Goal: Complete Application Form: Complete application form

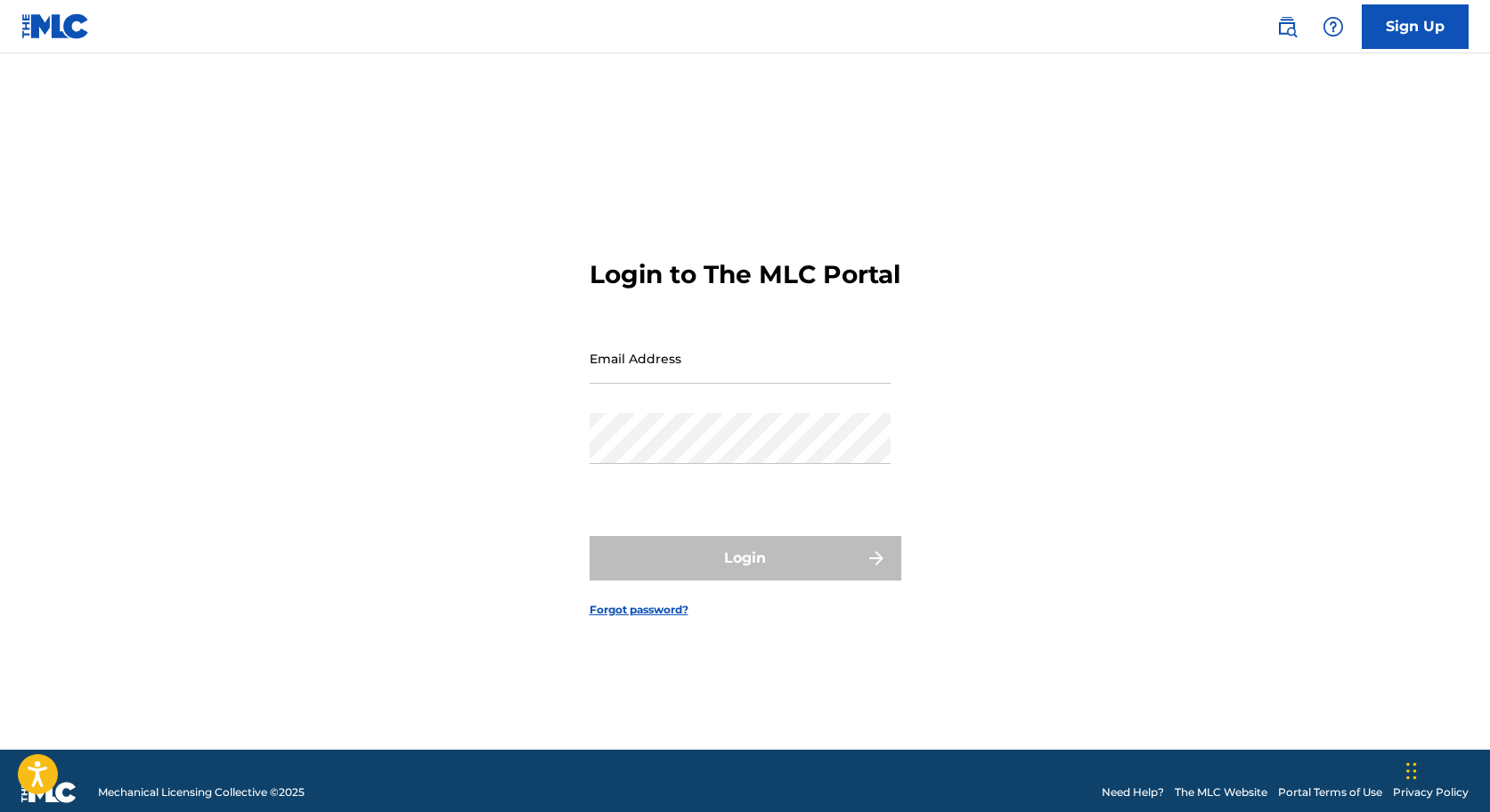
click at [1407, 17] on link "Sign Up" at bounding box center [1415, 27] width 107 height 44
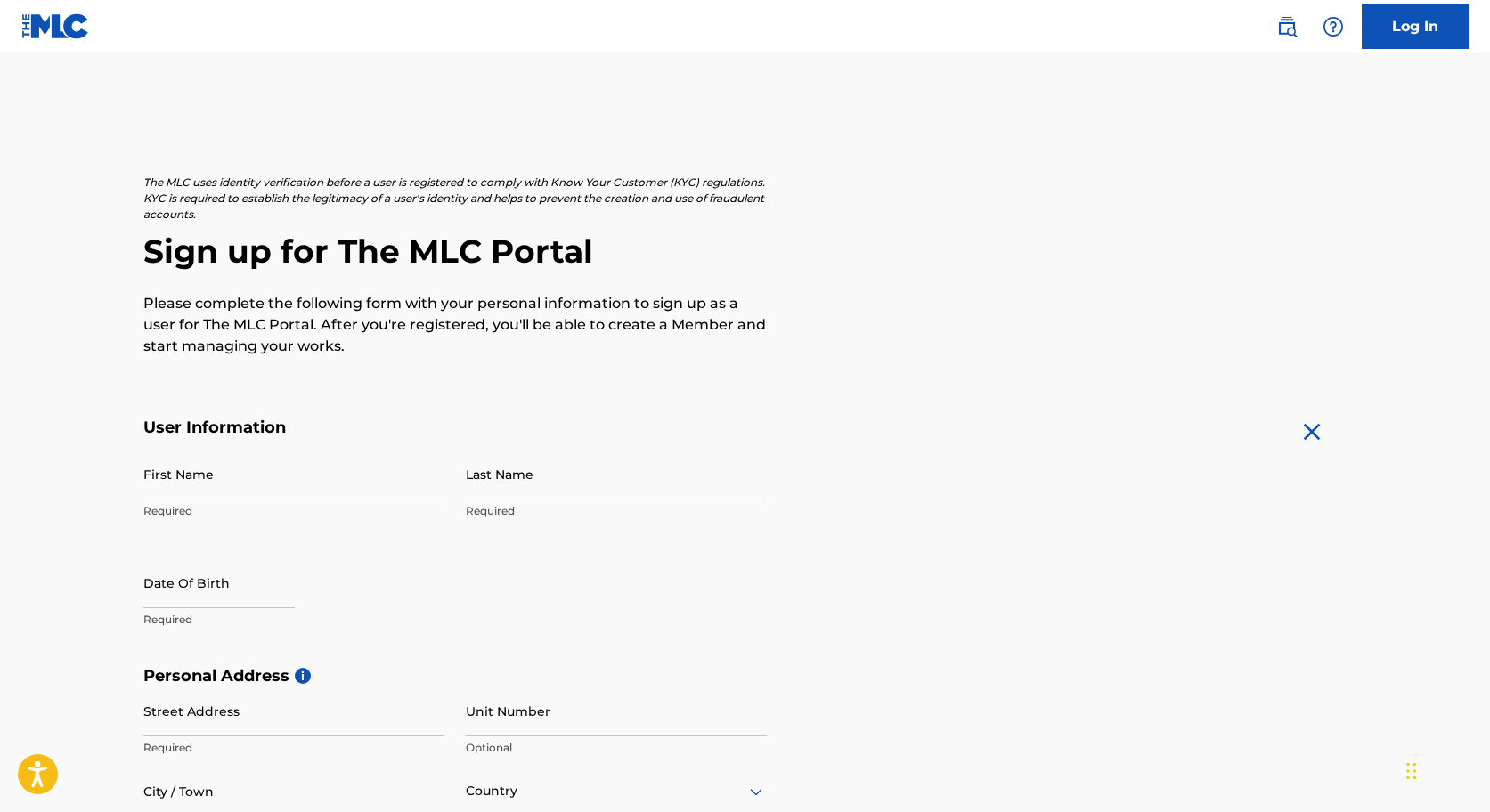
click at [203, 472] on input "First Name" at bounding box center [294, 474] width 301 height 51
type input "[PERSON_NAME]"
type input "[STREET_ADDRESS][PERSON_NAME]"
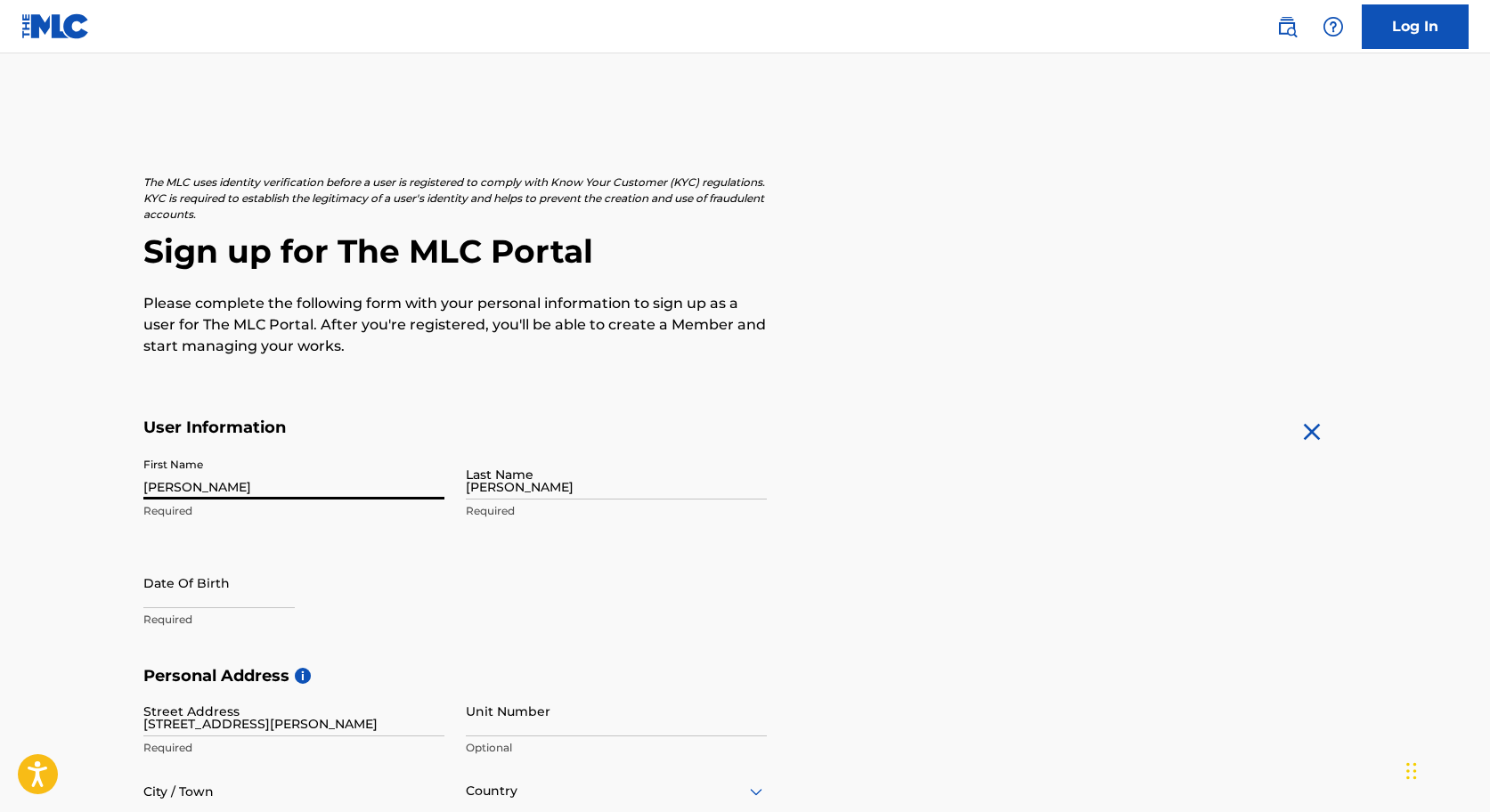
type input "[PERSON_NAME]"
type input "[GEOGRAPHIC_DATA]"
type input "IL"
type input "62002"
type input "217"
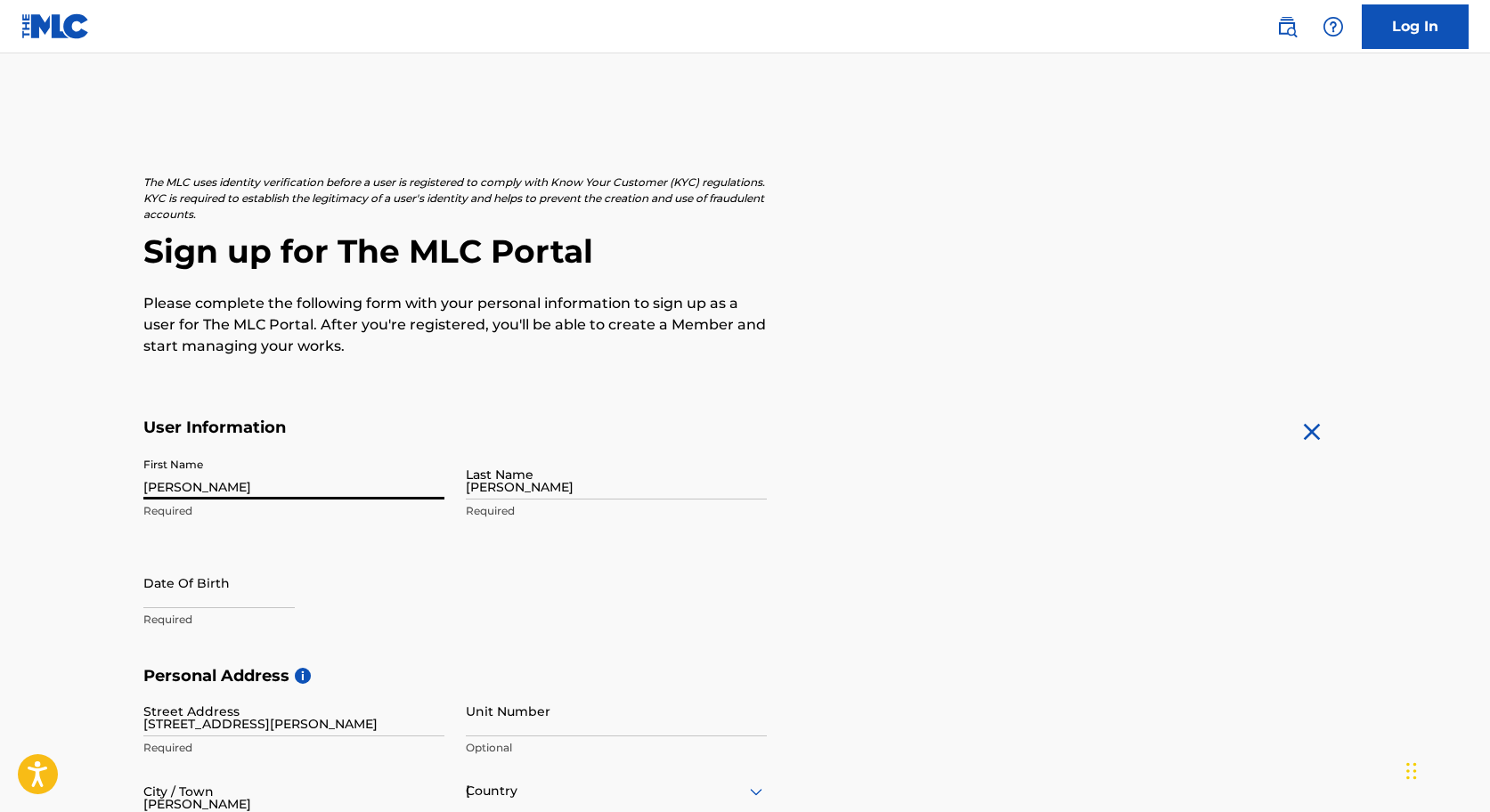
type input "5531317"
type input "[PERSON_NAME][EMAIL_ADDRESS][PERSON_NAME][DOMAIN_NAME]"
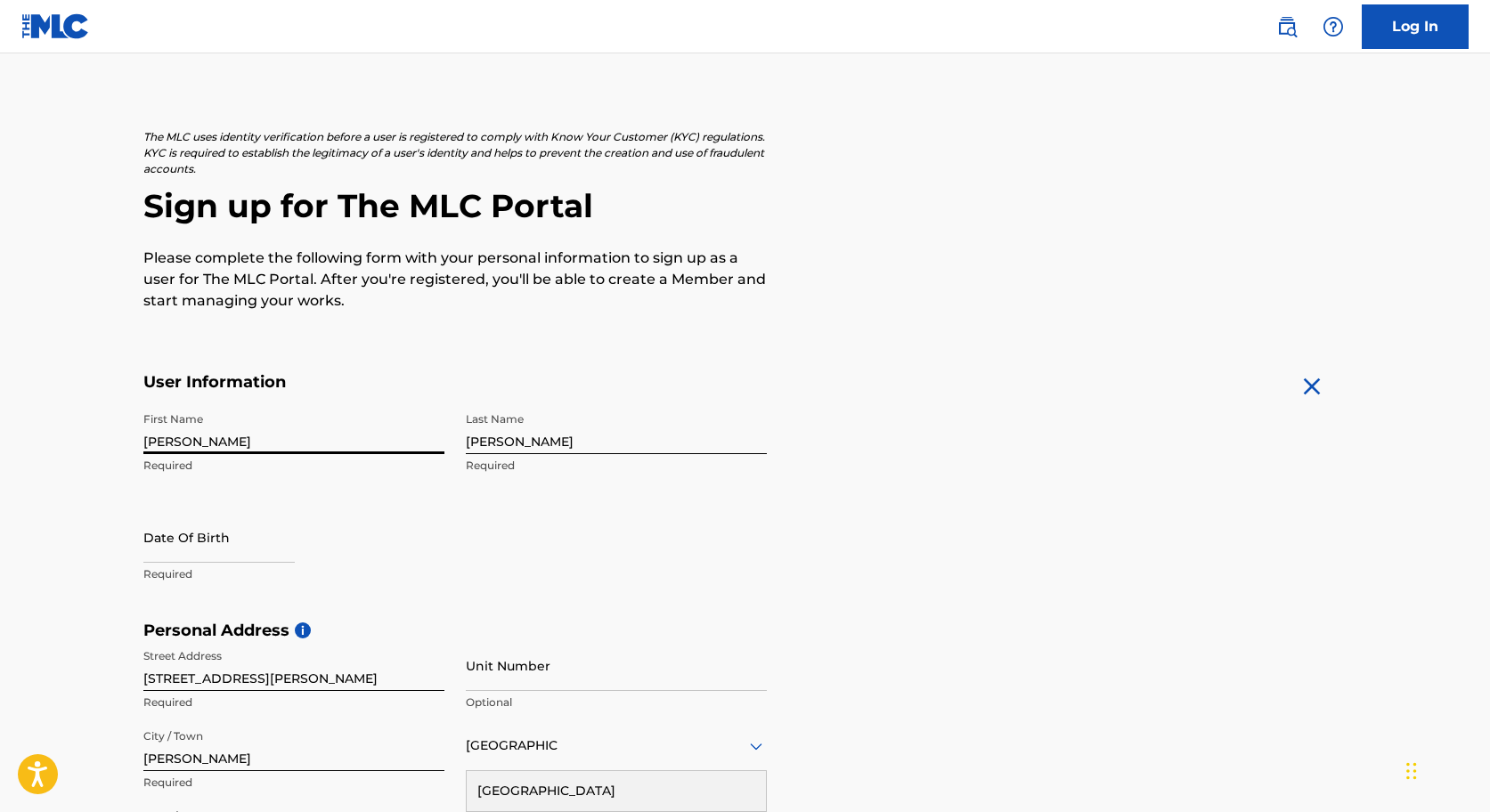
click at [191, 547] on input "text" at bounding box center [218, 537] width 152 height 51
select select "7"
select select "2025"
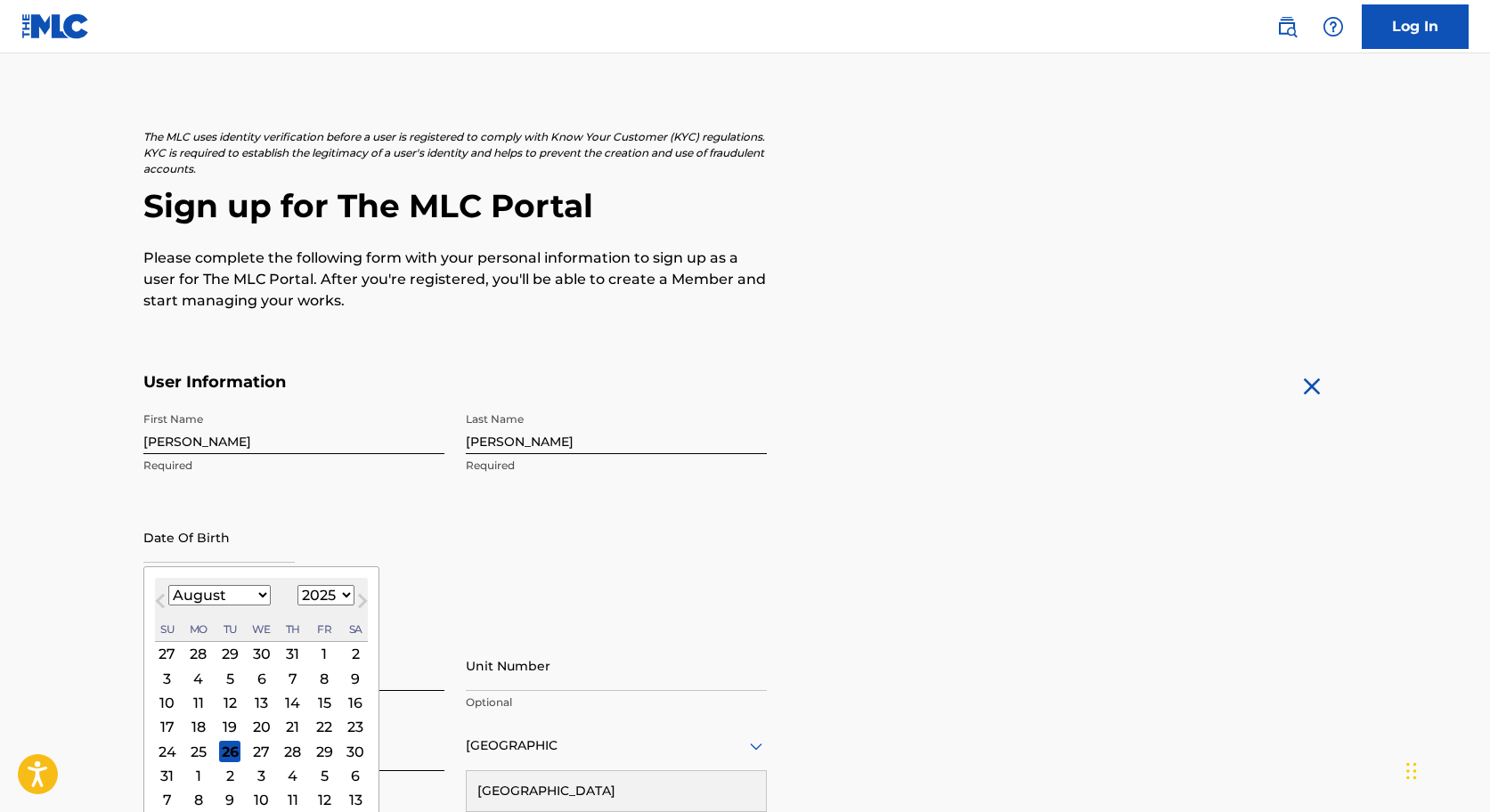
click at [247, 599] on select "January February March April May June July August September October November De…" at bounding box center [219, 595] width 102 height 20
select select "10"
click at [168, 585] on select "January February March April May June July August September October November De…" at bounding box center [219, 595] width 102 height 20
click at [331, 594] on select "1899 1900 1901 1902 1903 1904 1905 1906 1907 1908 1909 1910 1911 1912 1913 1914…" at bounding box center [325, 595] width 57 height 20
select select "1993"
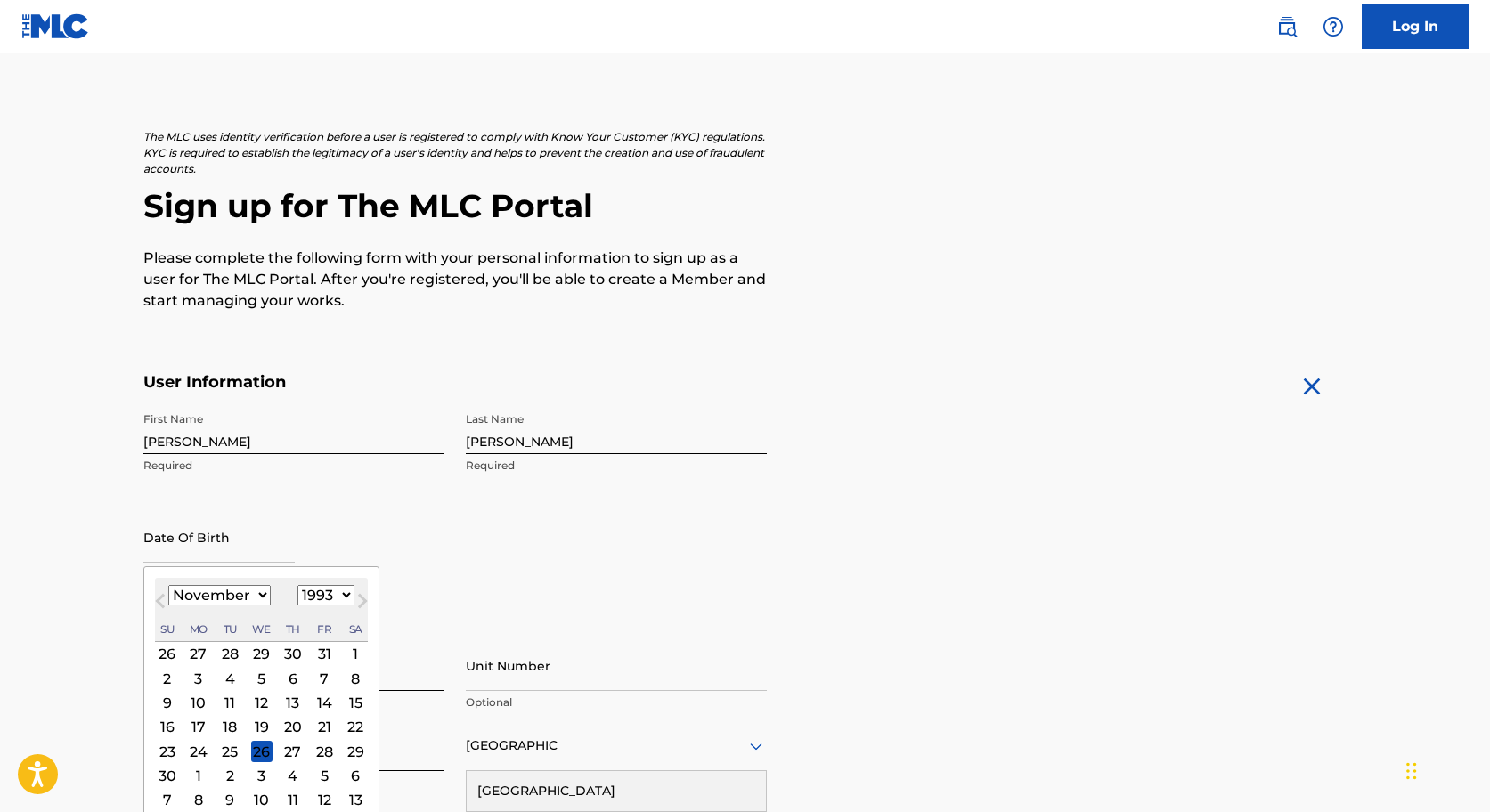
click at [297, 585] on select "1899 1900 1901 1902 1903 1904 1905 1906 1907 1908 1909 1910 1911 1912 1913 1914…" at bounding box center [325, 595] width 57 height 20
click at [539, 474] on div "Last Name Bifano Required" at bounding box center [616, 443] width 301 height 80
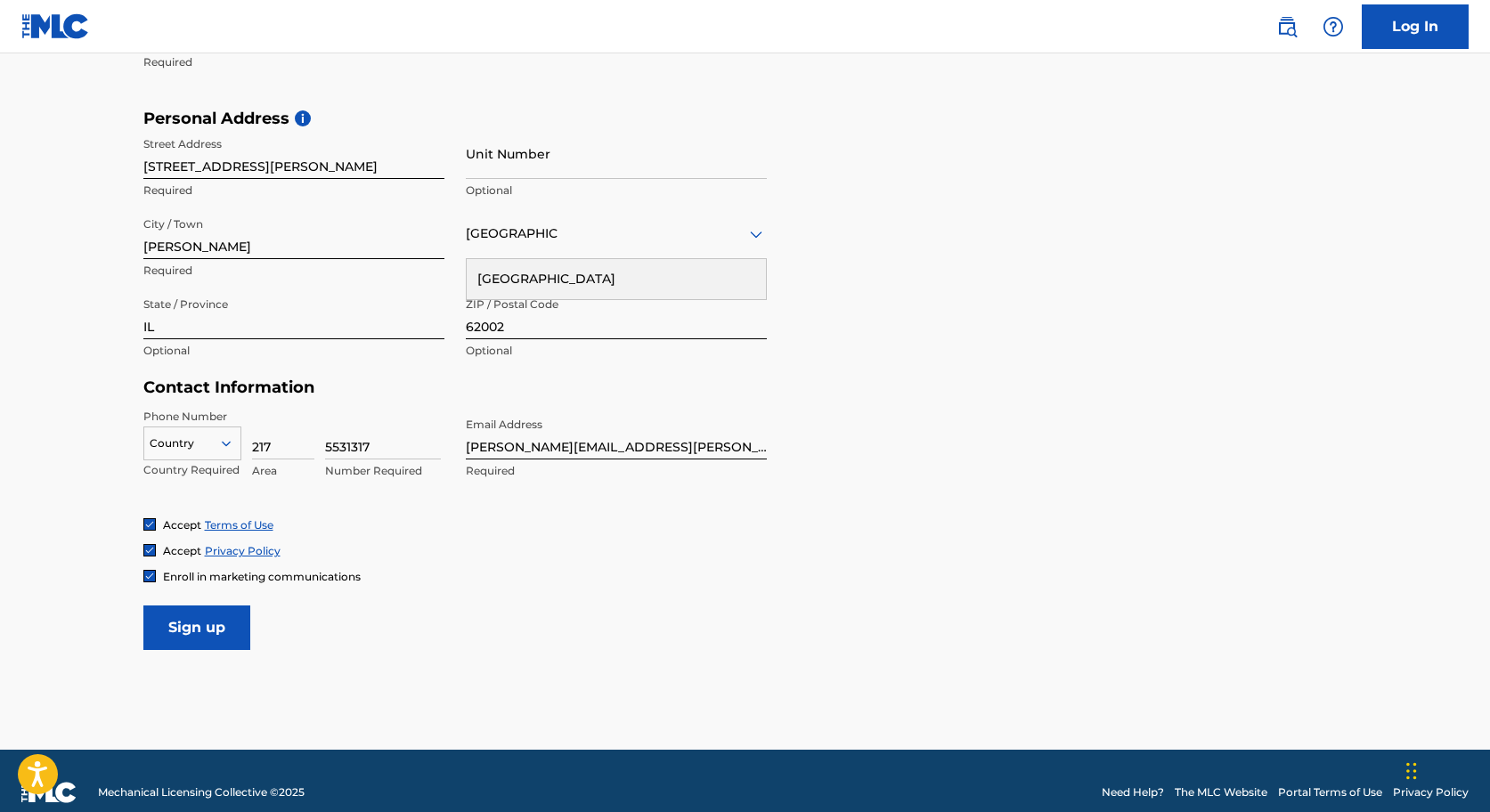
scroll to position [579, 0]
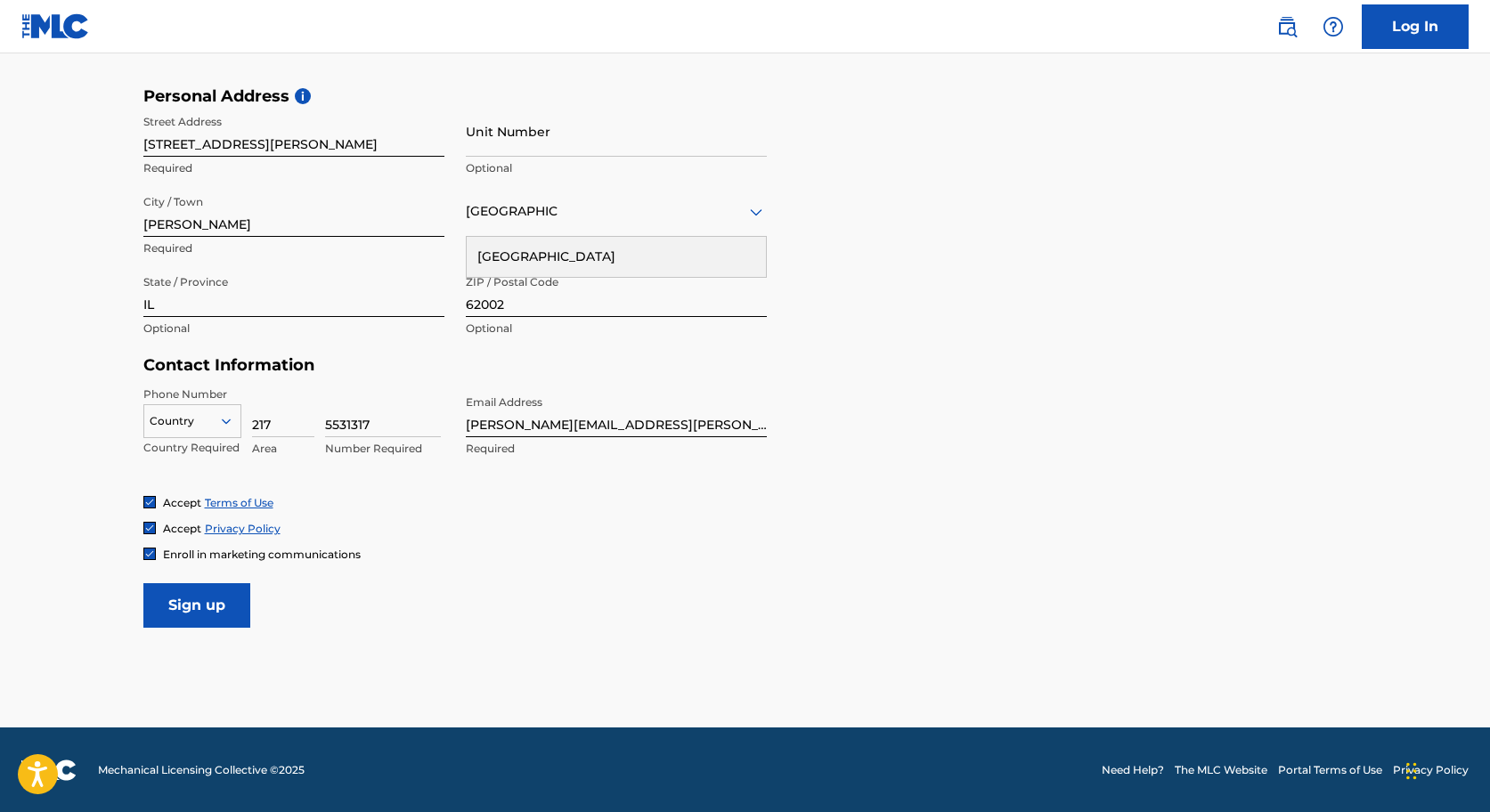
click at [214, 587] on input "Sign up" at bounding box center [196, 605] width 107 height 44
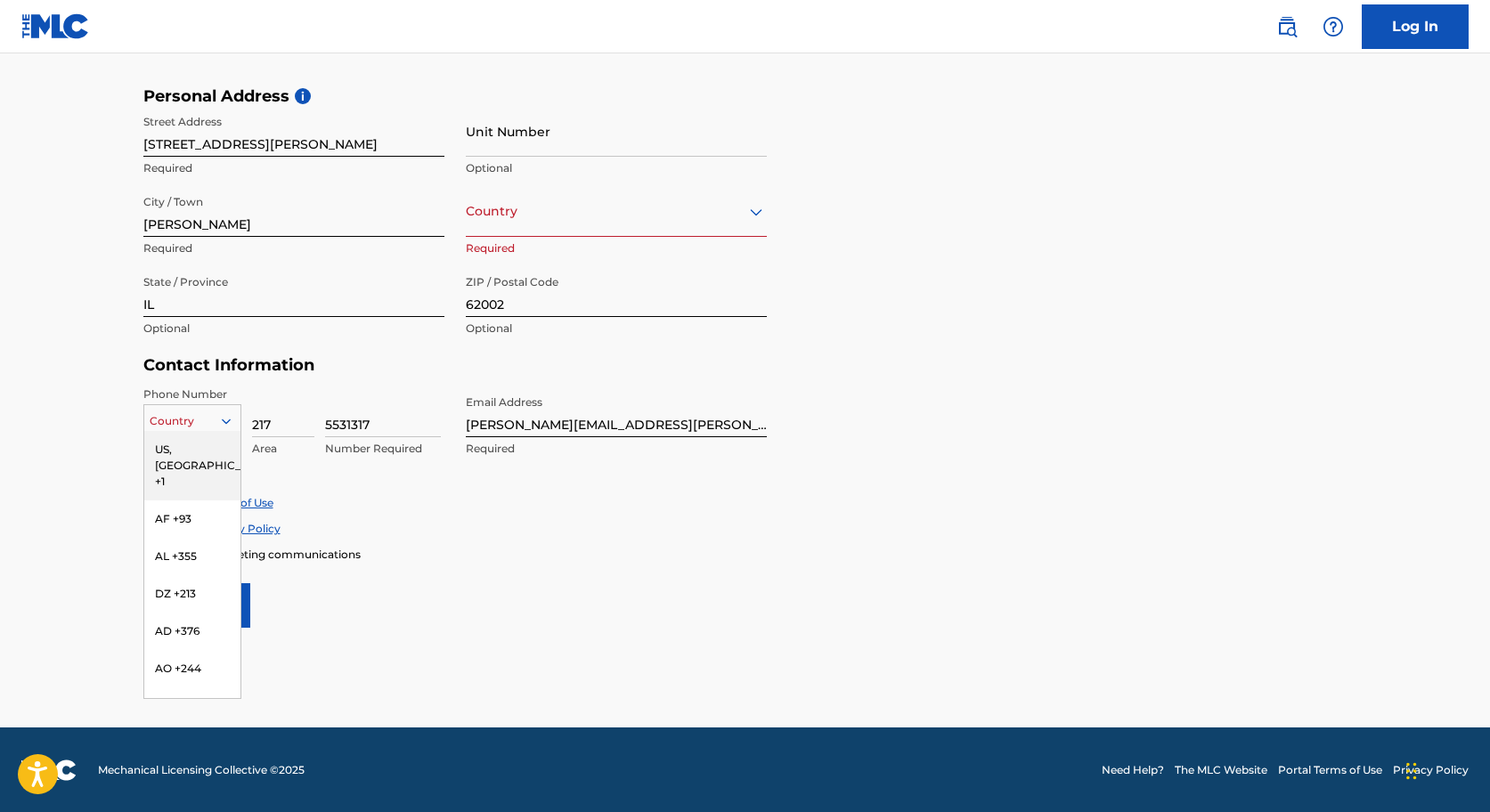
click at [206, 421] on div at bounding box center [192, 421] width 97 height 19
click at [188, 455] on div "US, [GEOGRAPHIC_DATA] +1" at bounding box center [192, 465] width 97 height 70
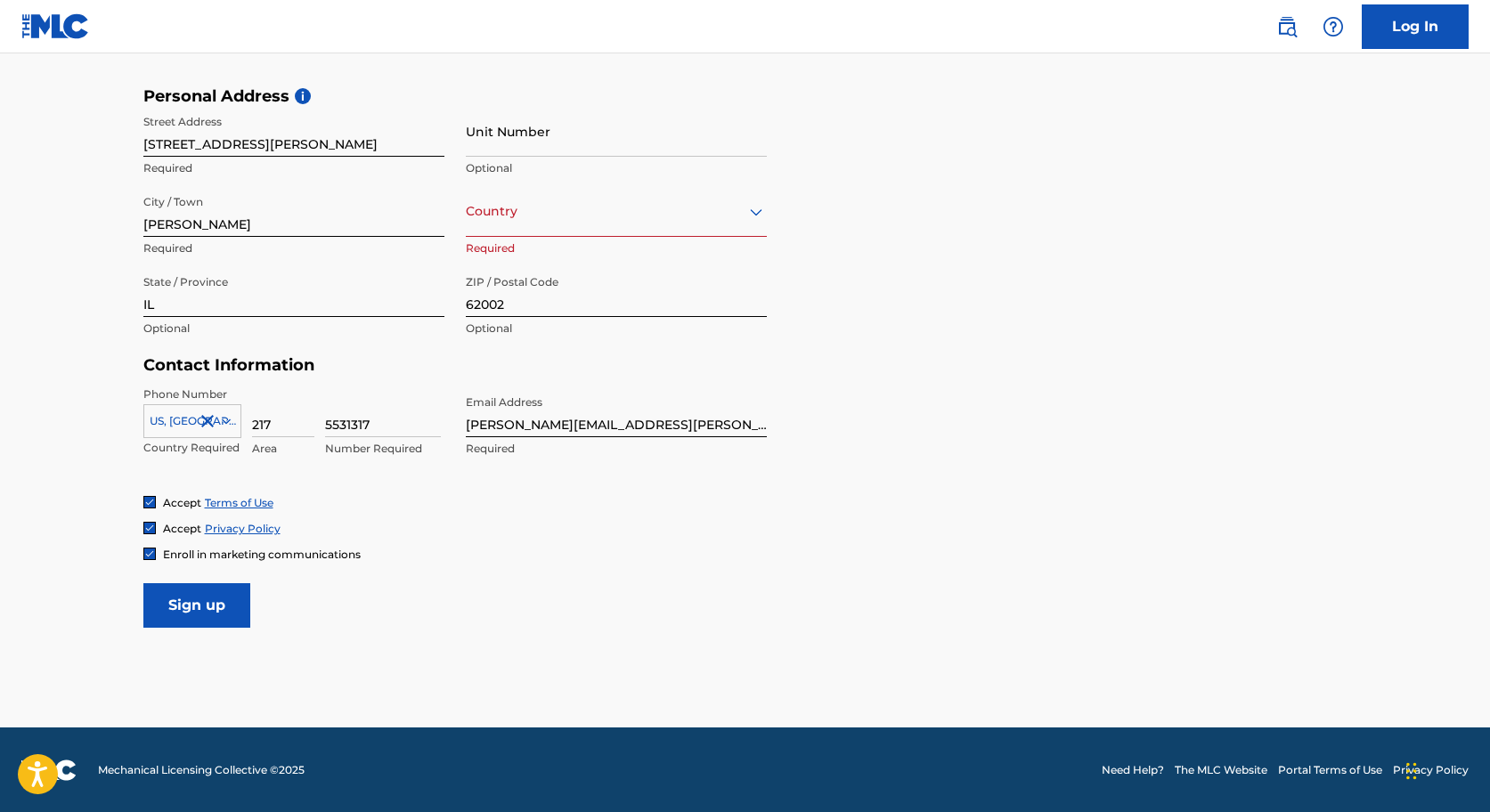
click at [216, 602] on input "Sign up" at bounding box center [196, 605] width 107 height 44
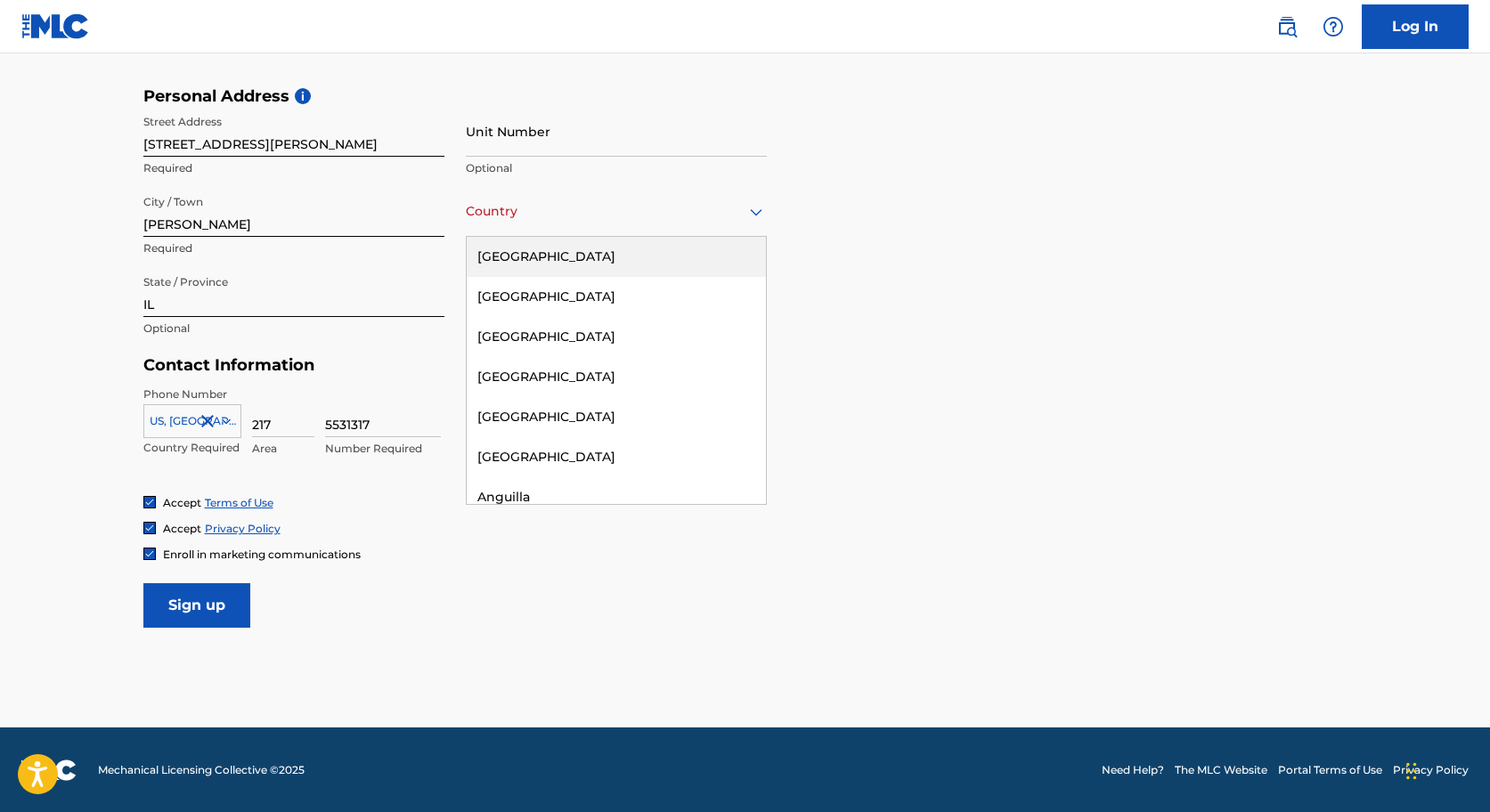
click at [578, 223] on div "Country" at bounding box center [616, 211] width 301 height 51
click at [570, 260] on div "[GEOGRAPHIC_DATA]" at bounding box center [616, 257] width 299 height 41
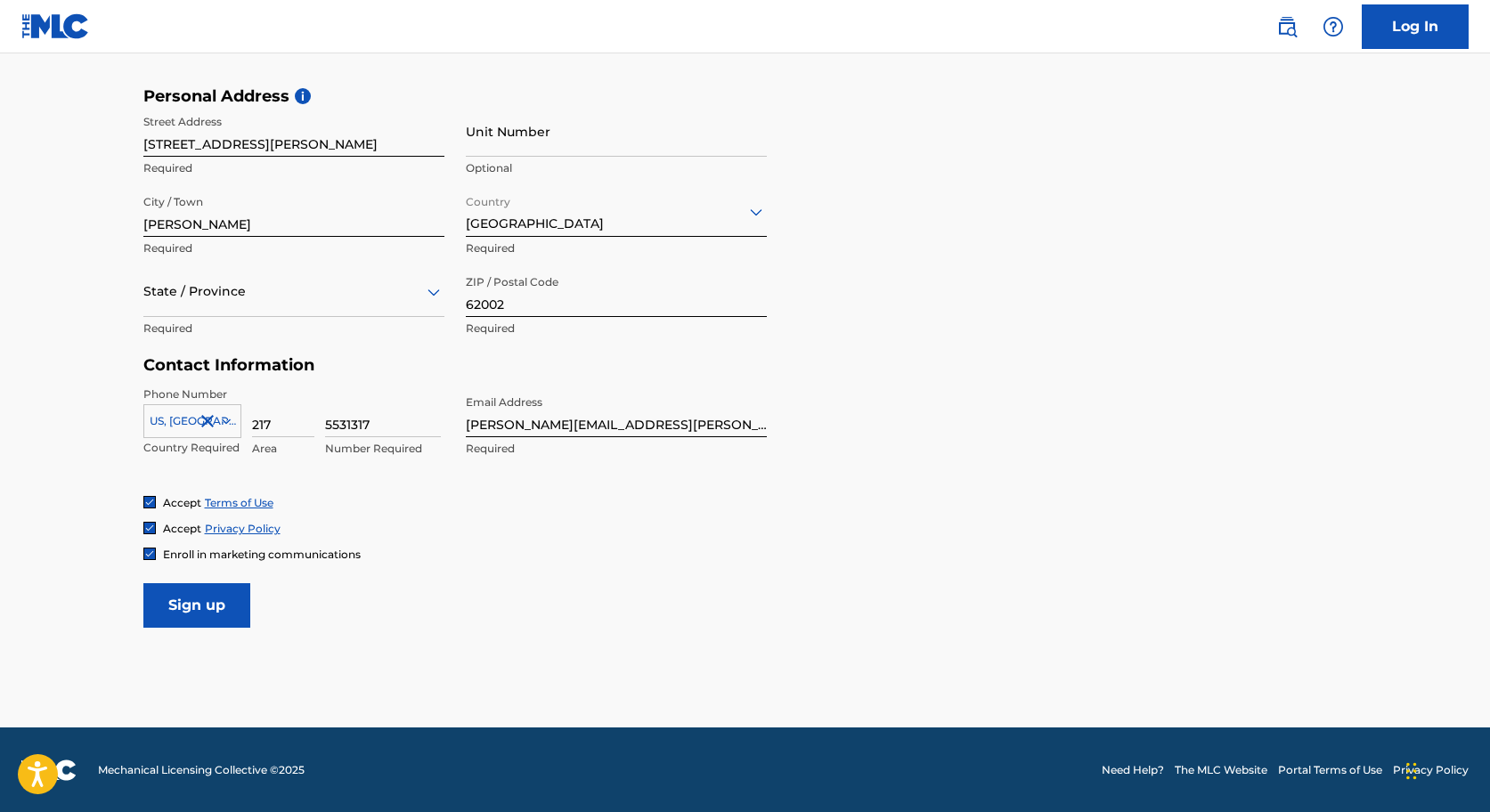
click at [419, 297] on div at bounding box center [294, 292] width 301 height 22
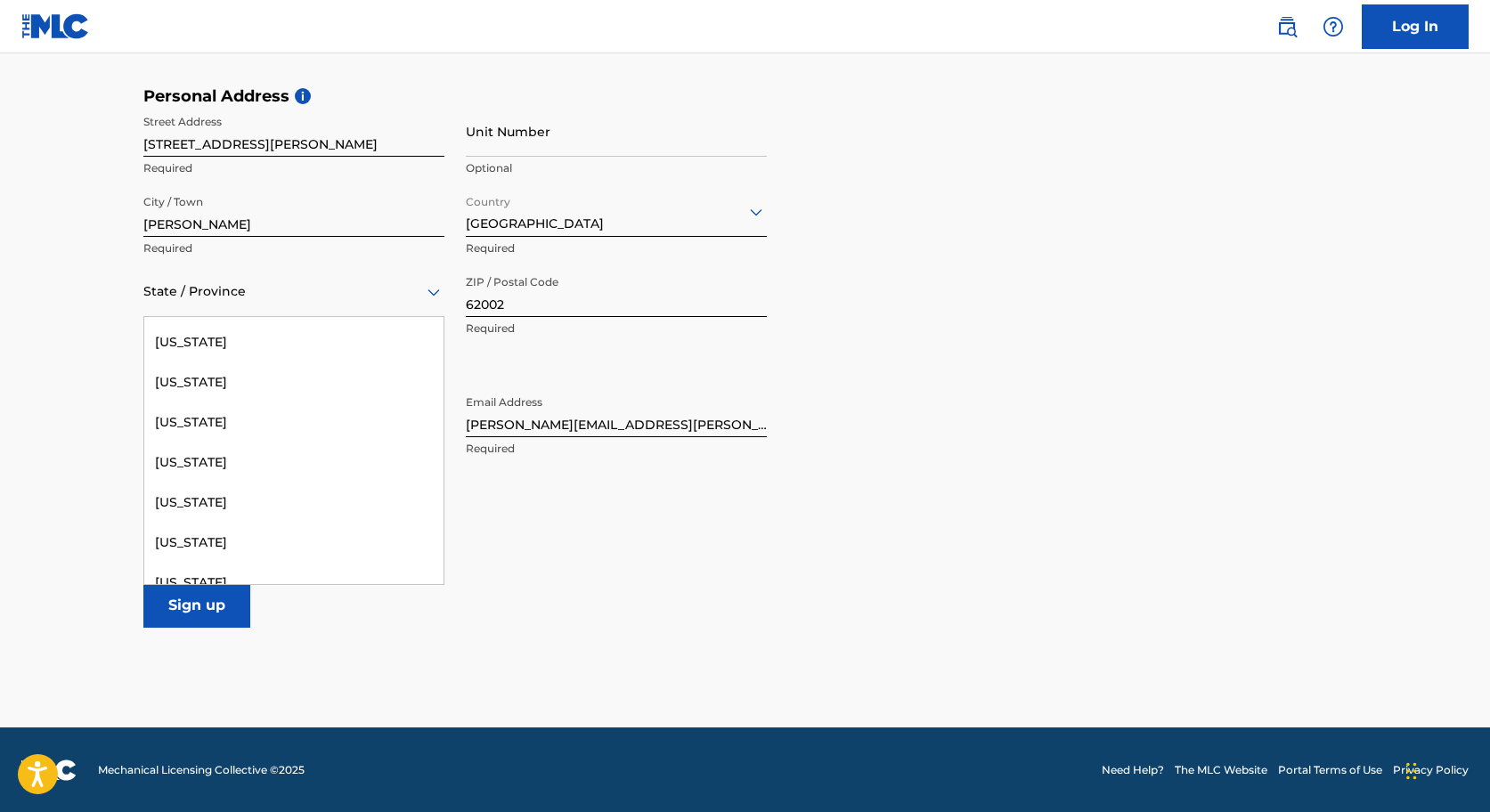
scroll to position [506, 0]
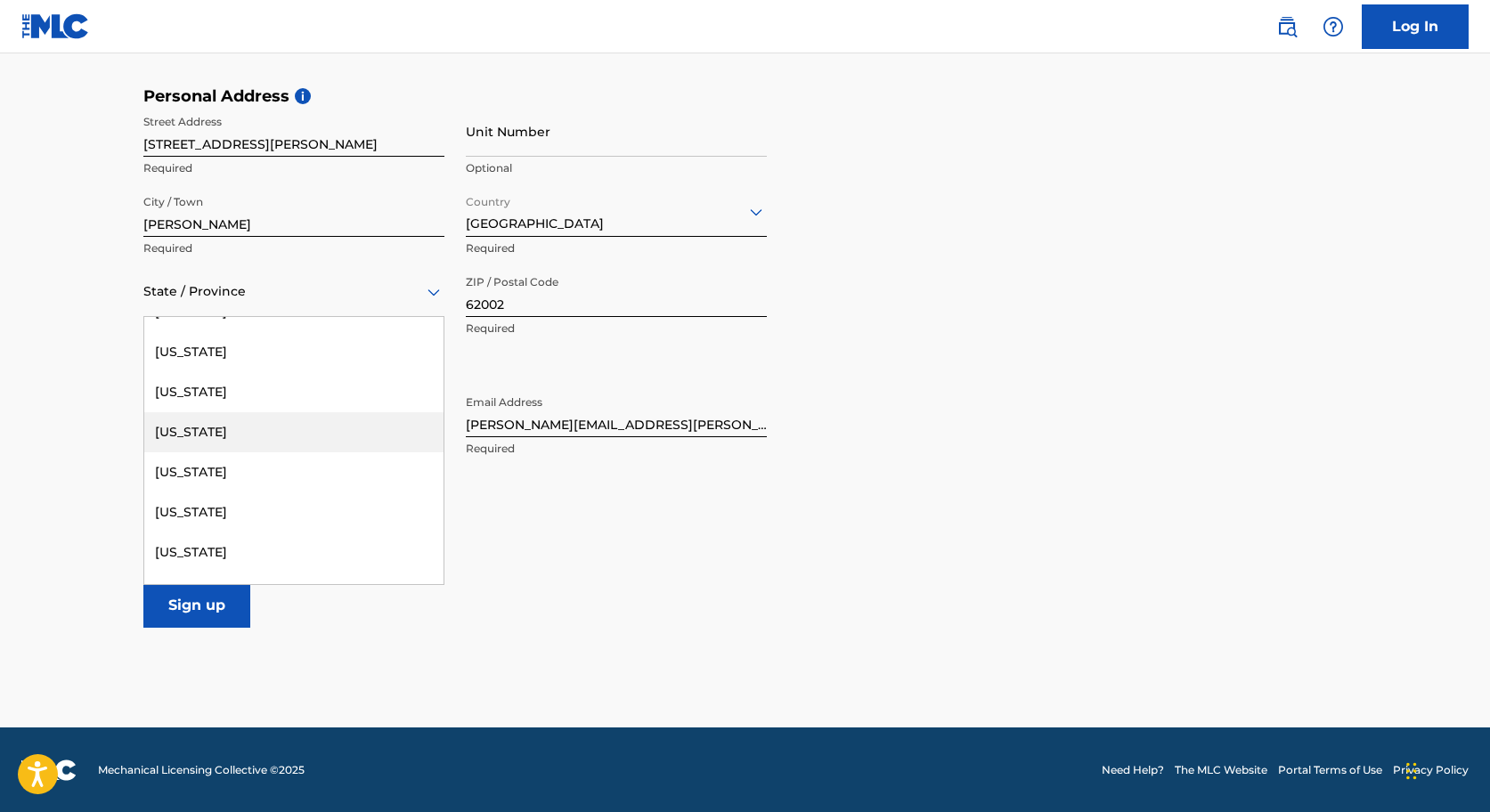
click at [270, 433] on div "[US_STATE]" at bounding box center [294, 433] width 299 height 41
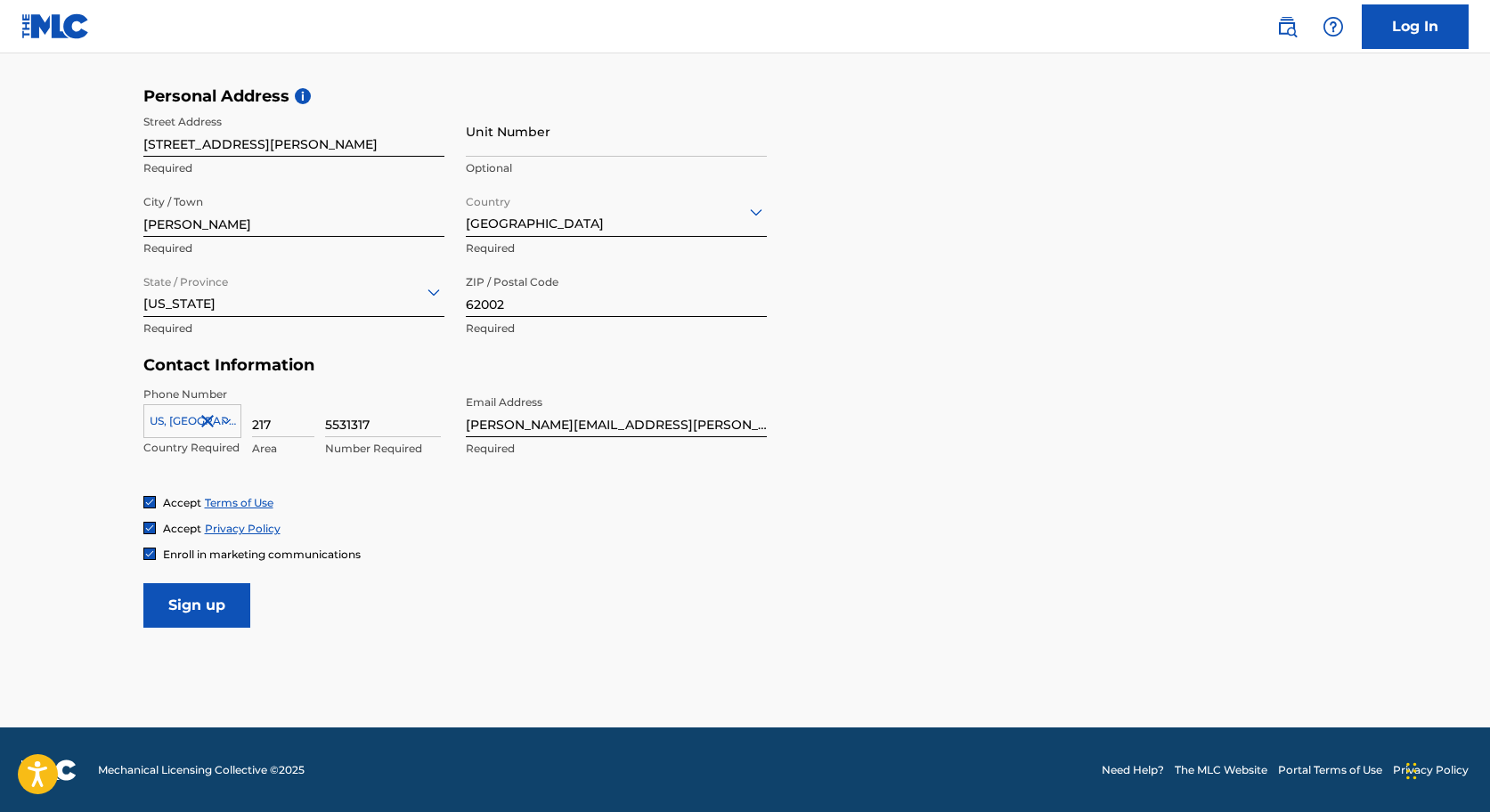
click at [219, 596] on input "Sign up" at bounding box center [196, 605] width 107 height 44
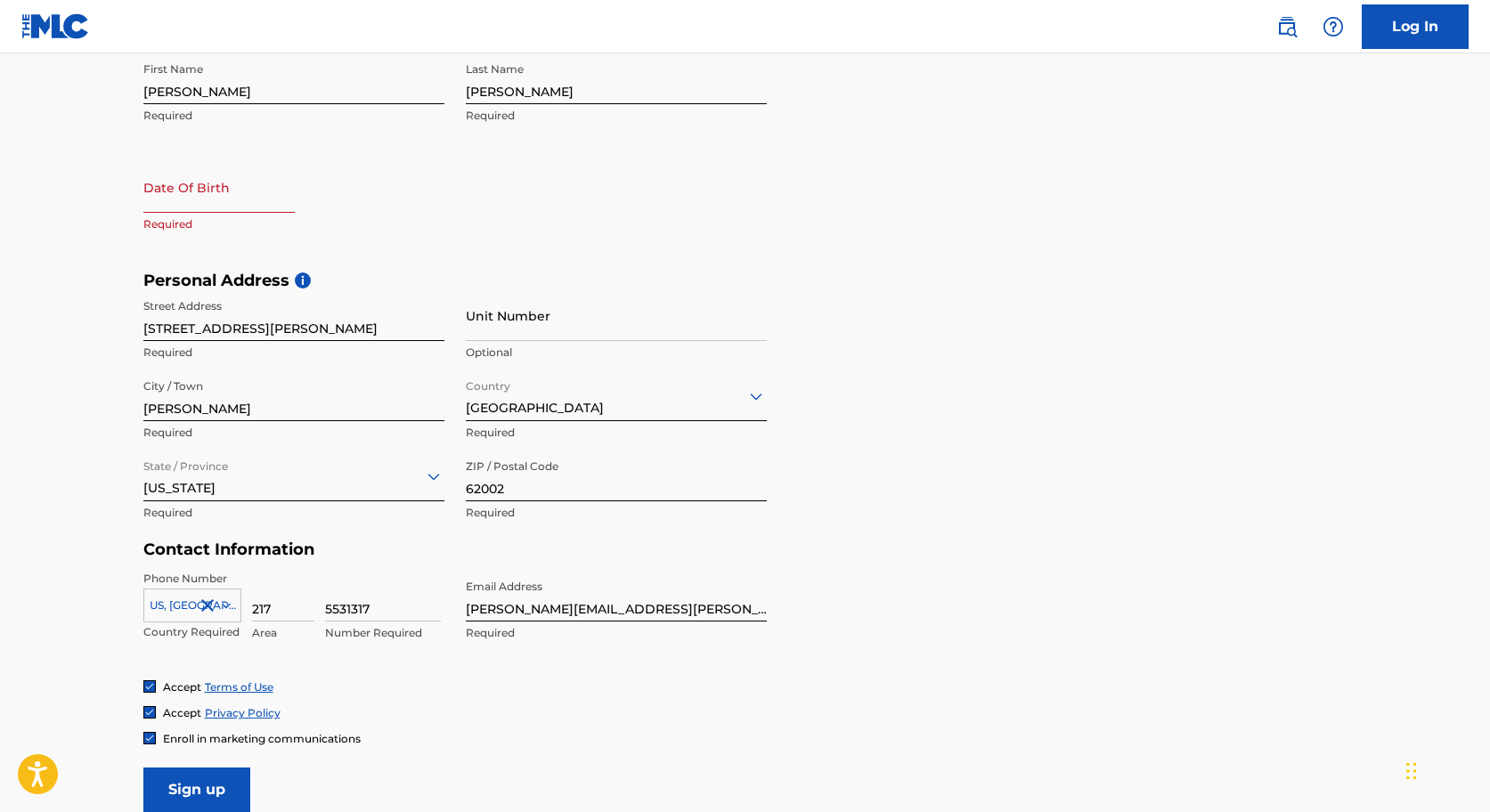
scroll to position [400, 0]
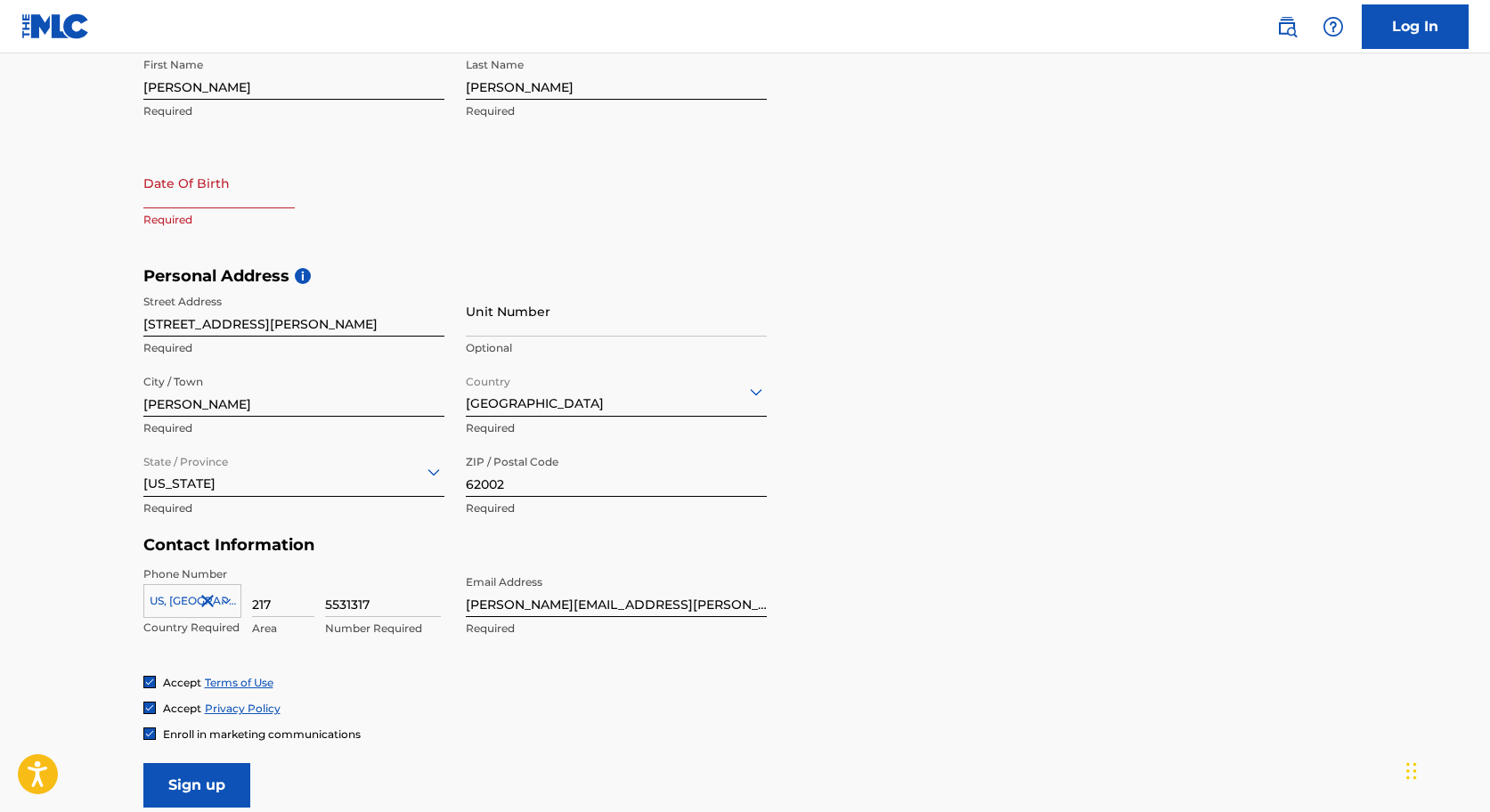
click at [180, 212] on p "Required" at bounding box center [294, 220] width 301 height 16
click at [188, 191] on input "text" at bounding box center [218, 182] width 152 height 51
select select "7"
select select "2025"
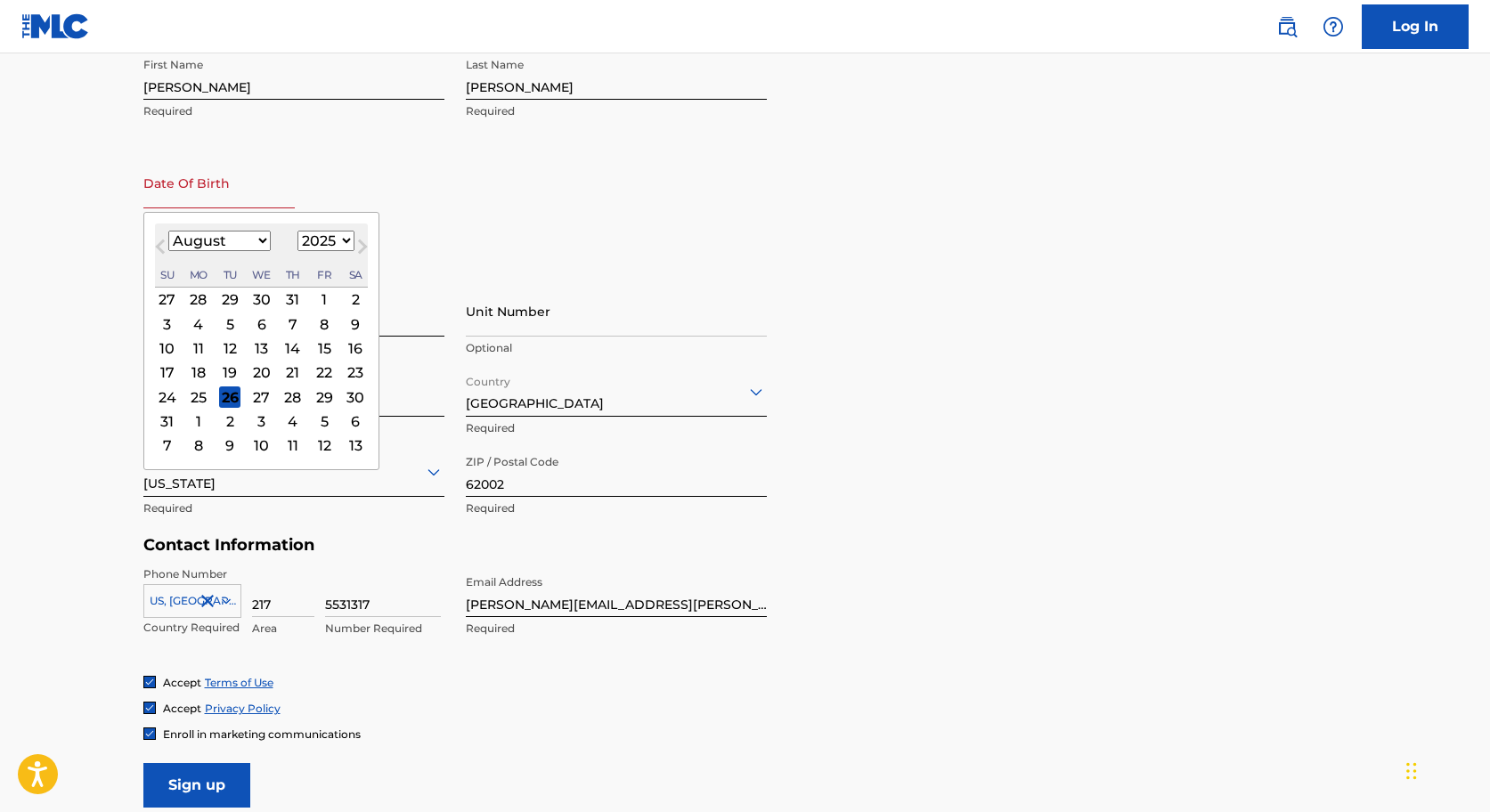
click at [238, 237] on select "January February March April May June July August September October November De…" at bounding box center [219, 240] width 102 height 20
select select "10"
click at [168, 231] on select "January February March April May June July August September October November De…" at bounding box center [219, 240] width 102 height 20
click at [331, 244] on select "1899 1900 1901 1902 1903 1904 1905 1906 1907 1908 1909 1910 1911 1912 1913 1914…" at bounding box center [325, 240] width 57 height 20
select select "1993"
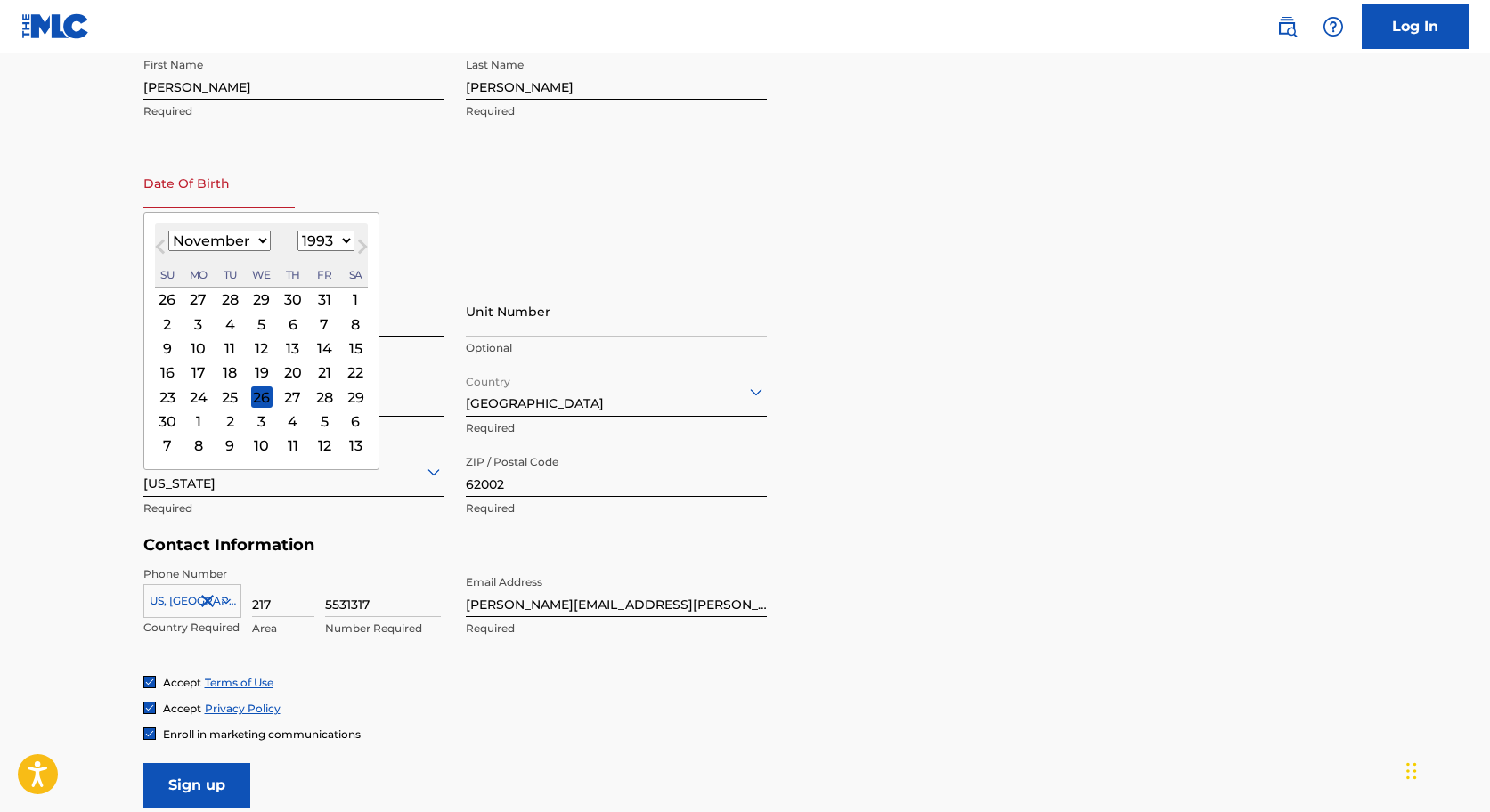
click at [297, 231] on select "1899 1900 1901 1902 1903 1904 1905 1906 1907 1908 1909 1910 1911 1912 1913 1914…" at bounding box center [325, 240] width 57 height 20
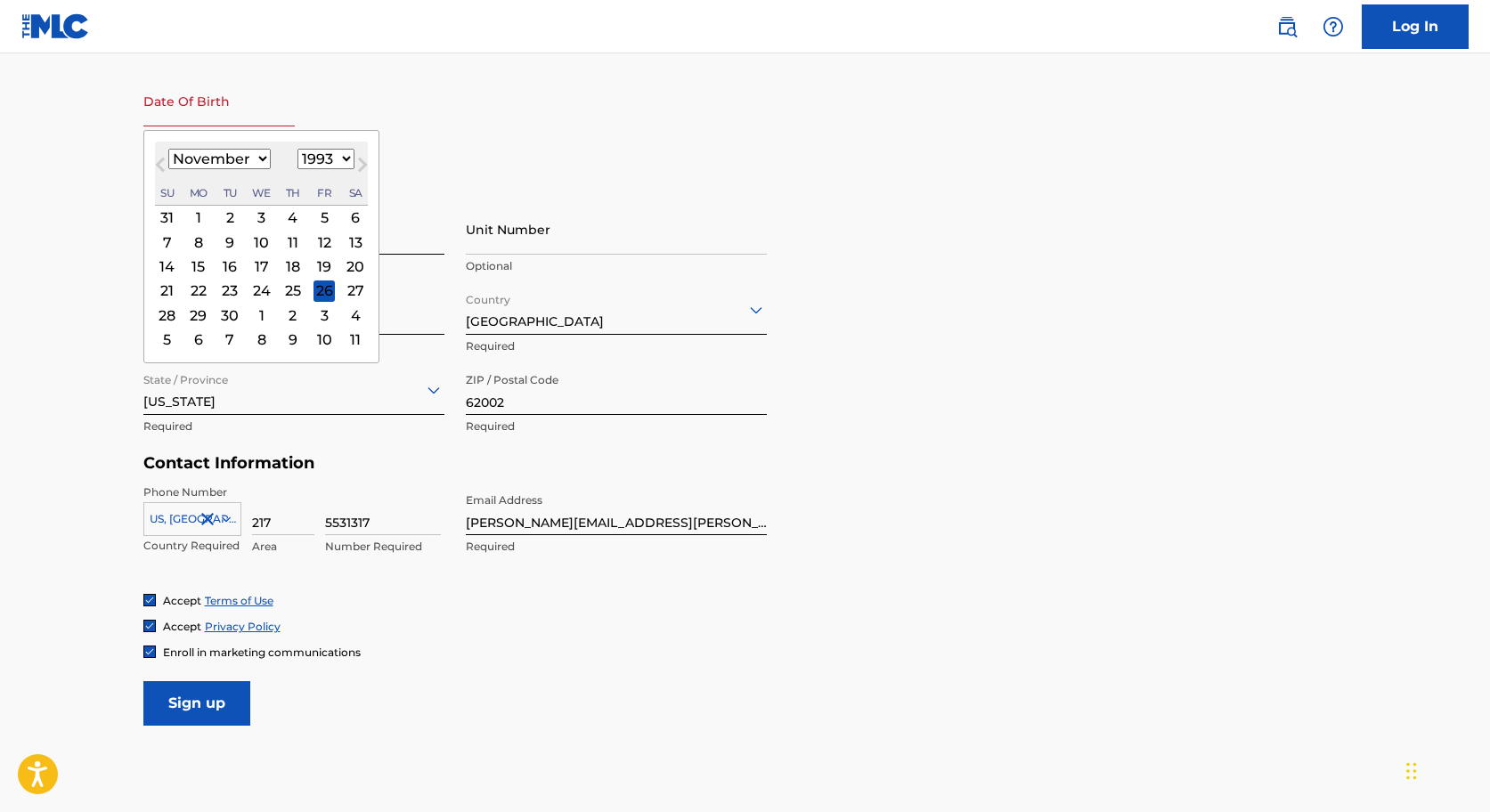
scroll to position [474, 0]
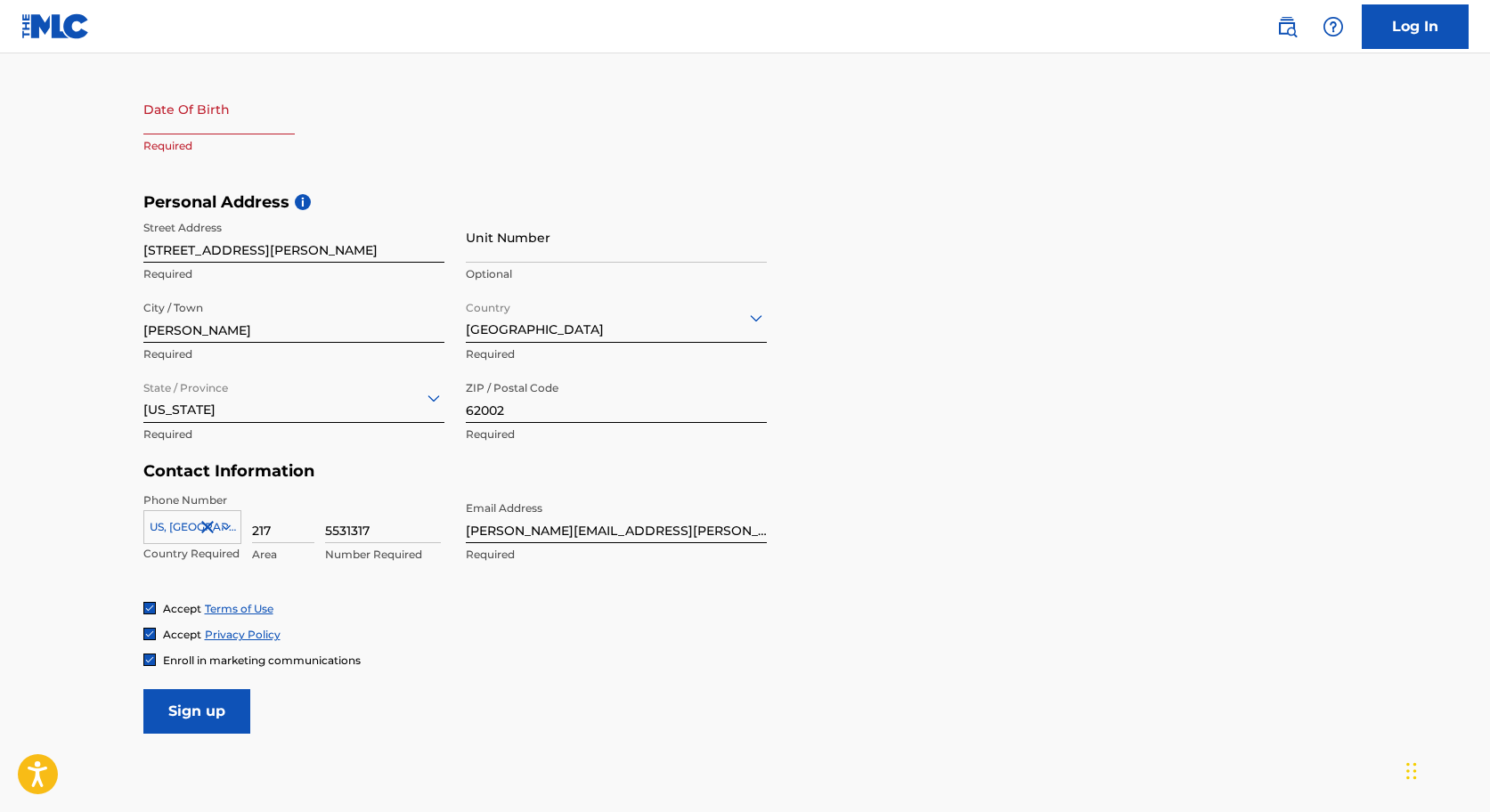
click at [497, 138] on div "First Name Nick Required Last Name Bifano Required Date Of Birth Required" at bounding box center [455, 83] width 624 height 217
click at [204, 126] on input "text" at bounding box center [218, 109] width 152 height 51
select select "7"
select select "2025"
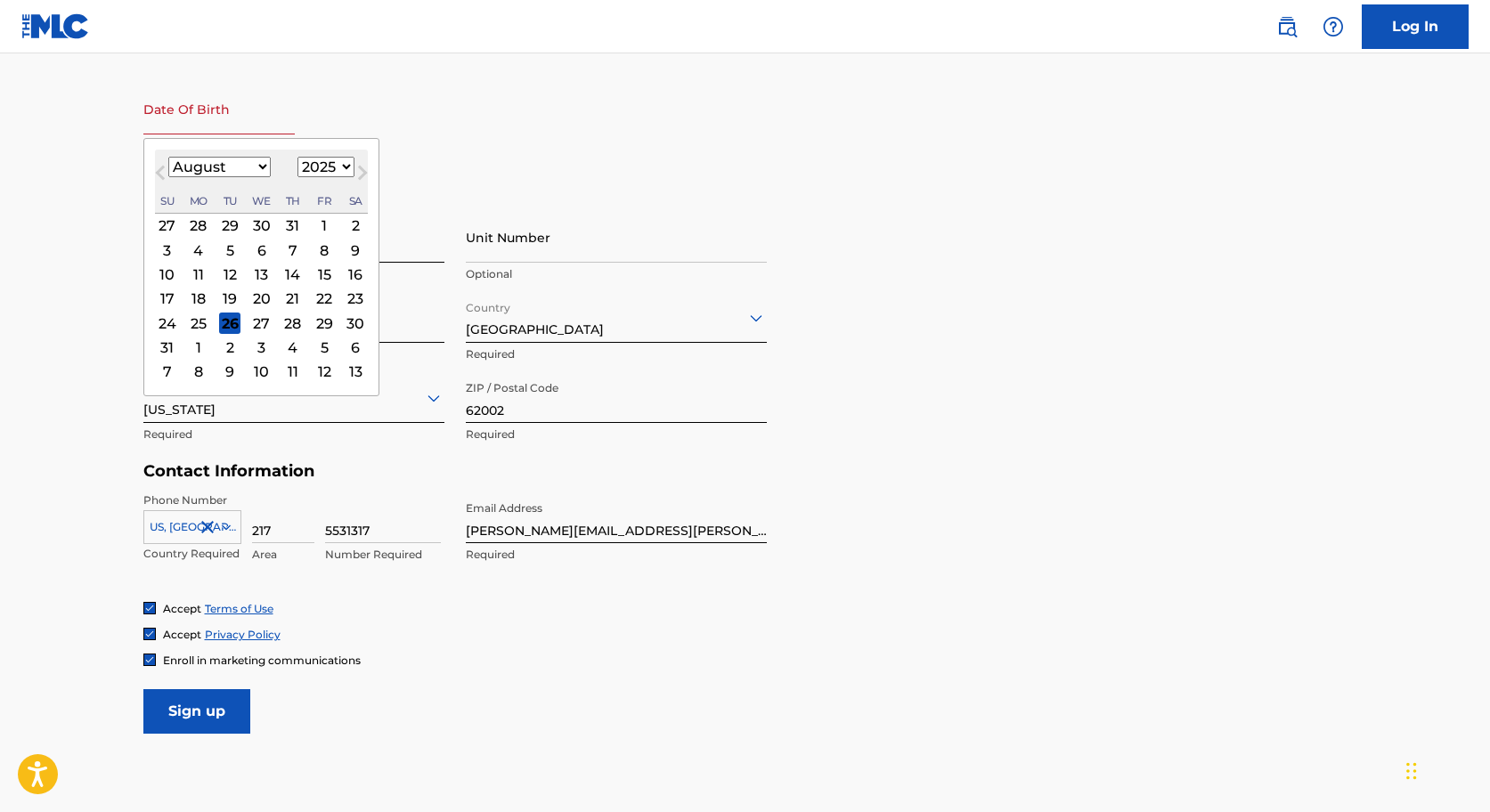
click at [225, 325] on div "26" at bounding box center [230, 323] width 21 height 21
type input "August 26 2025"
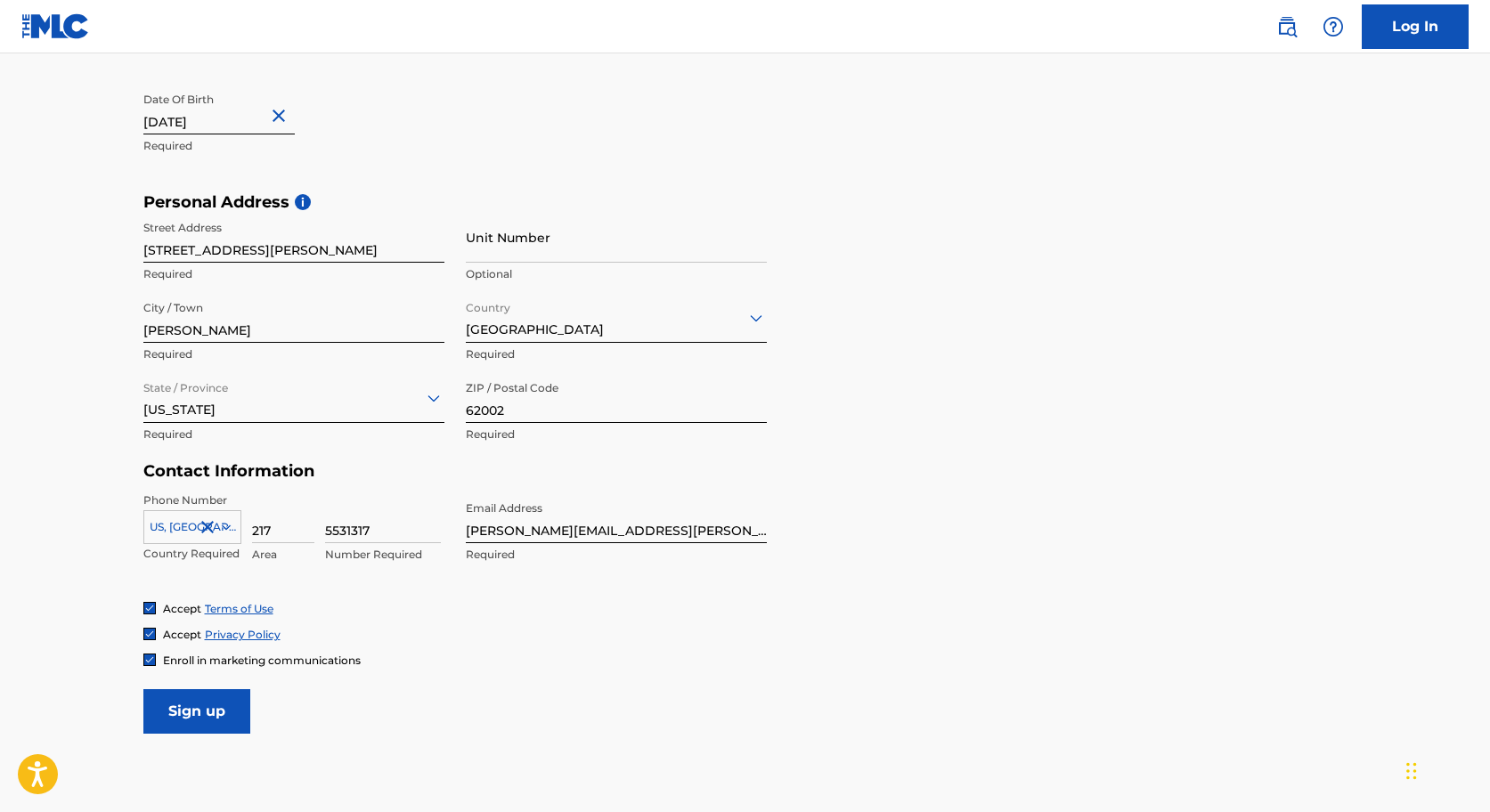
click at [214, 128] on input "August 26 2025" at bounding box center [218, 109] width 152 height 51
select select "7"
select select "2025"
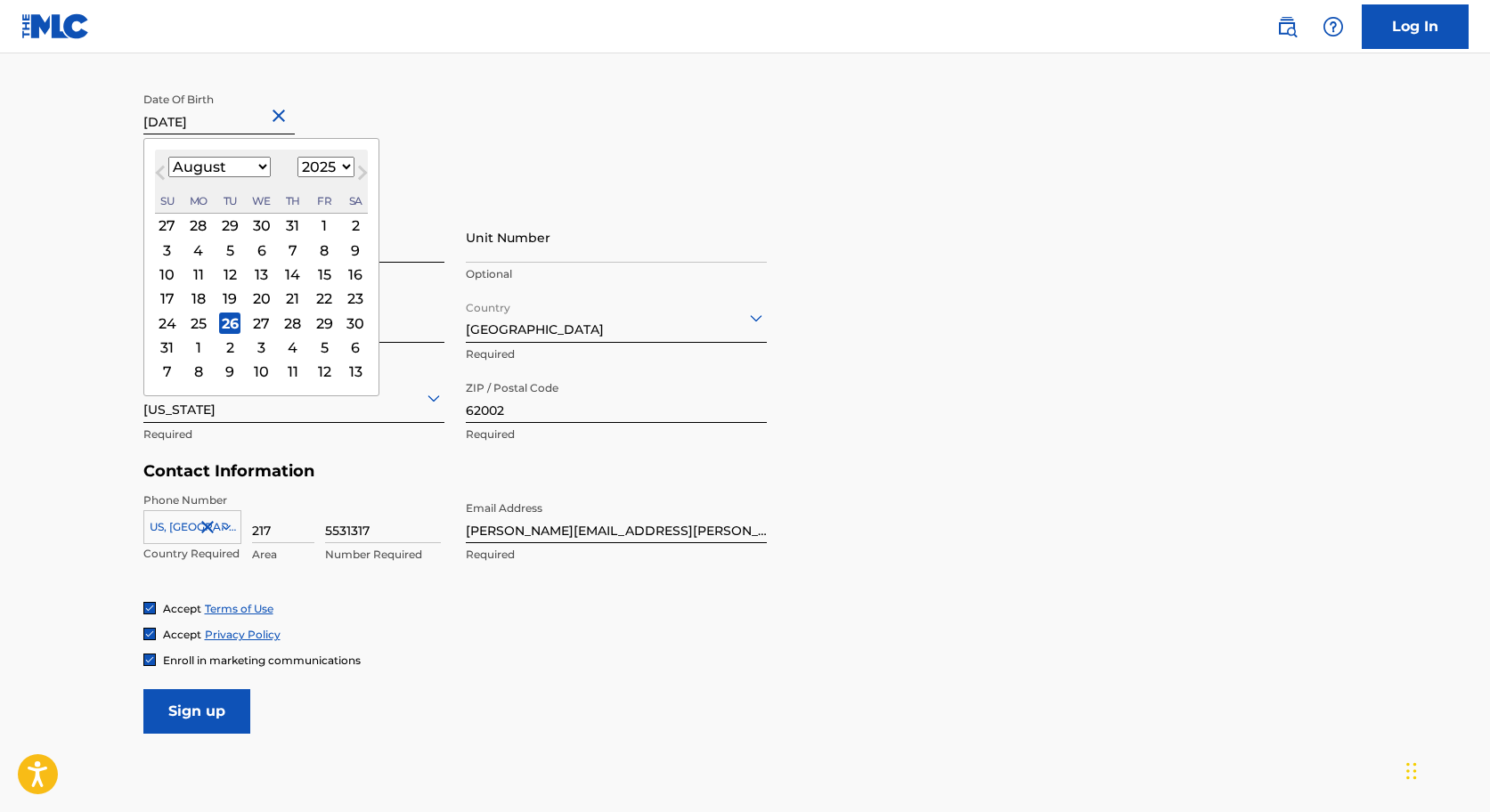
click at [234, 166] on select "January February March April May June July August September October November De…" at bounding box center [219, 166] width 102 height 20
select select "10"
click at [168, 156] on select "January February March April May June July August September October November De…" at bounding box center [219, 166] width 102 height 20
click at [332, 170] on select "1899 1900 1901 1902 1903 1904 1905 1906 1907 1908 1909 1910 1911 1912 1913 1914…" at bounding box center [325, 166] width 57 height 20
select select "1993"
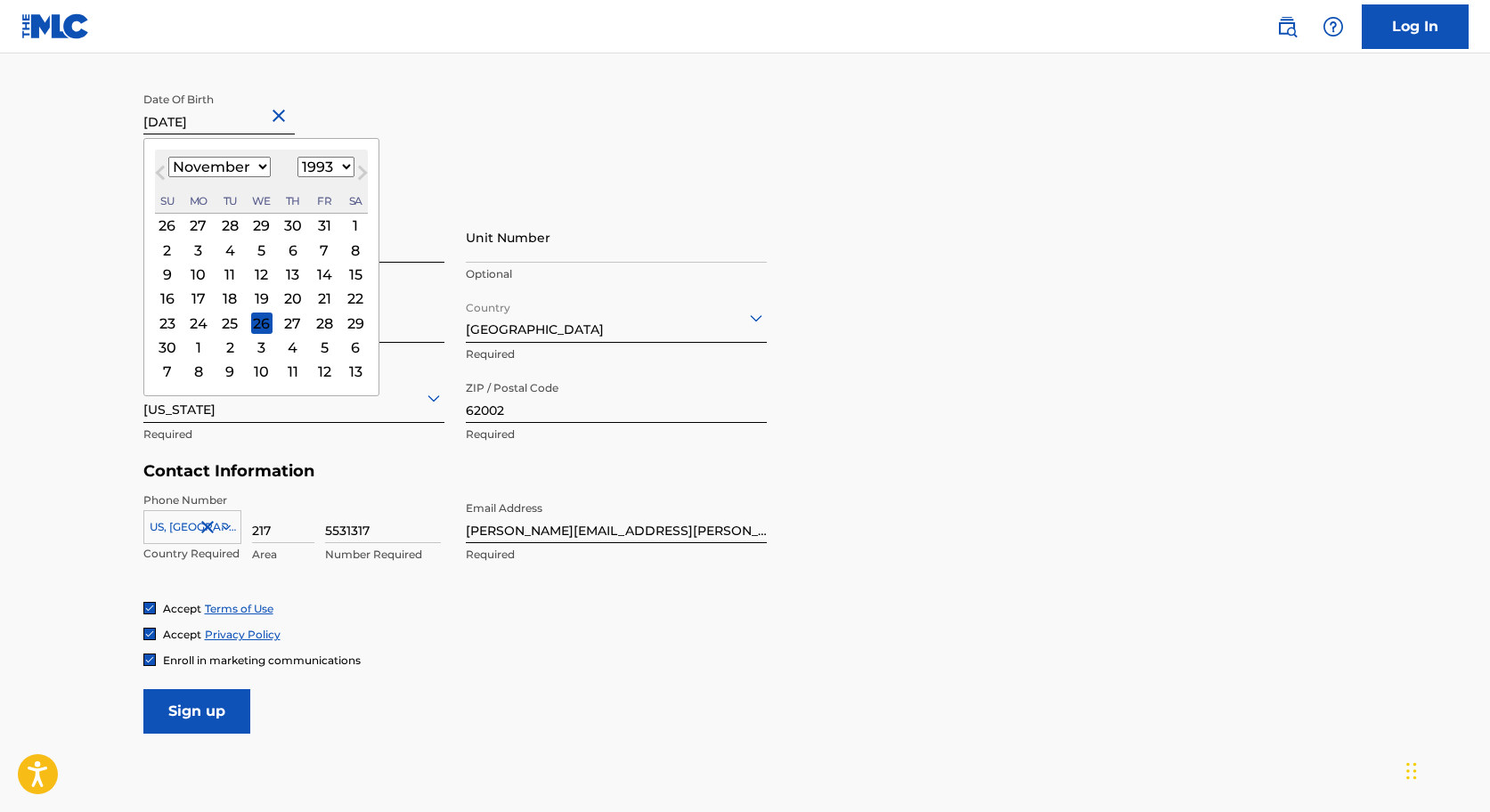
click at [297, 156] on select "1899 1900 1901 1902 1903 1904 1905 1906 1907 1908 1909 1910 1911 1912 1913 1914…" at bounding box center [325, 166] width 57 height 20
click at [319, 293] on div "26" at bounding box center [324, 298] width 21 height 21
type input "November 26 1993"
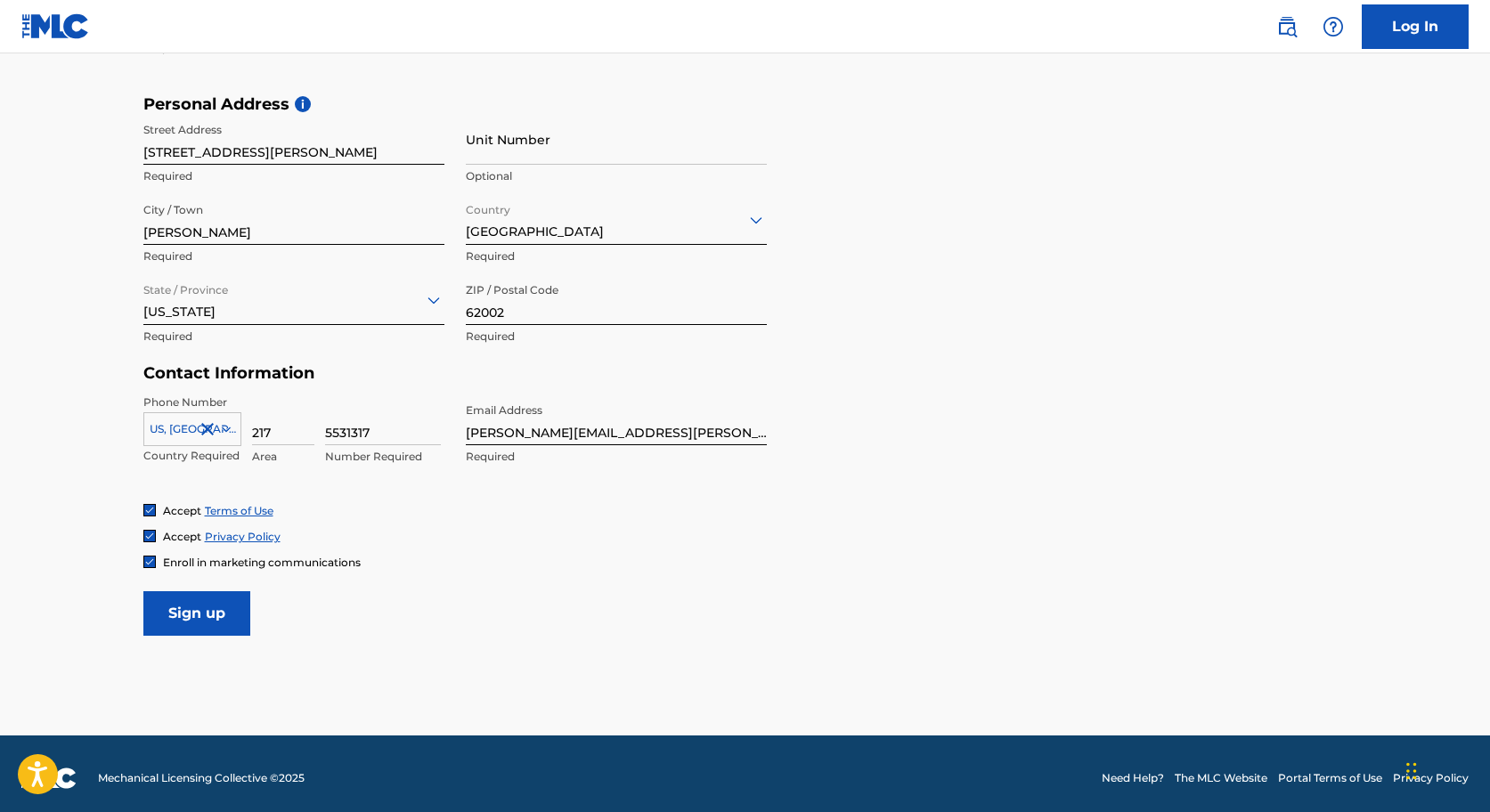
scroll to position [579, 0]
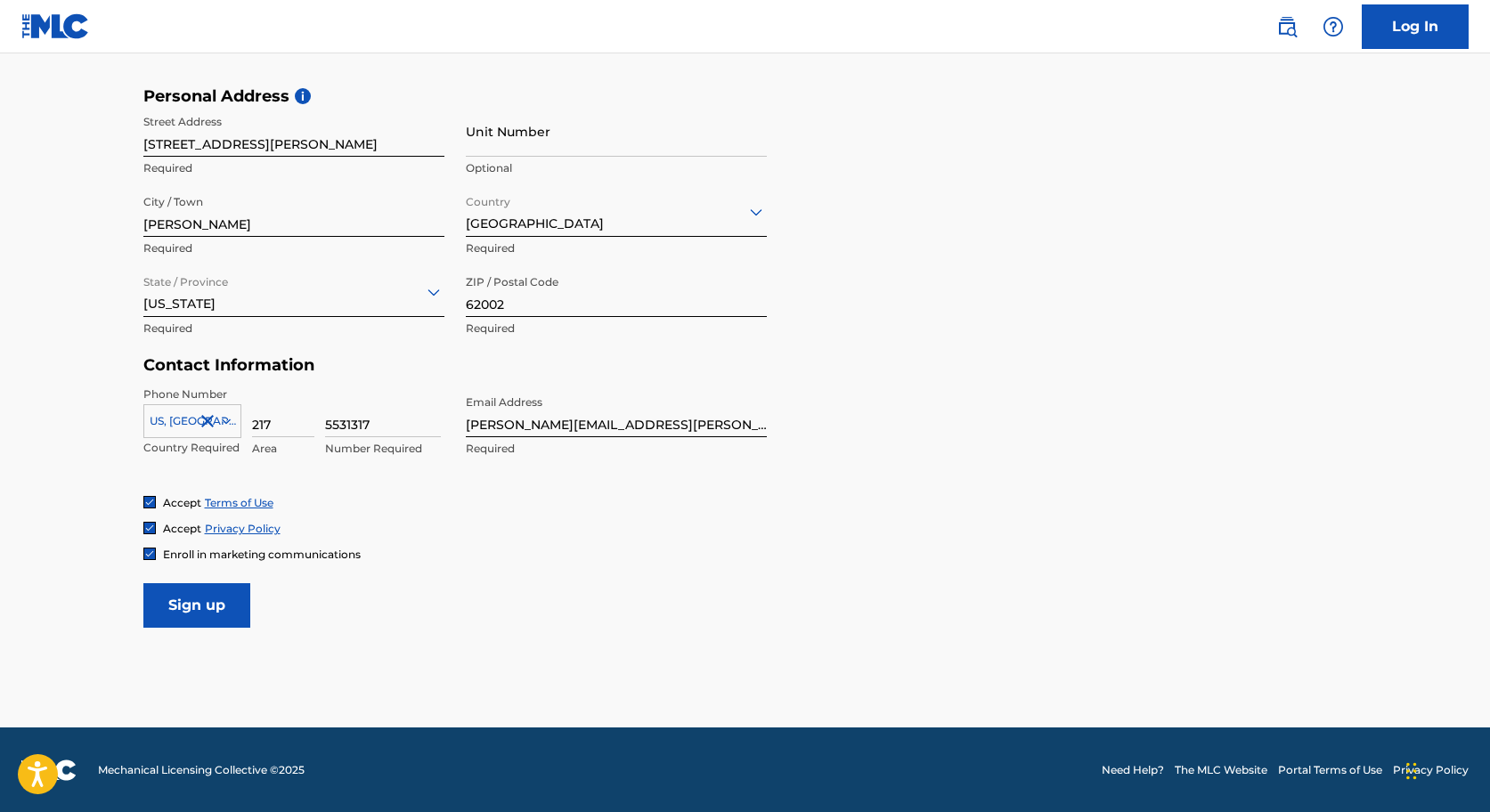
click at [201, 604] on input "Sign up" at bounding box center [196, 605] width 107 height 44
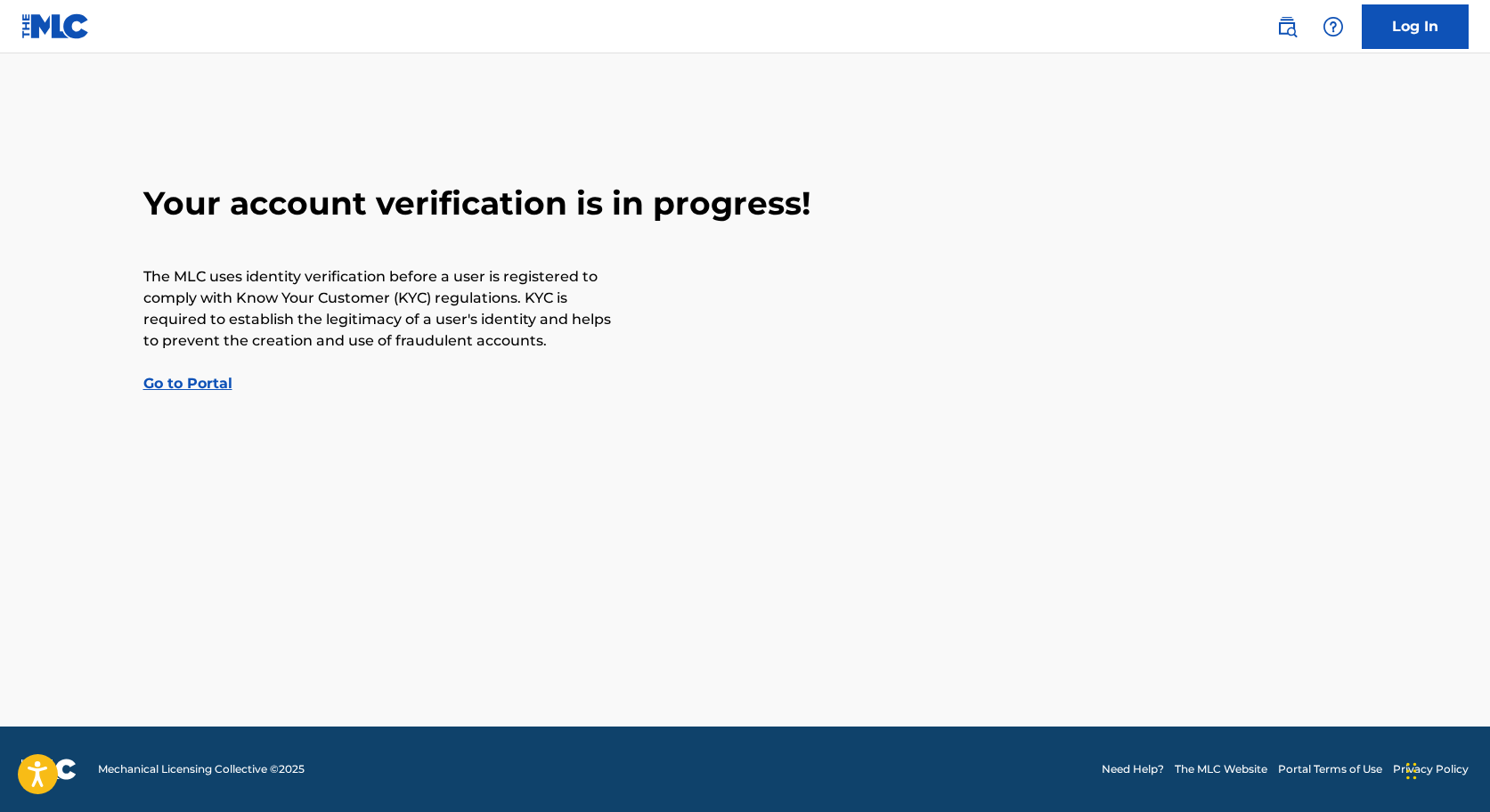
click at [203, 392] on link "Go to Portal" at bounding box center [187, 383] width 89 height 17
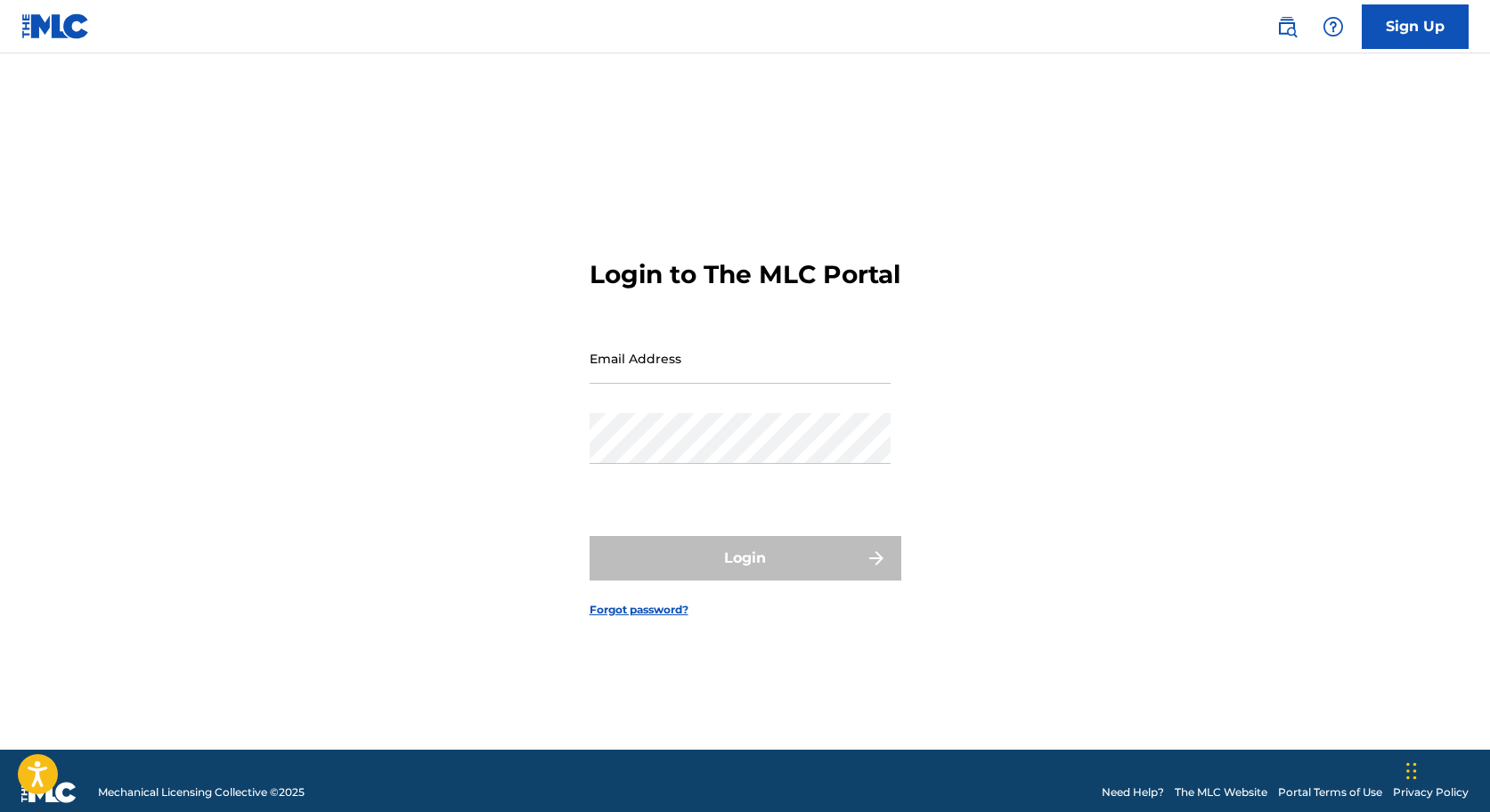
click at [621, 374] on input "Email Address" at bounding box center [741, 358] width 301 height 51
type input "[PERSON_NAME][EMAIL_ADDRESS][PERSON_NAME][DOMAIN_NAME]"
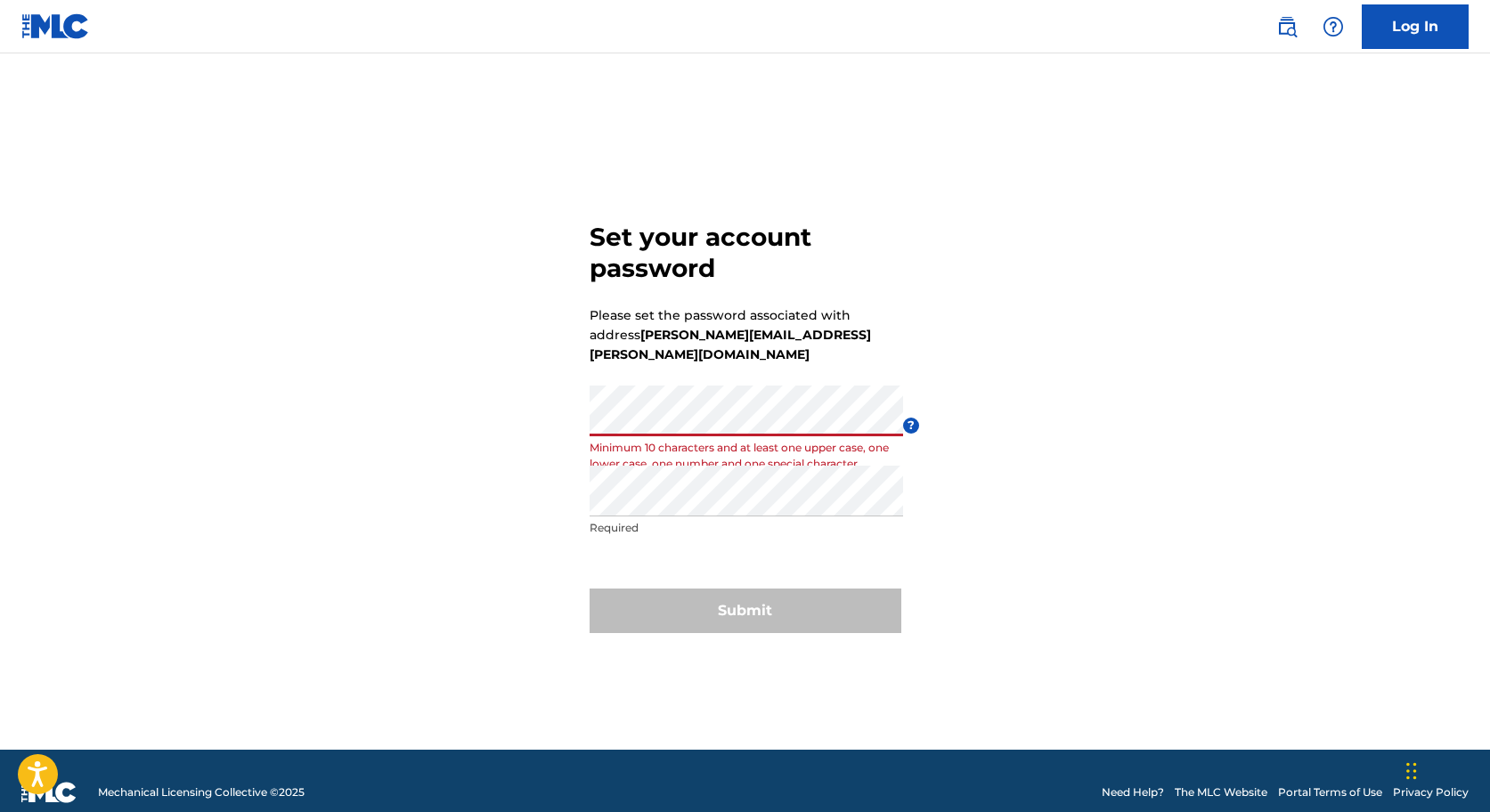
click at [575, 418] on div "Set your account password Please set the password associated with address [PERS…" at bounding box center [745, 423] width 1247 height 652
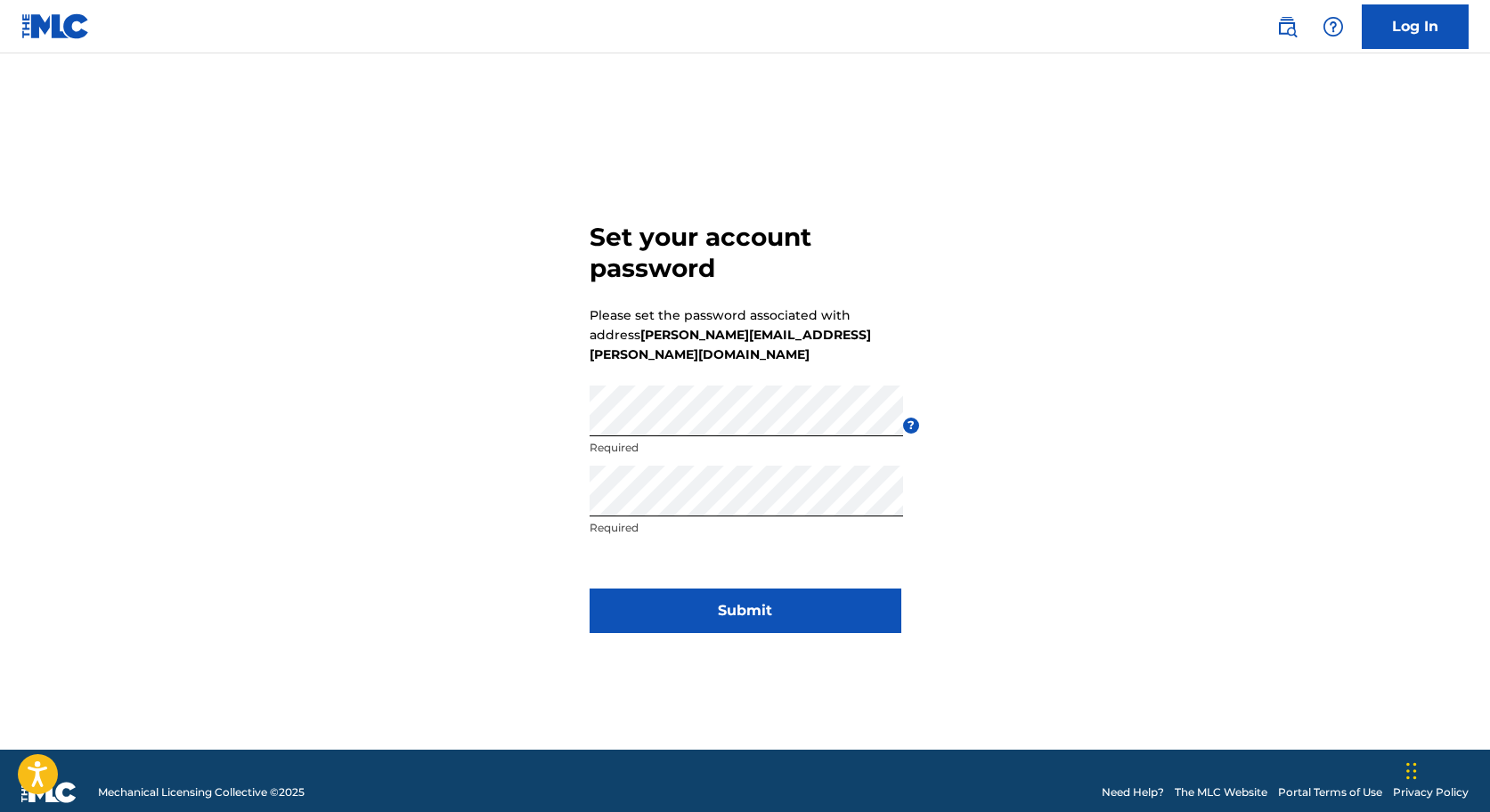
click at [693, 599] on button "Submit" at bounding box center [745, 611] width 312 height 44
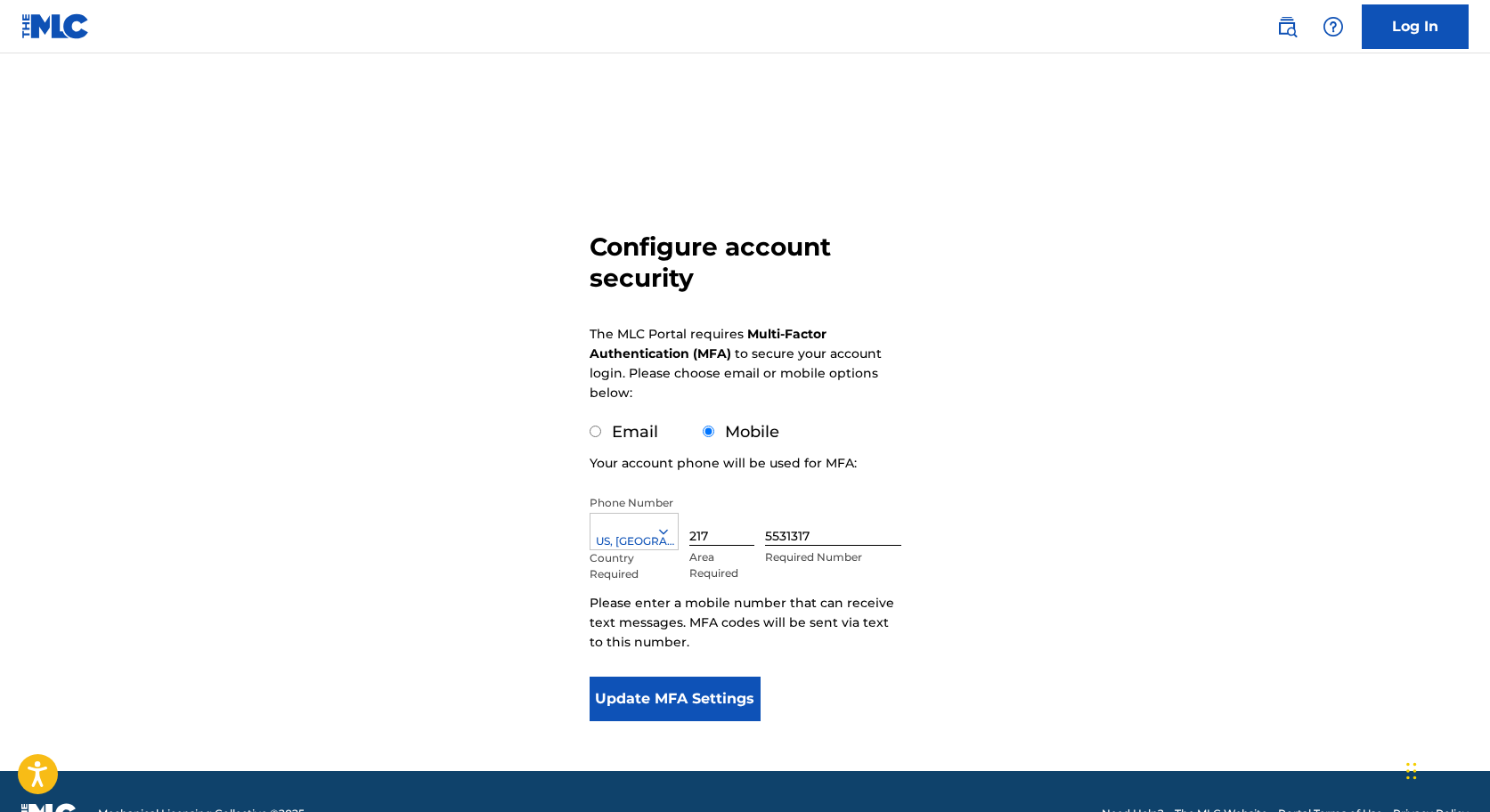
click at [712, 705] on button "Update MFA Settings" at bounding box center [676, 699] width 172 height 44
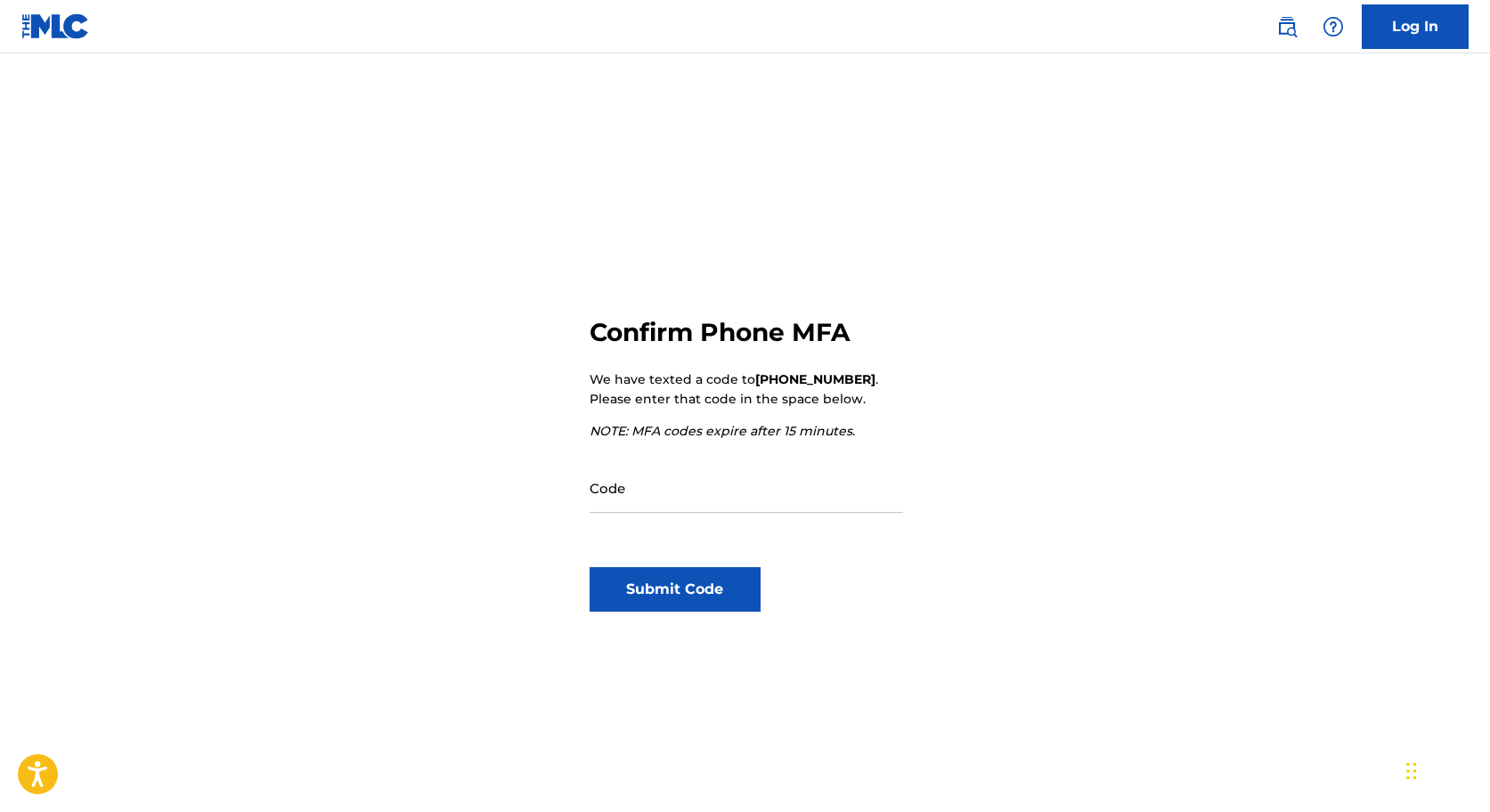
click at [708, 521] on div "Code" at bounding box center [746, 502] width 314 height 80
click at [635, 496] on input "Code" at bounding box center [746, 488] width 314 height 51
type input "173624"
click at [685, 587] on button "Submit Code" at bounding box center [676, 589] width 172 height 44
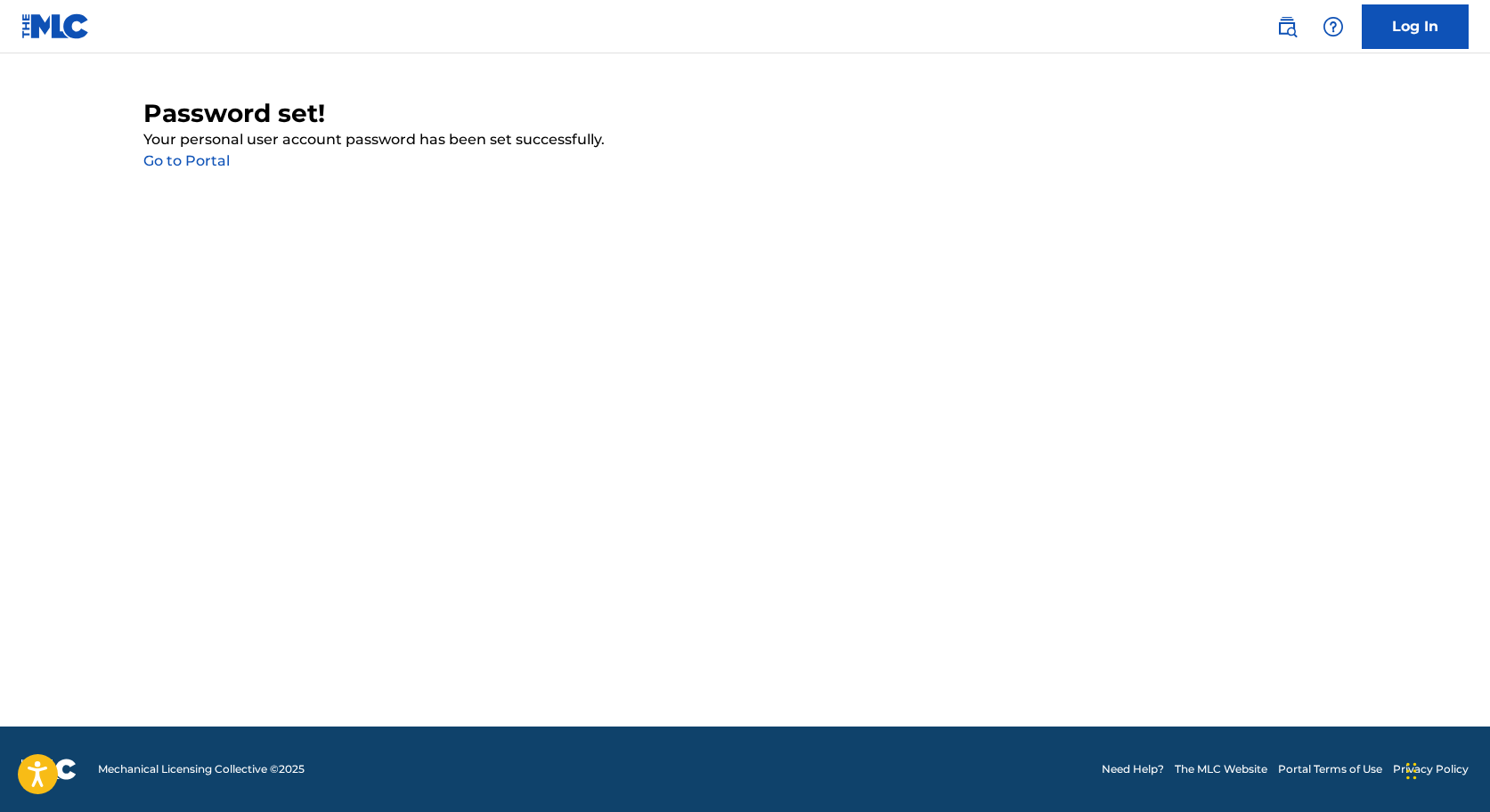
click at [200, 165] on link "Go to Portal" at bounding box center [185, 161] width 86 height 17
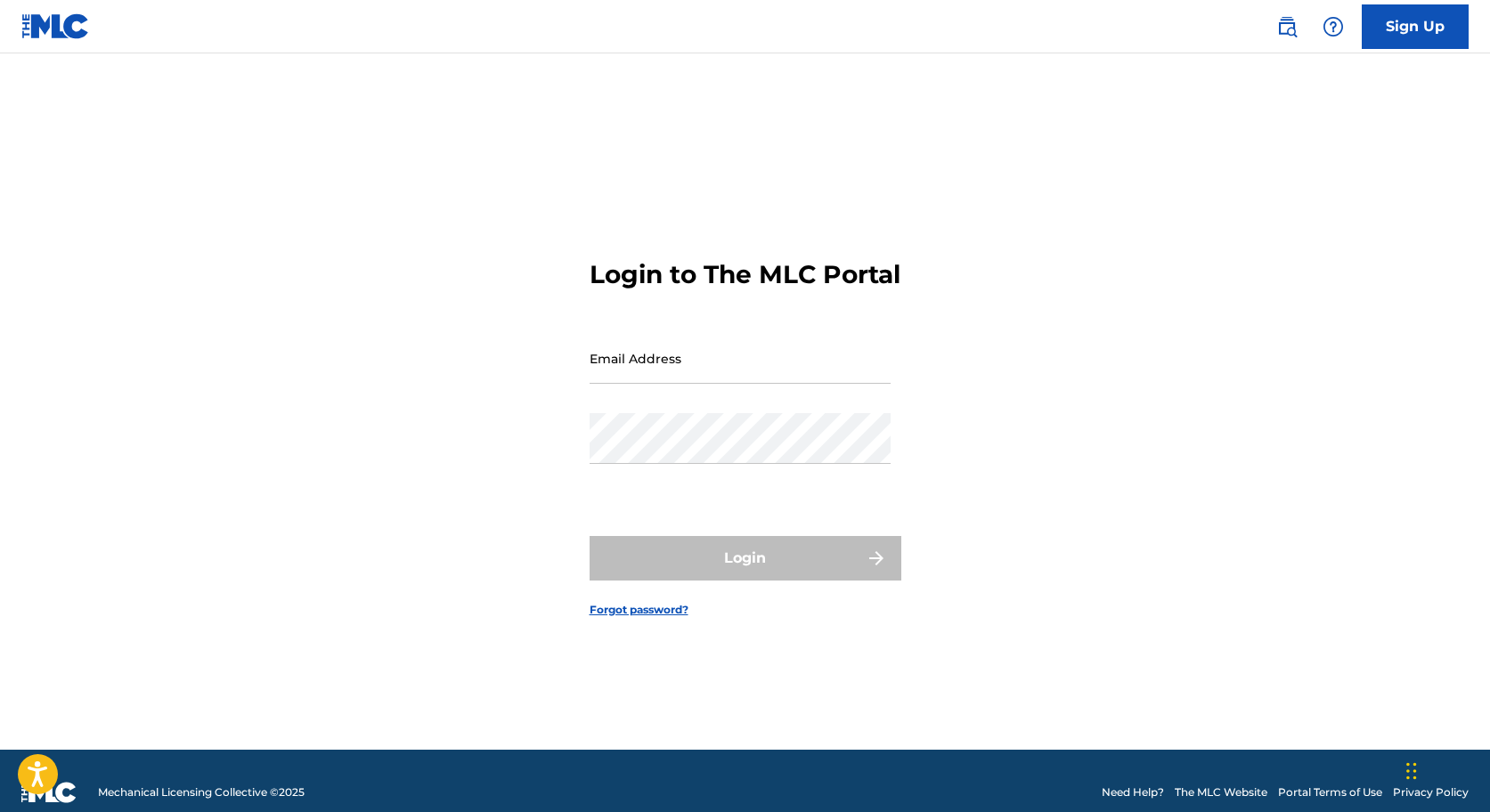
click at [650, 384] on input "Email Address" at bounding box center [741, 358] width 301 height 51
type input "[PERSON_NAME][EMAIL_ADDRESS][PERSON_NAME][DOMAIN_NAME]"
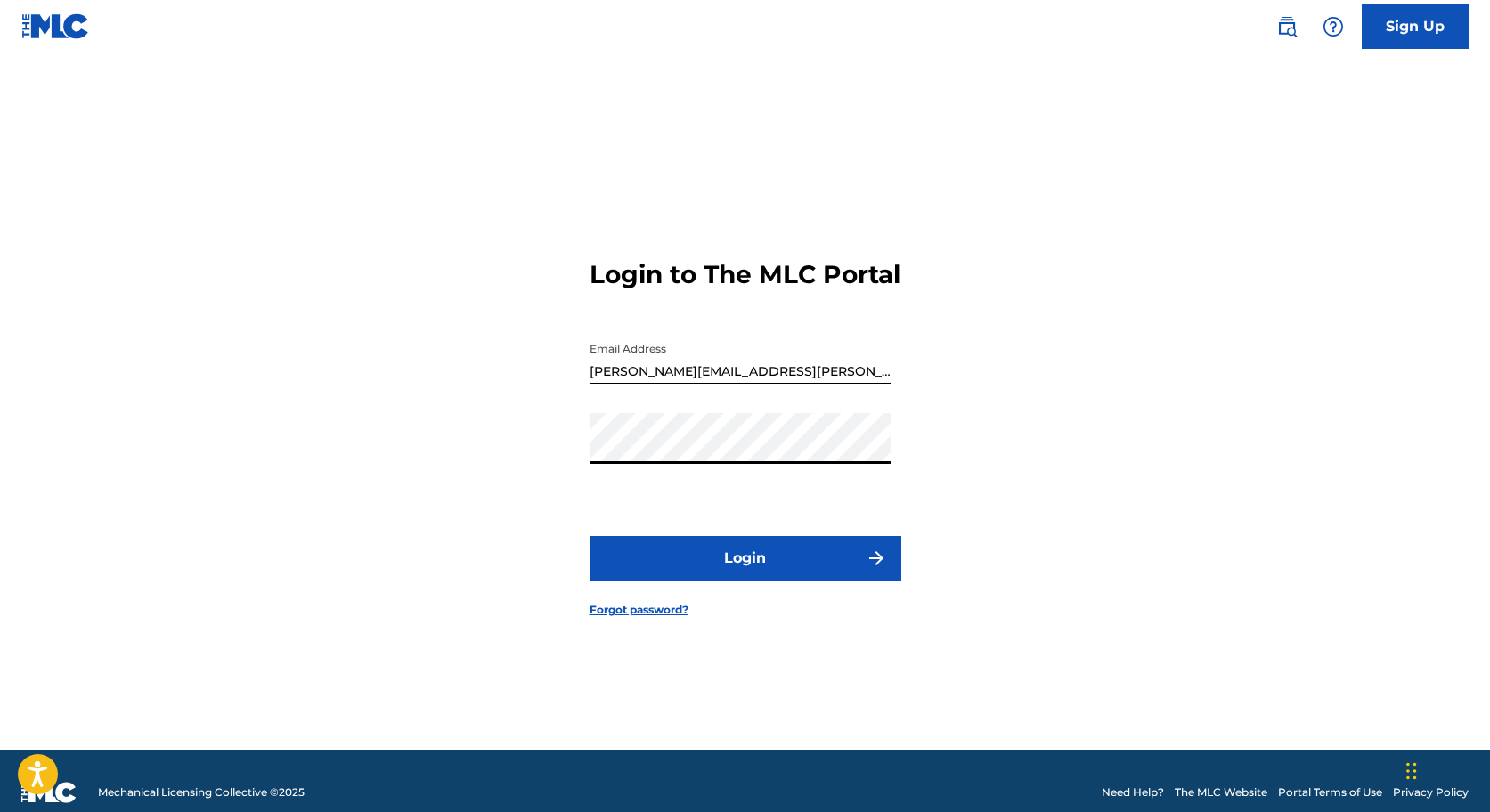
click at [713, 571] on button "Login" at bounding box center [745, 558] width 312 height 44
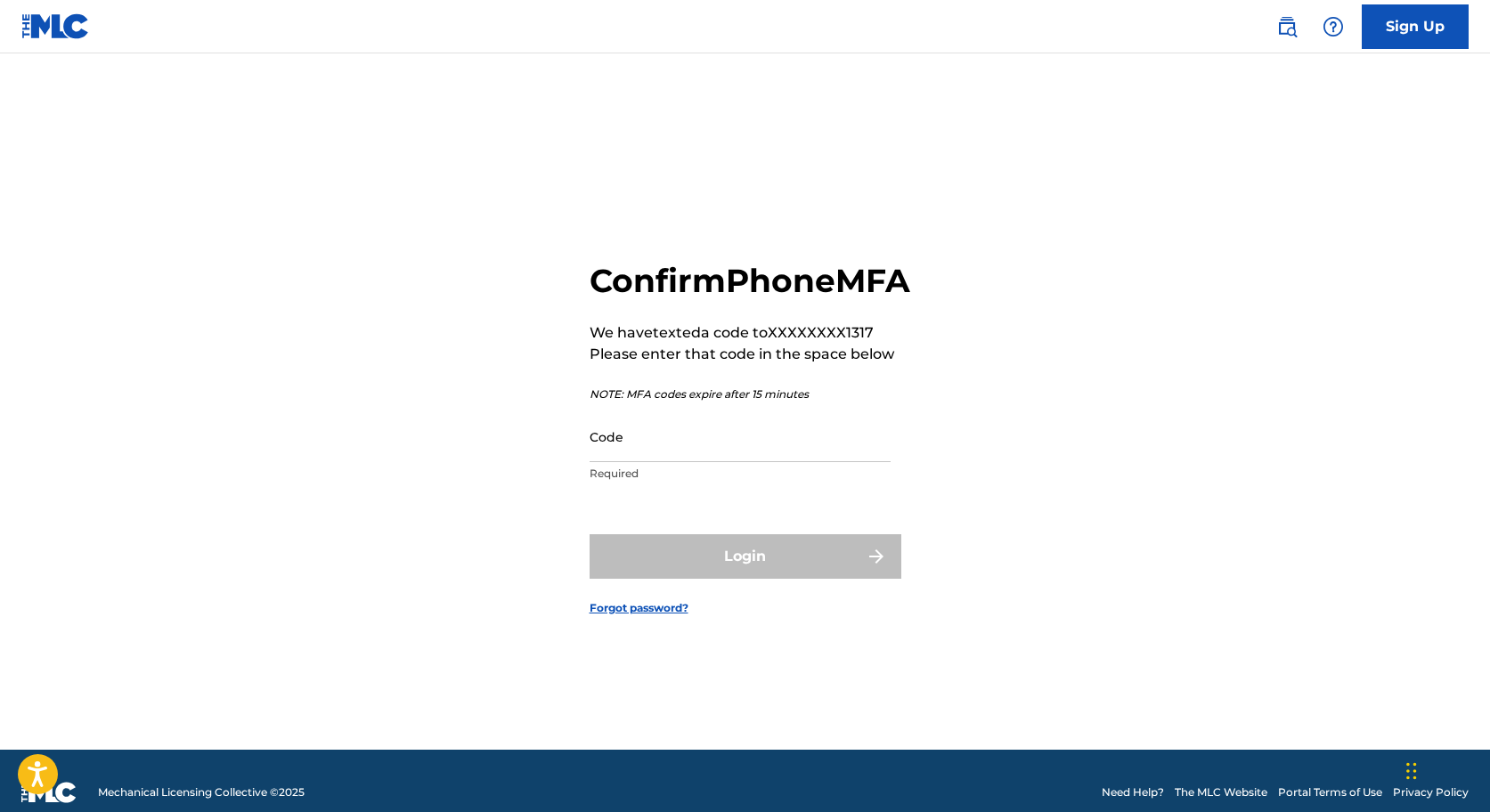
click at [618, 462] on input "Code" at bounding box center [741, 436] width 301 height 51
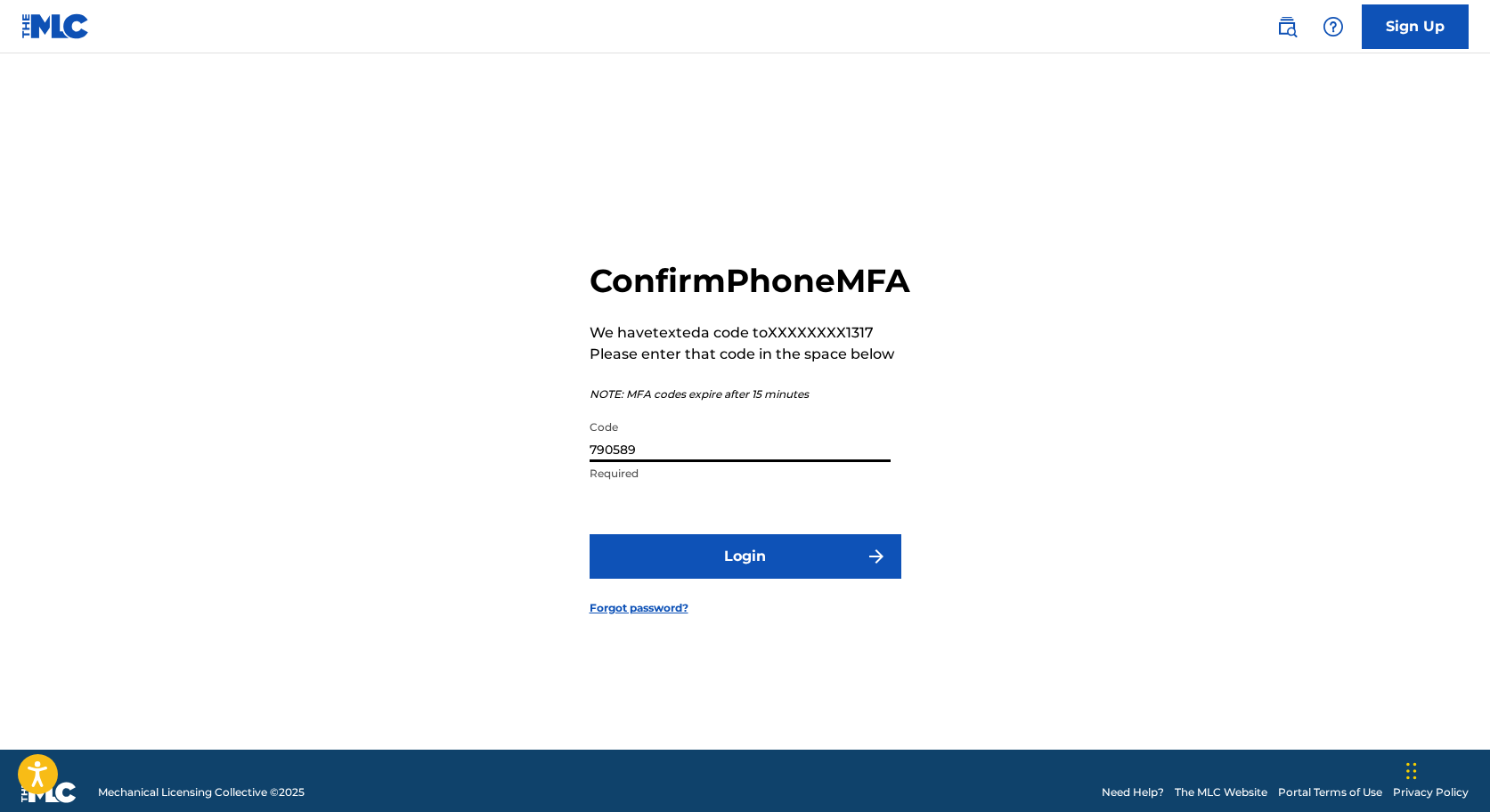
type input "790589"
click at [750, 578] on button "Login" at bounding box center [745, 556] width 312 height 44
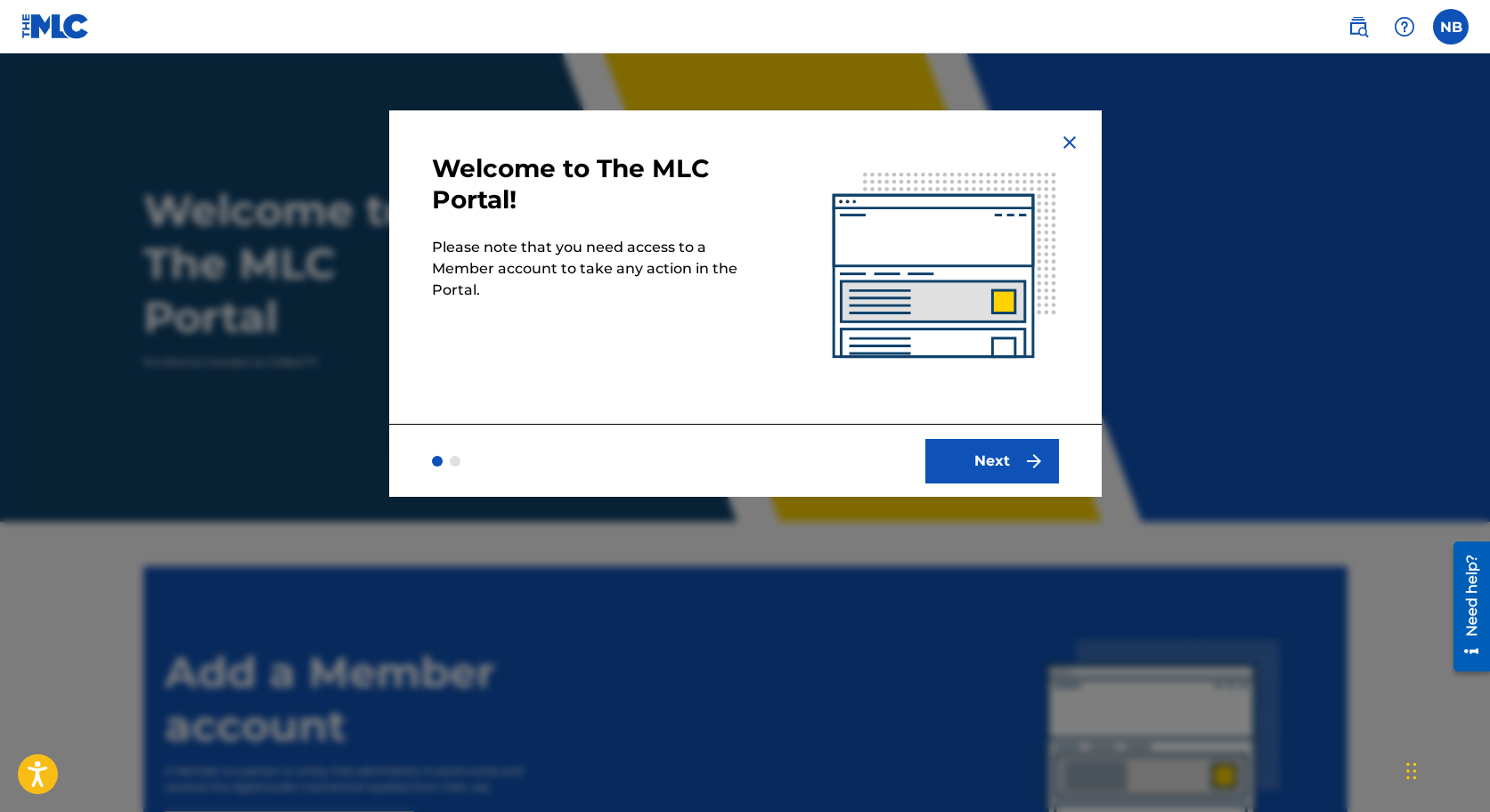
click at [1014, 446] on button "Next" at bounding box center [992, 462] width 133 height 44
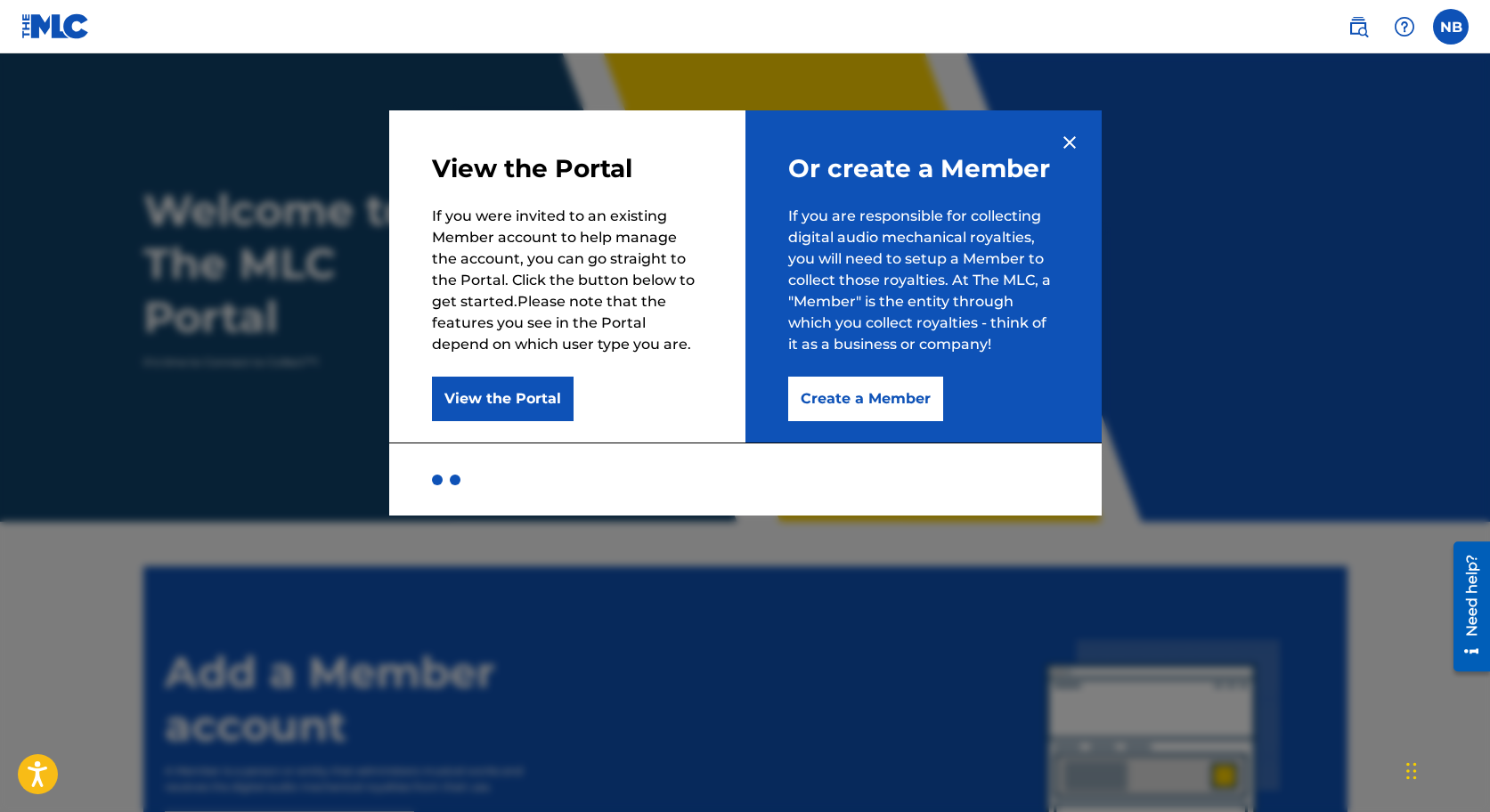
click at [503, 400] on button "View the Portal" at bounding box center [502, 399] width 142 height 44
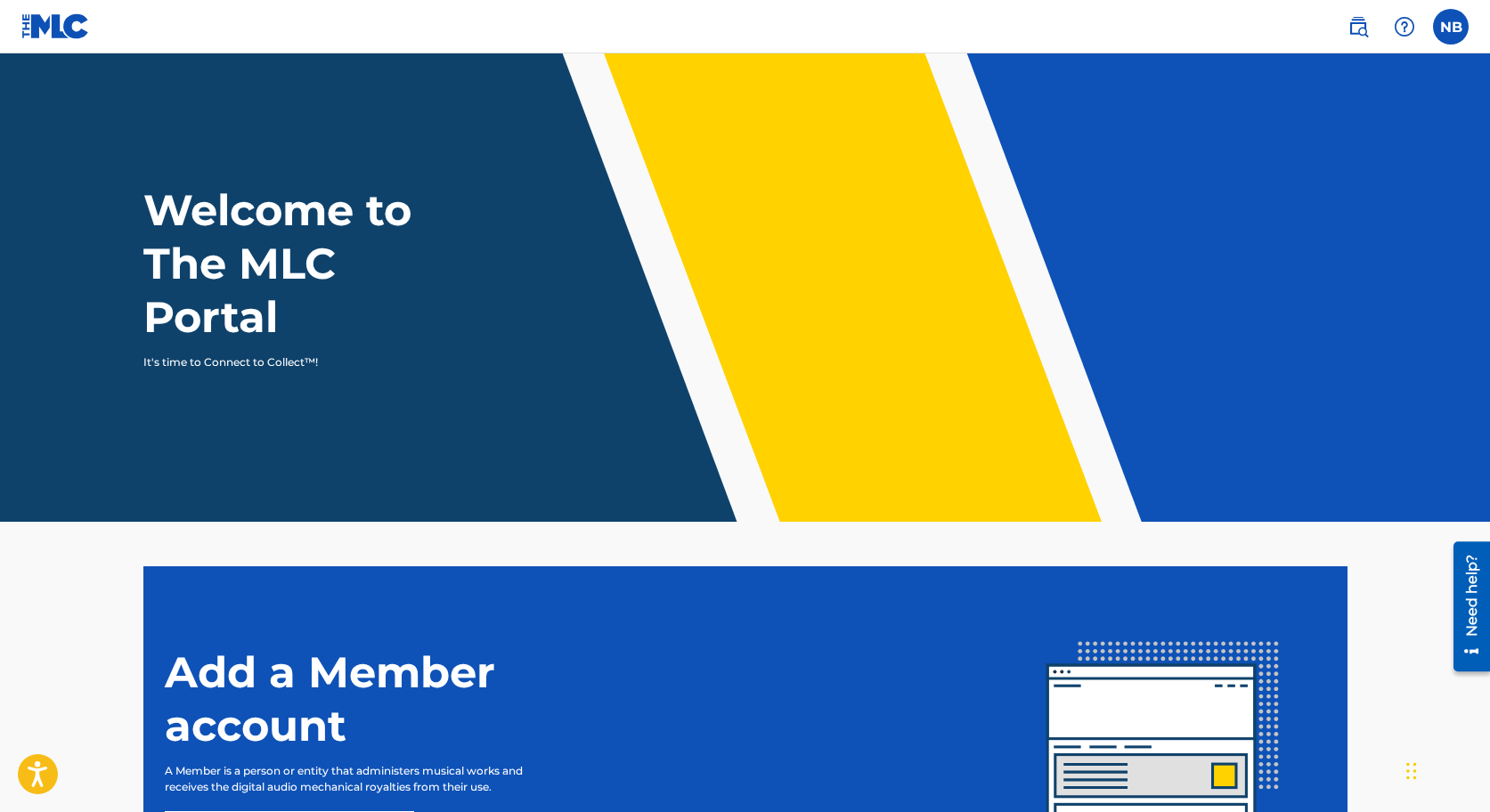
scroll to position [209, 0]
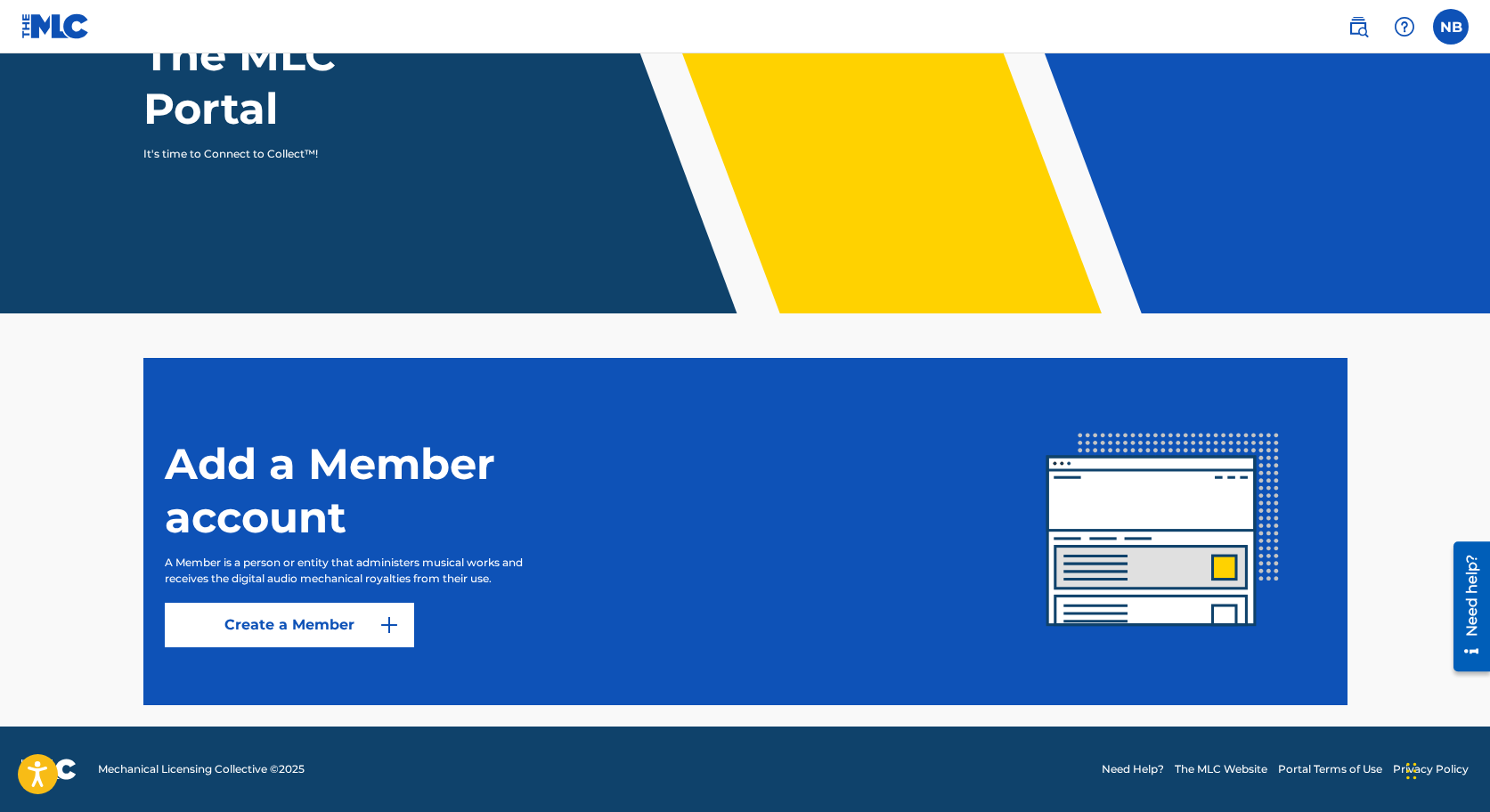
click at [389, 624] on img at bounding box center [389, 625] width 21 height 21
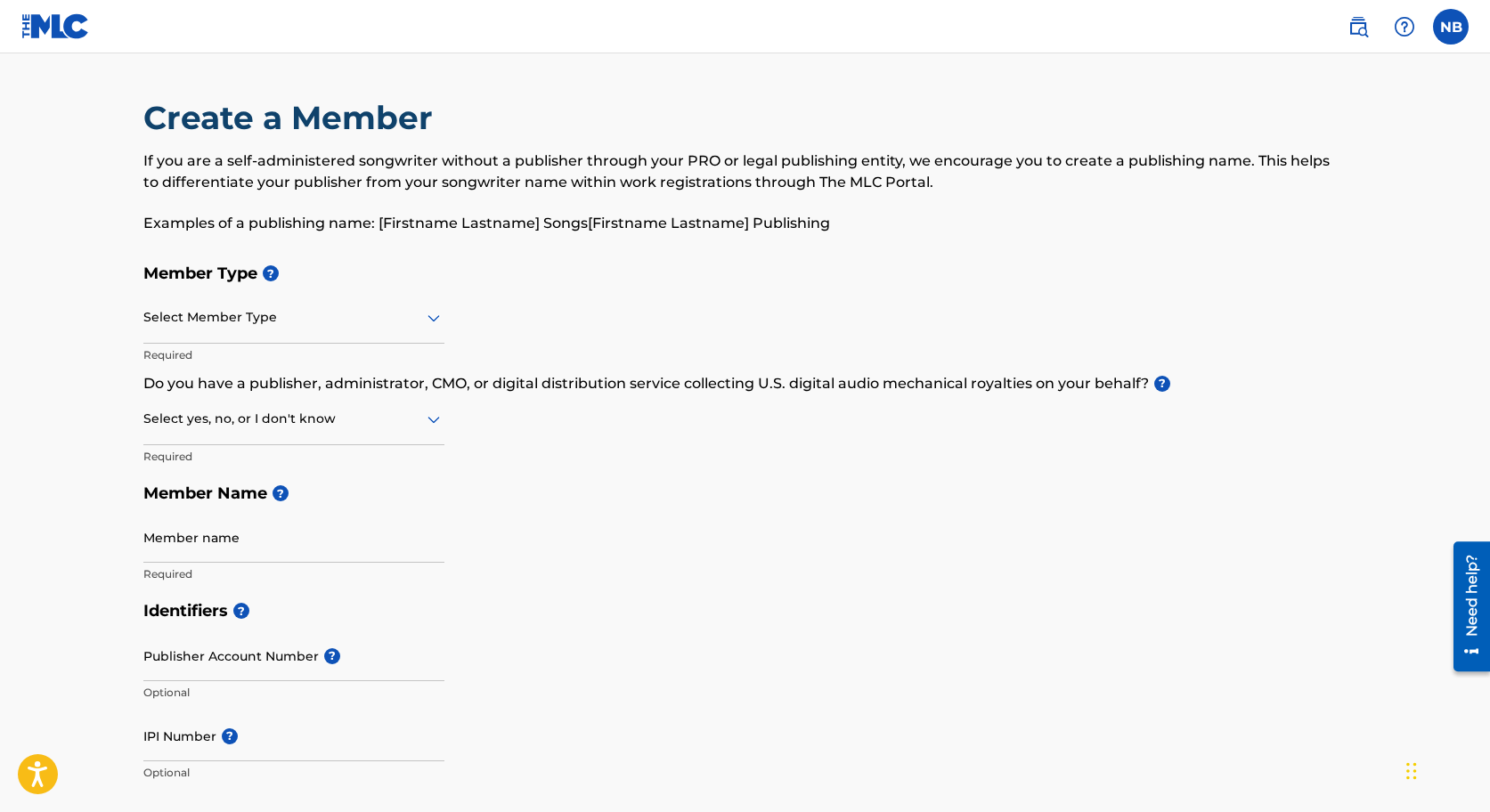
click at [427, 319] on icon at bounding box center [434, 318] width 21 height 21
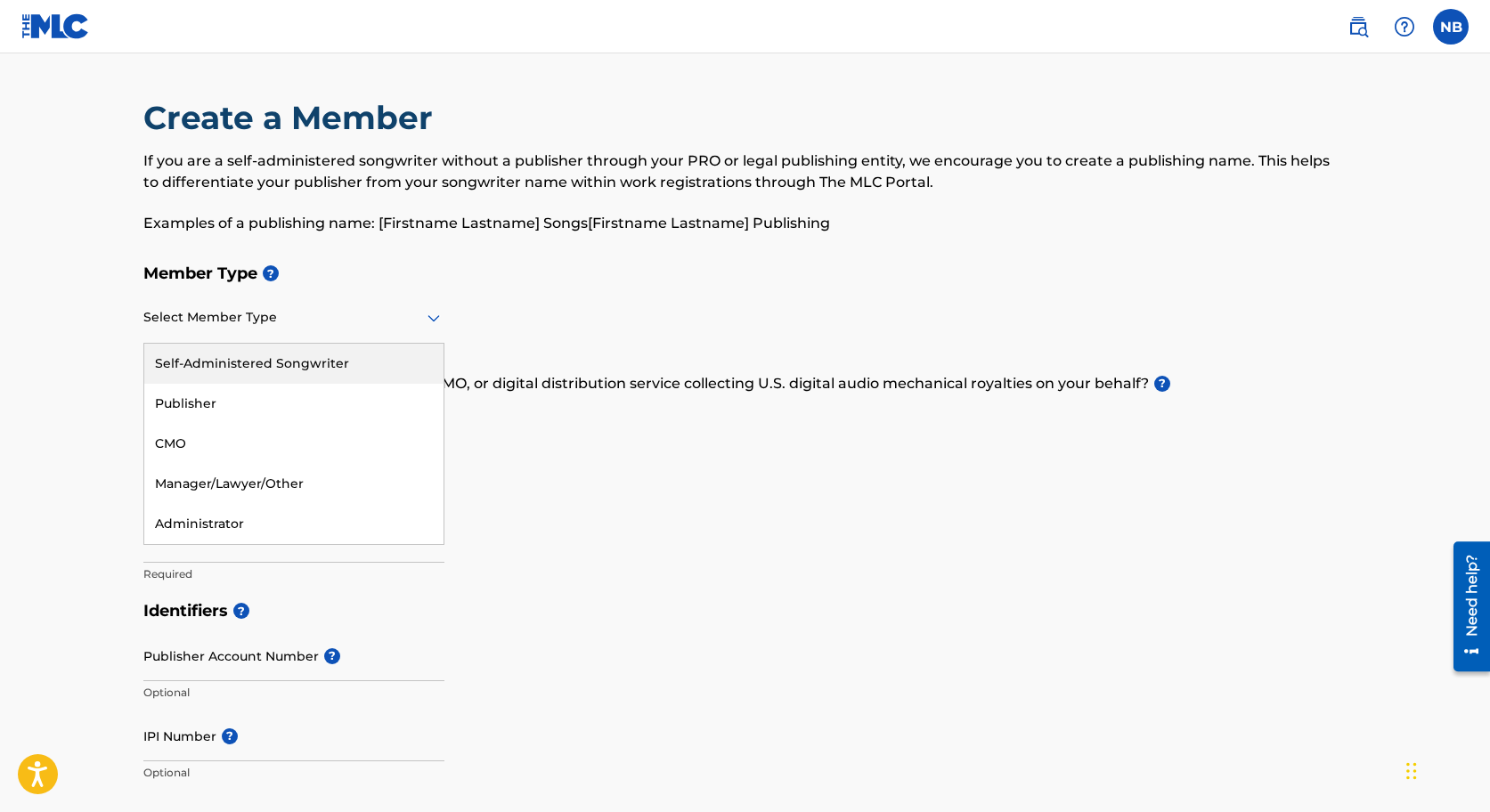
click at [580, 493] on h5 "Member Name ?" at bounding box center [745, 494] width 1204 height 39
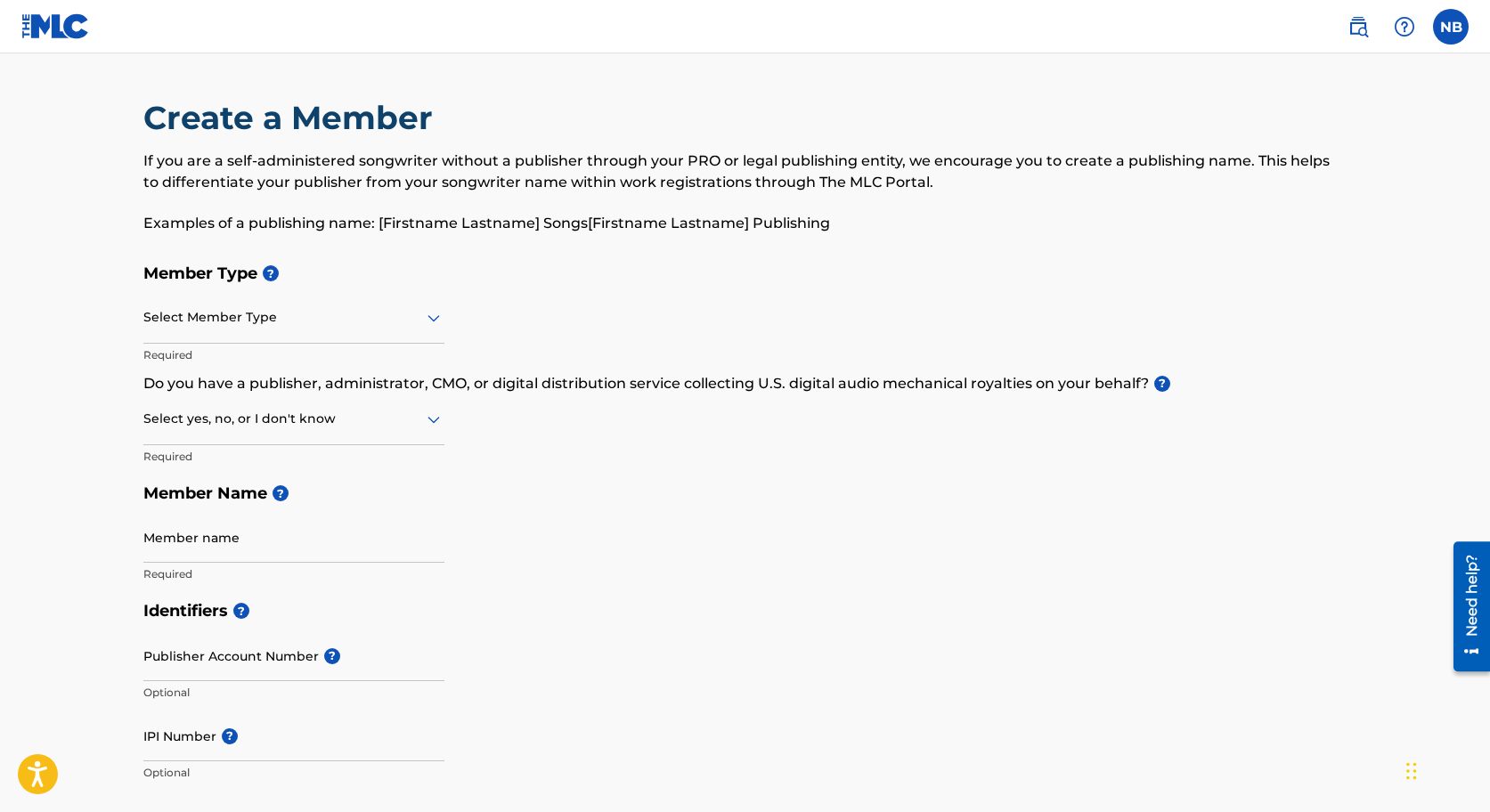
click at [429, 321] on icon at bounding box center [434, 318] width 21 height 21
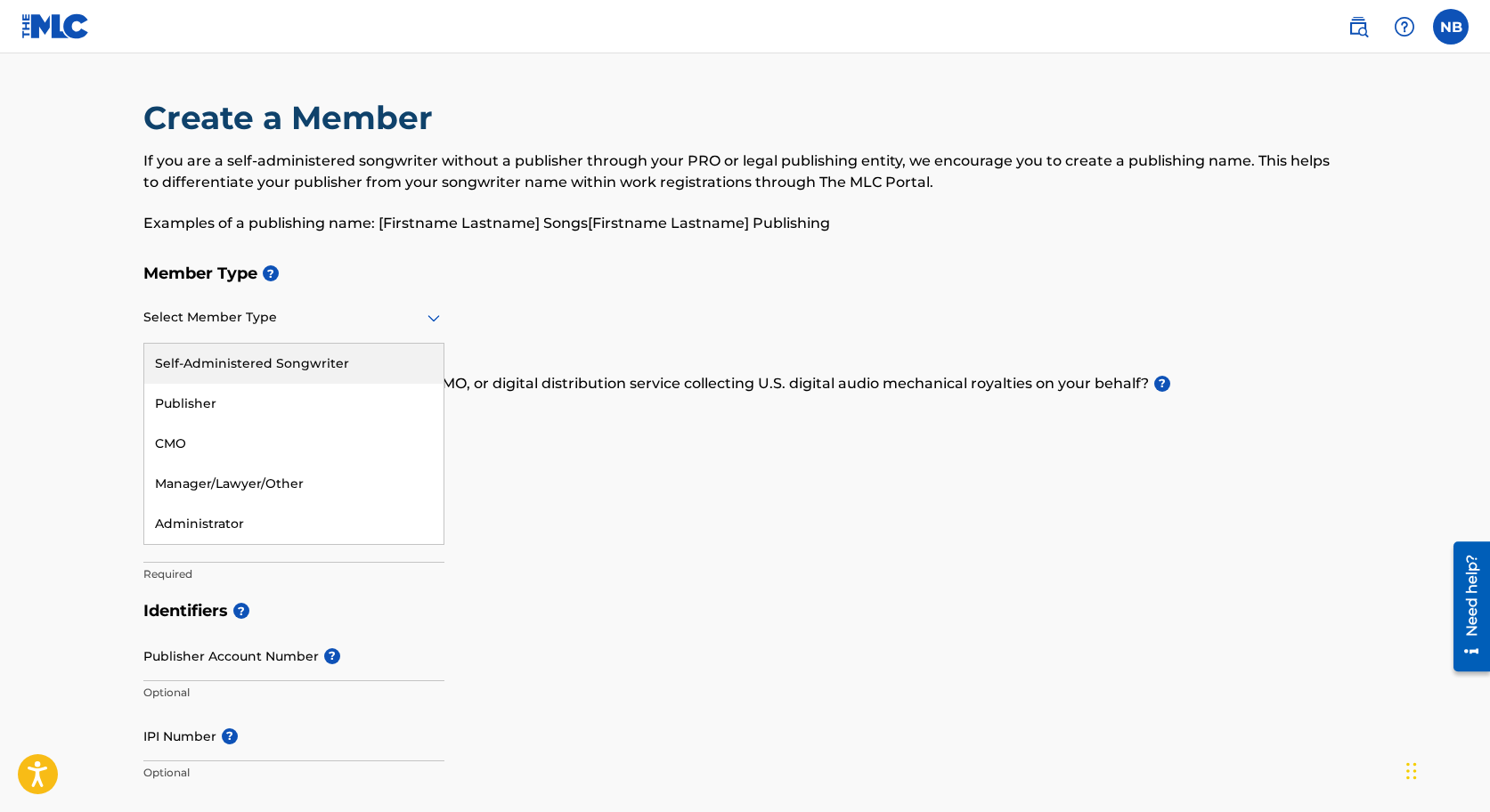
click at [341, 378] on div "Self-Administered Songwriter" at bounding box center [294, 364] width 299 height 41
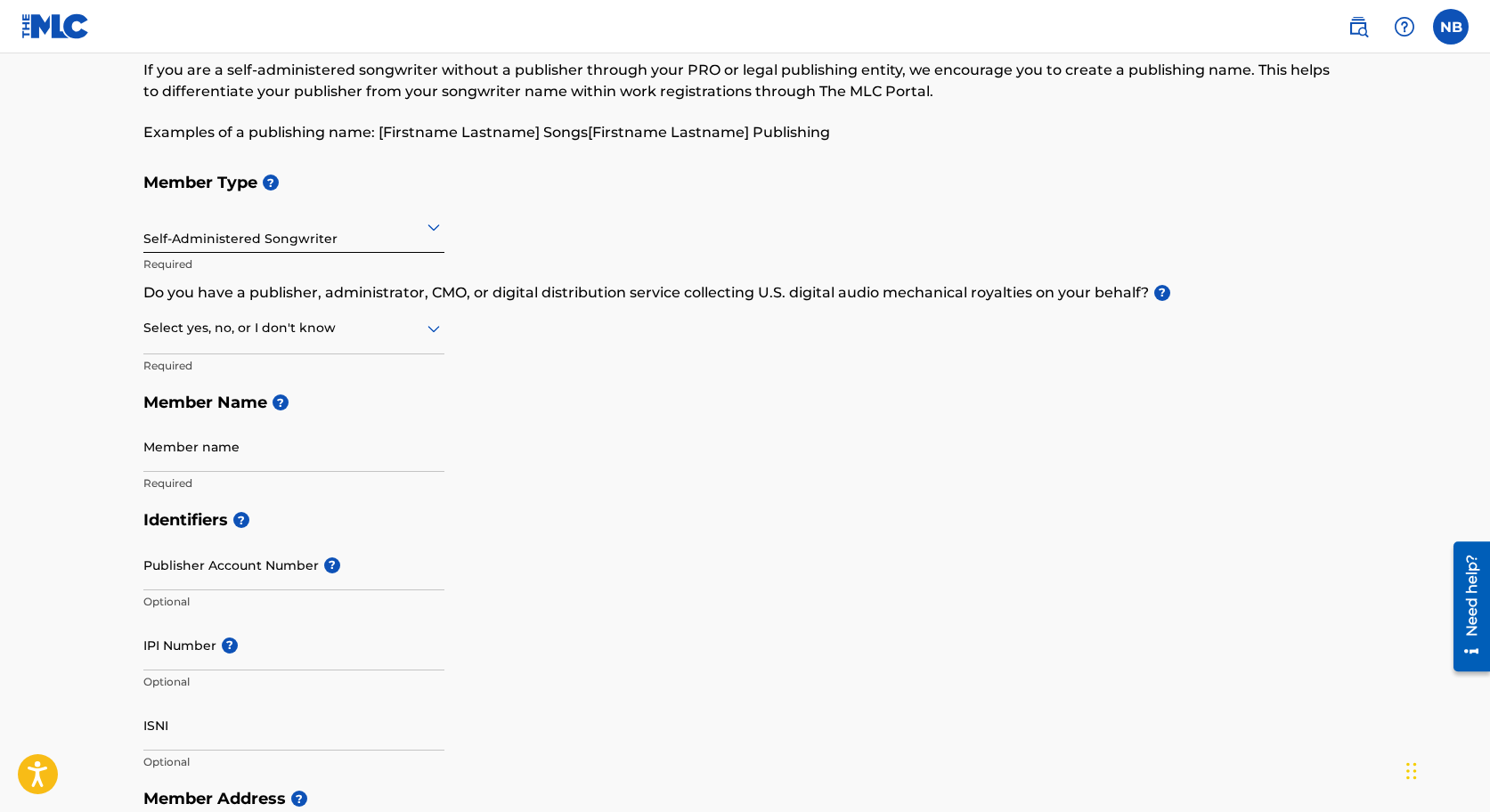
scroll to position [93, 0]
click at [437, 330] on icon at bounding box center [434, 326] width 21 height 21
click at [356, 408] on div "No" at bounding box center [294, 413] width 299 height 41
click at [344, 464] on input "Member name" at bounding box center [294, 444] width 301 height 51
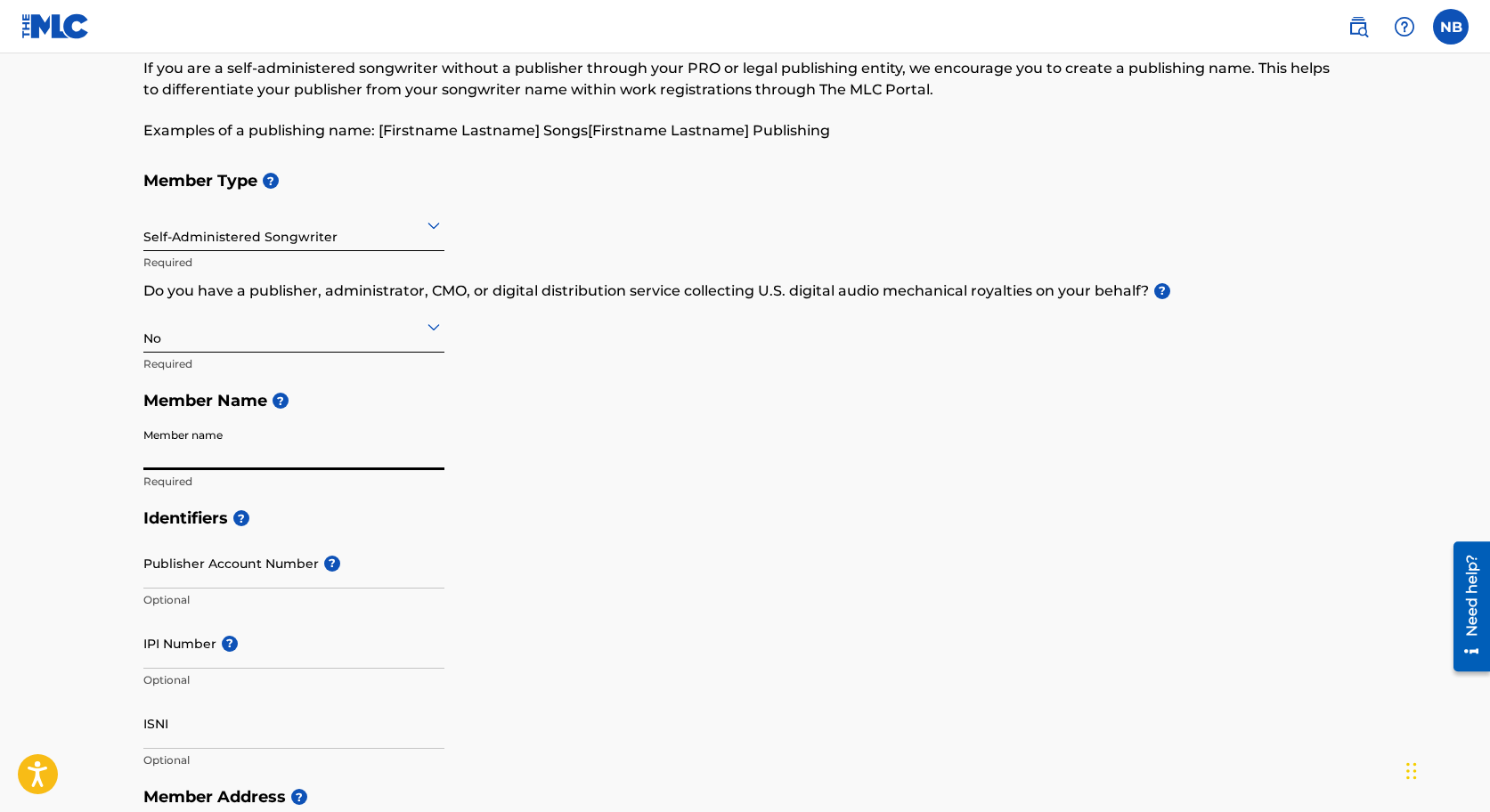
type input "[PERSON_NAME]"
type input "[STREET_ADDRESS][PERSON_NAME]"
type input "[PERSON_NAME]"
click at [548, 420] on div "Member Type ? Self-Administered Songwriter Required Do you have a publisher, ad…" at bounding box center [745, 331] width 1204 height 338
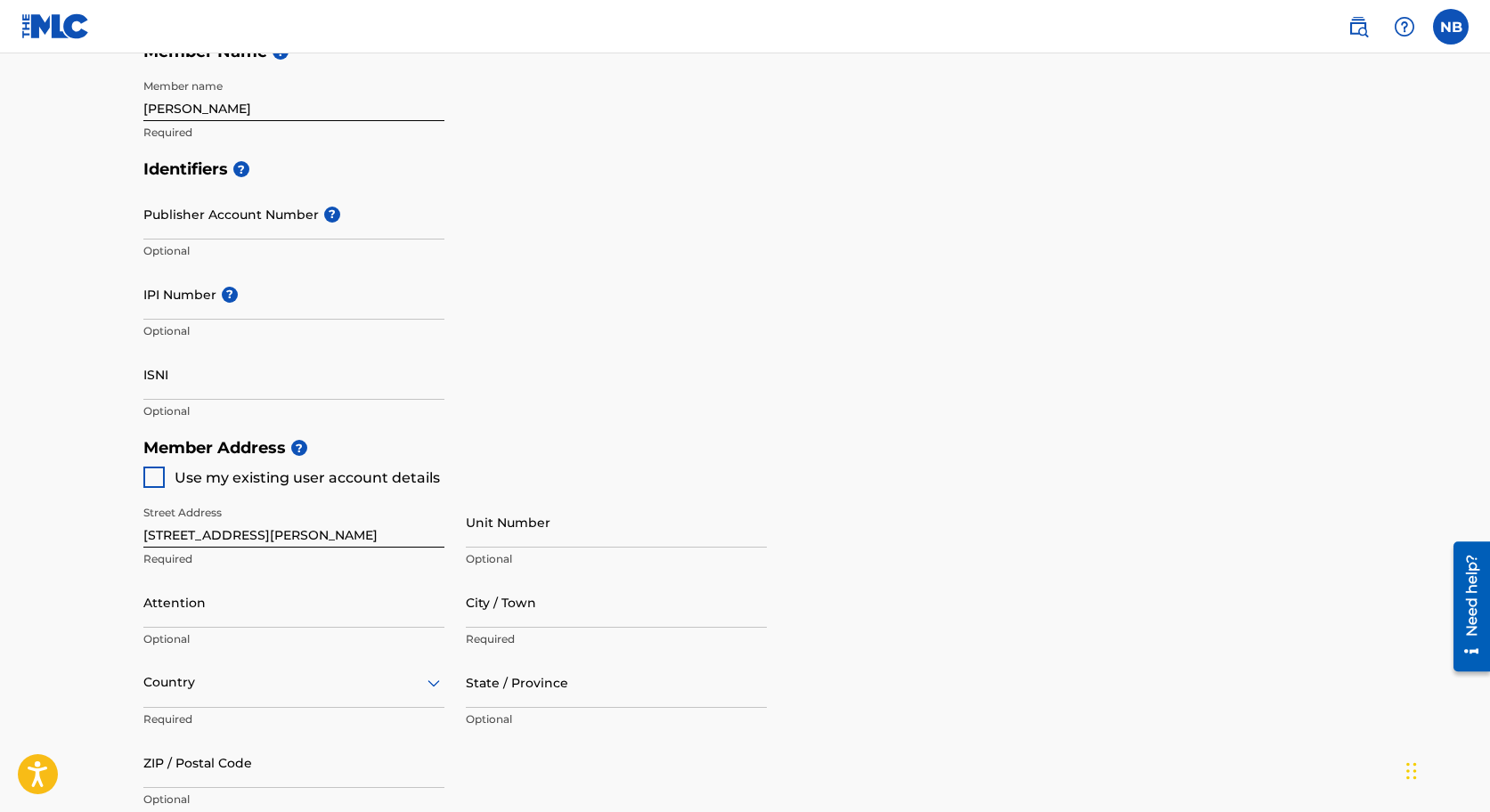
scroll to position [440, 0]
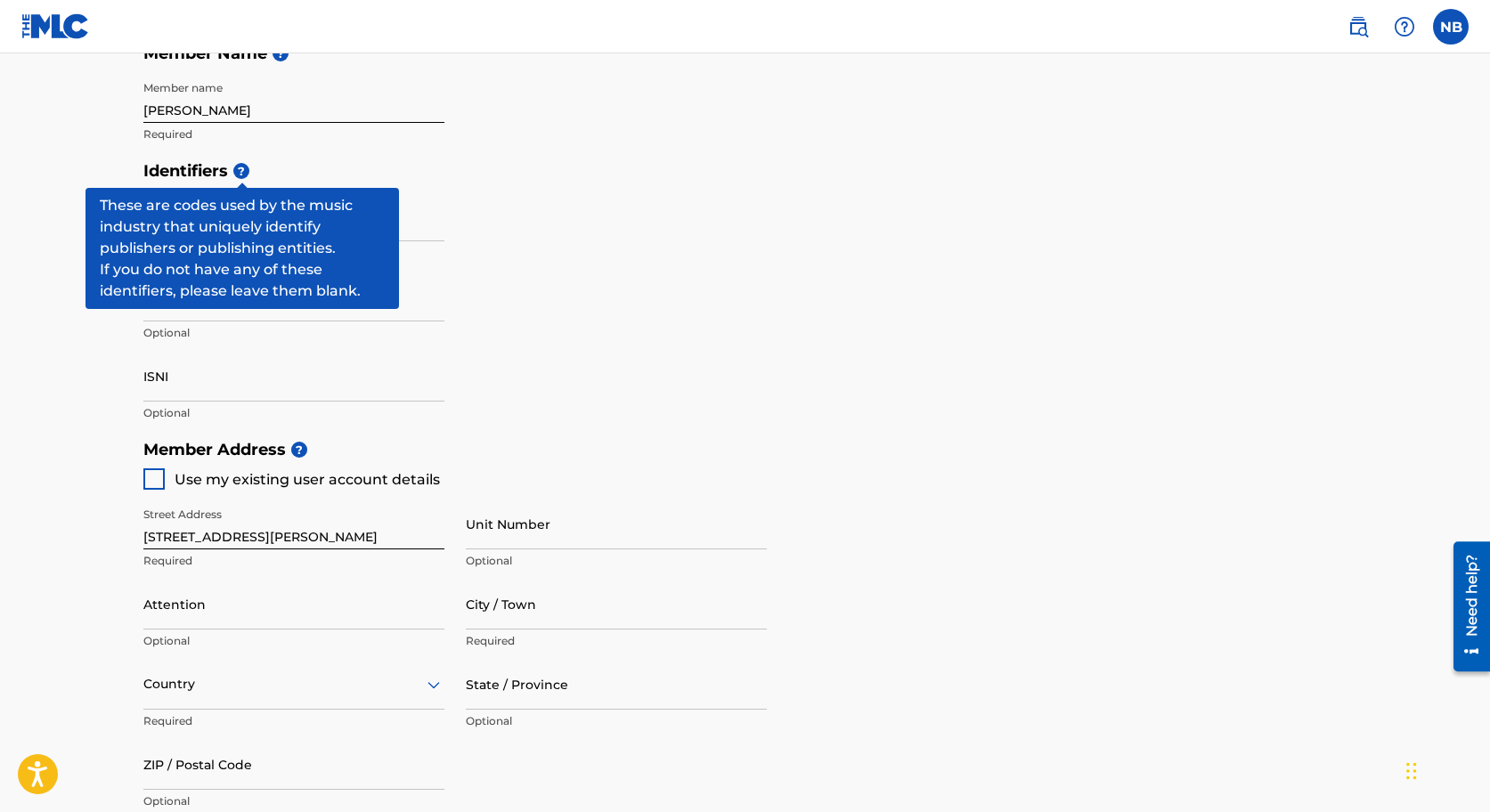
click at [238, 167] on span "?" at bounding box center [241, 171] width 16 height 16
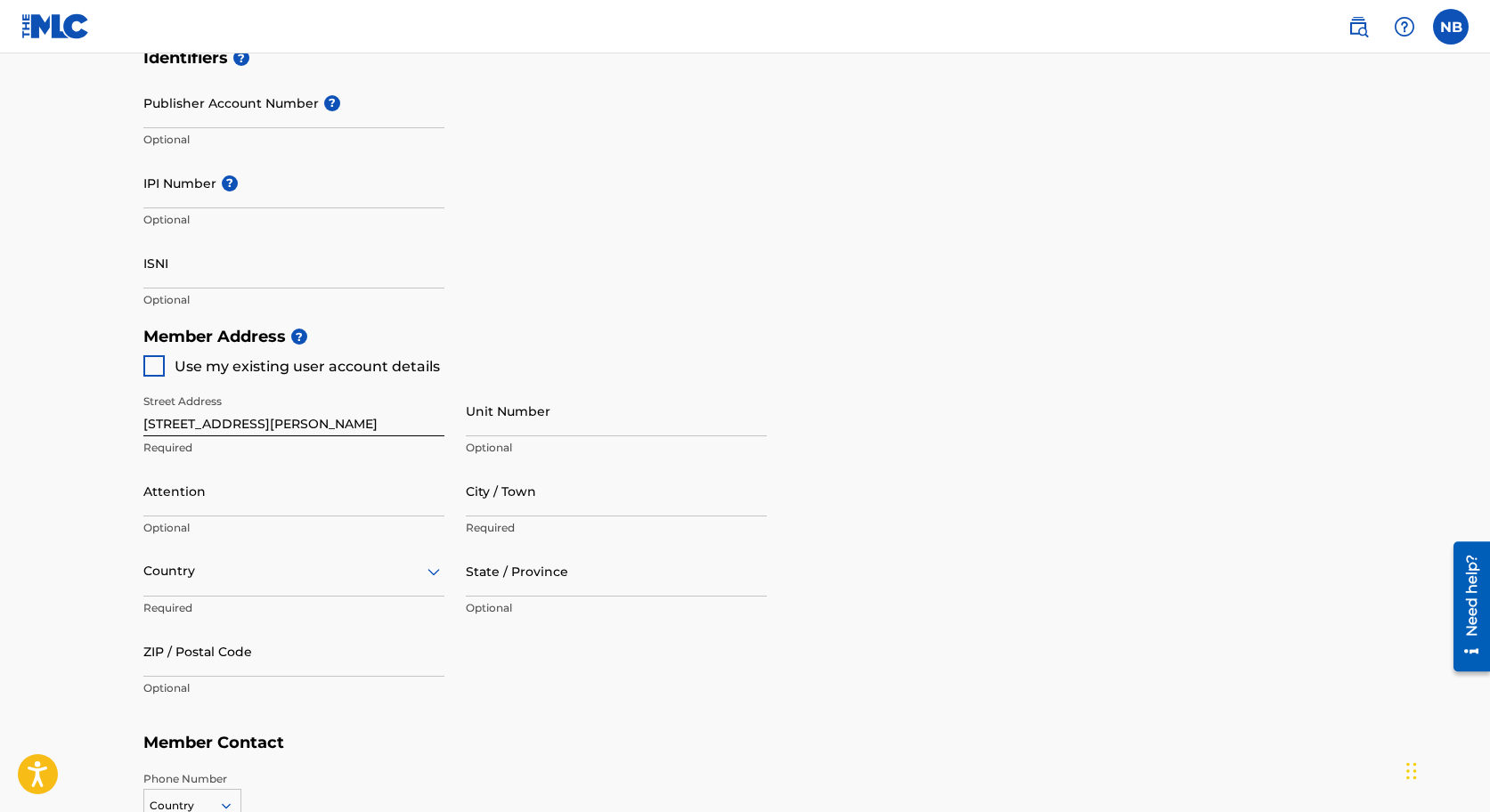
scroll to position [566, 0]
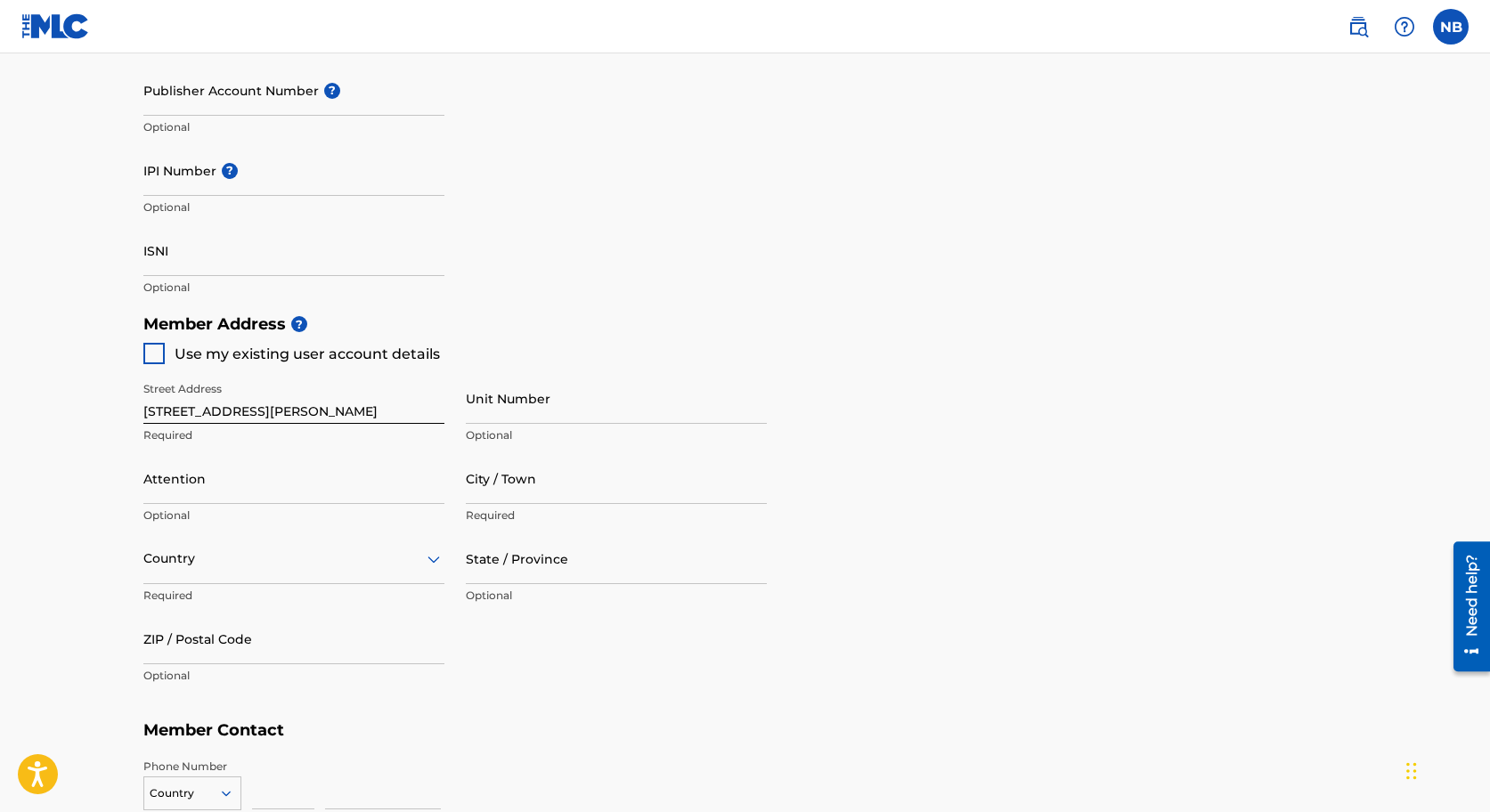
click at [154, 353] on div at bounding box center [154, 353] width 21 height 21
type input "[PERSON_NAME]"
type input "62002"
type input "217"
type input "5531317"
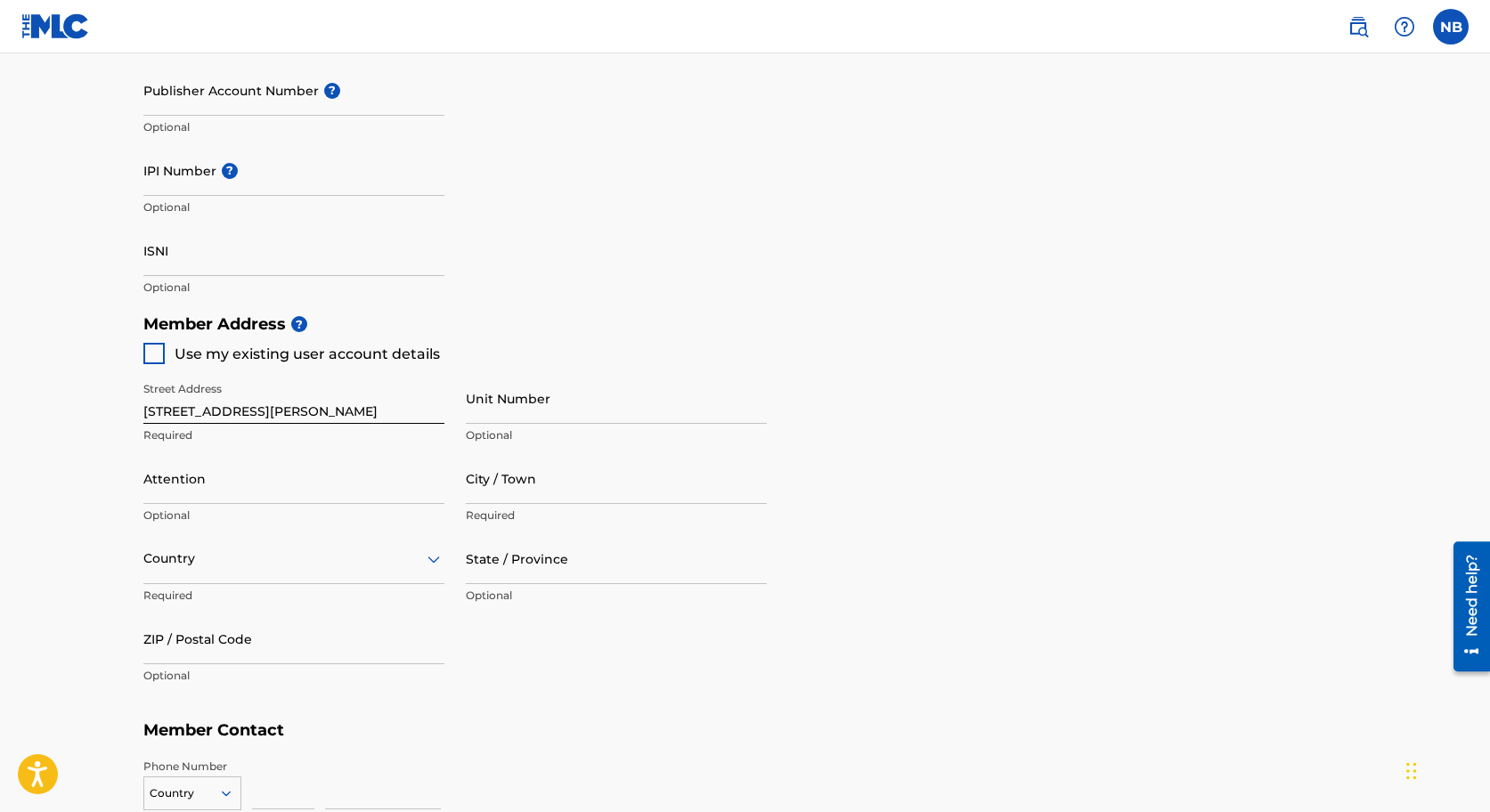
type input "[PERSON_NAME][EMAIL_ADDRESS][PERSON_NAME][DOMAIN_NAME]"
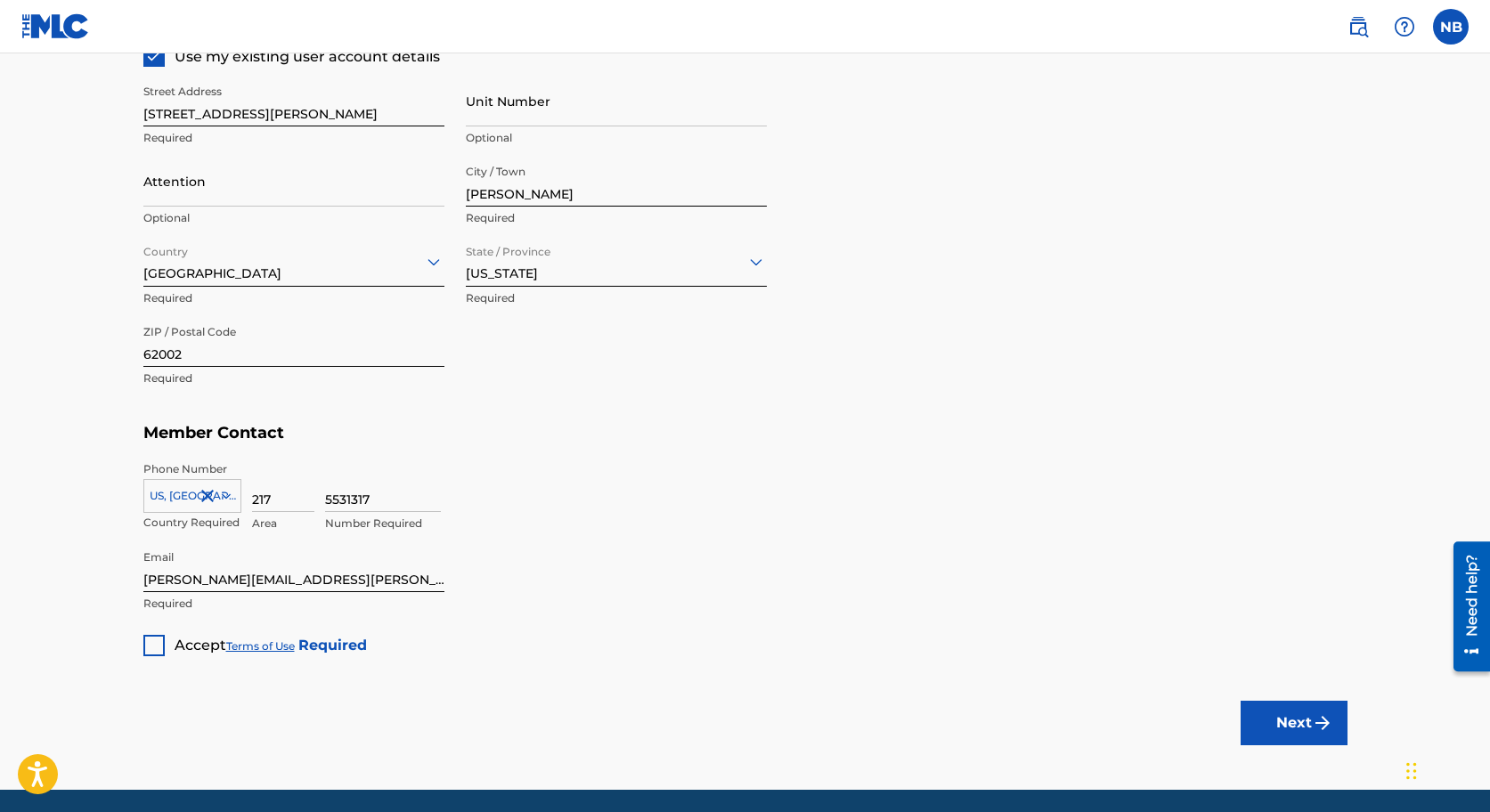
scroll to position [865, 0]
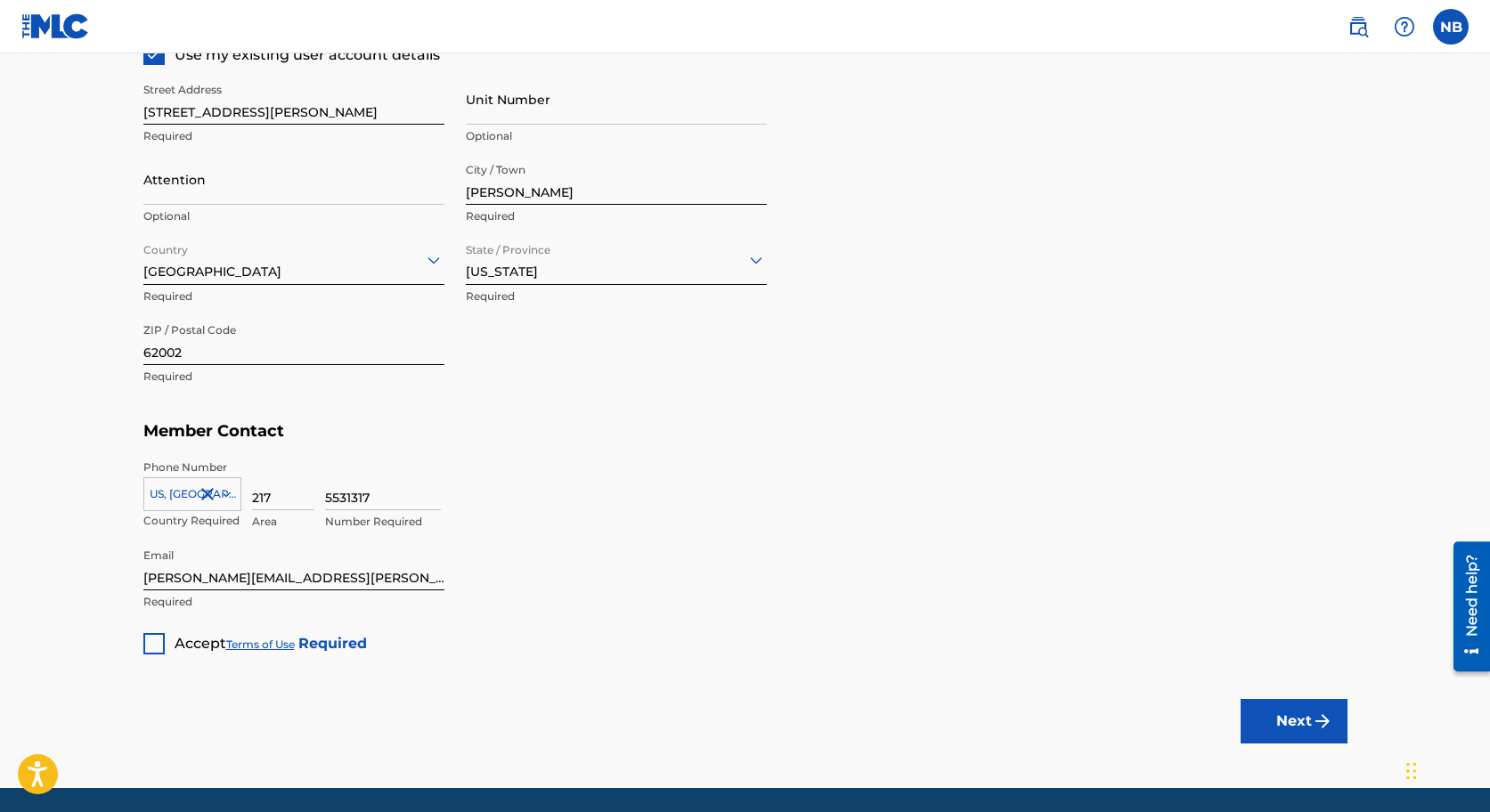
click at [157, 633] on div at bounding box center [154, 644] width 21 height 21
click at [1315, 730] on img "submit" at bounding box center [1323, 721] width 21 height 21
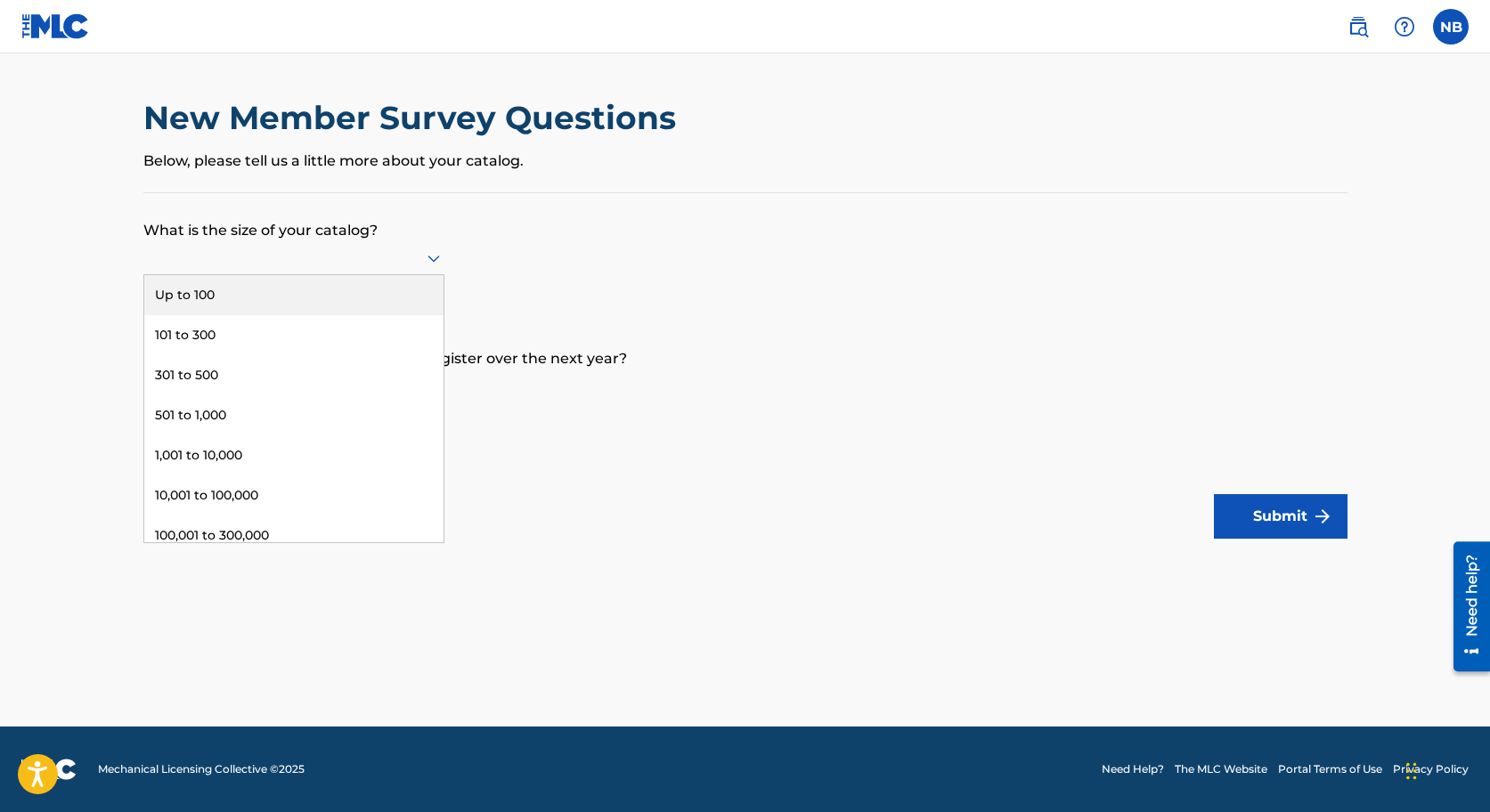
click at [427, 259] on icon at bounding box center [434, 258] width 21 height 21
click at [284, 291] on div "Up to 100" at bounding box center [294, 295] width 299 height 41
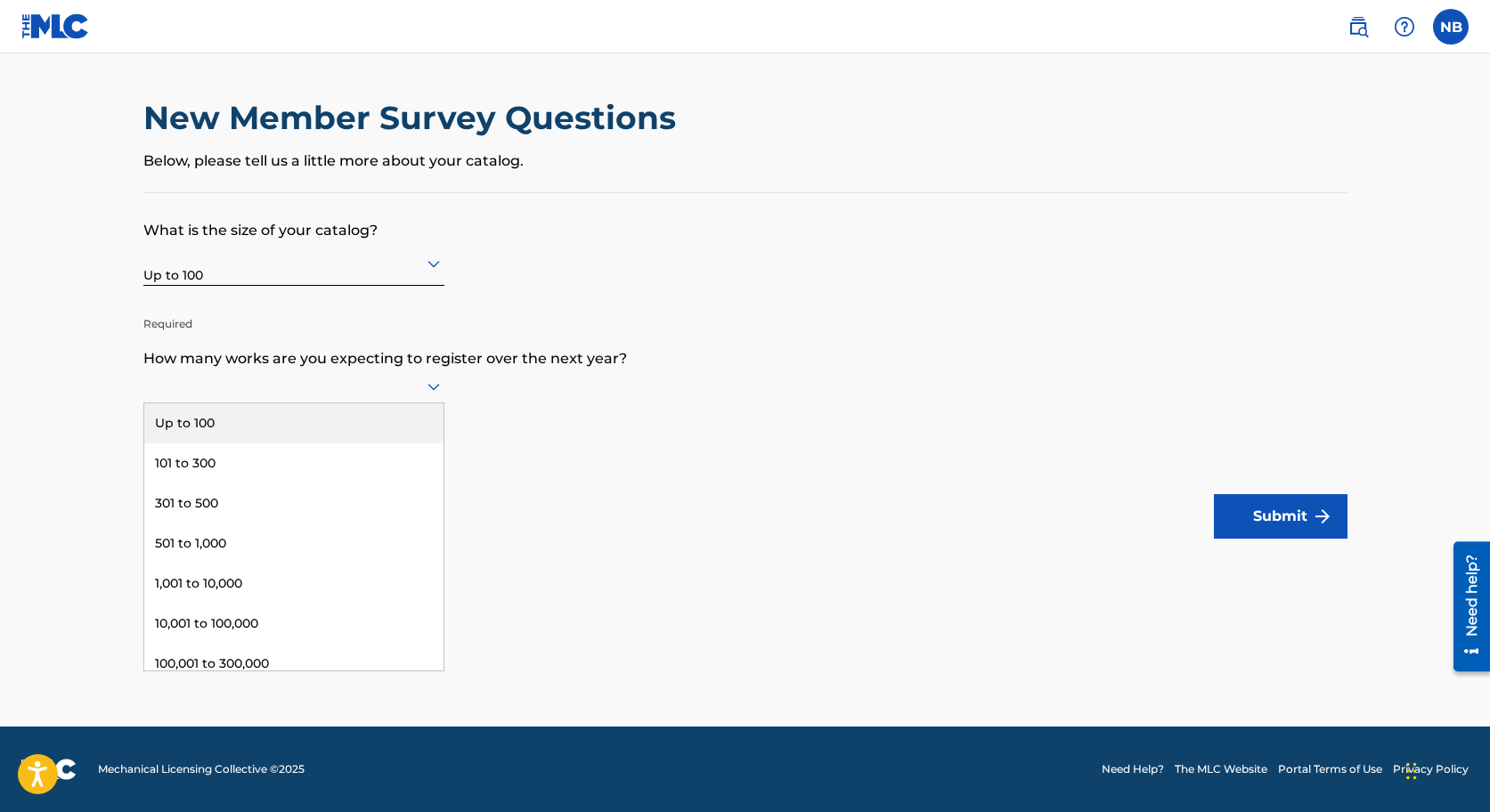
click at [424, 389] on icon at bounding box center [434, 386] width 21 height 21
click at [312, 420] on div "Up to 100" at bounding box center [294, 424] width 299 height 41
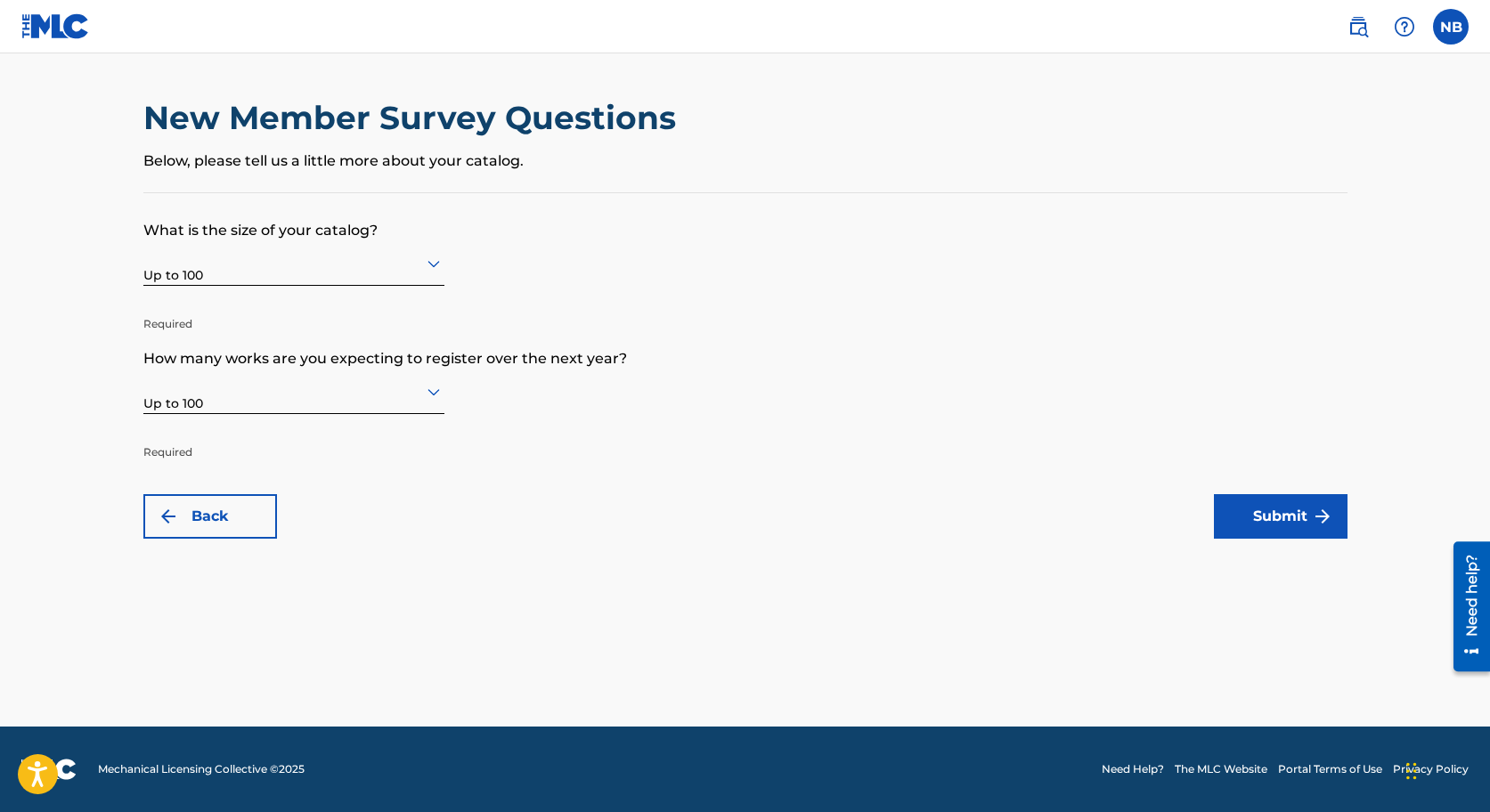
click at [1286, 510] on button "Submit" at bounding box center [1280, 517] width 133 height 44
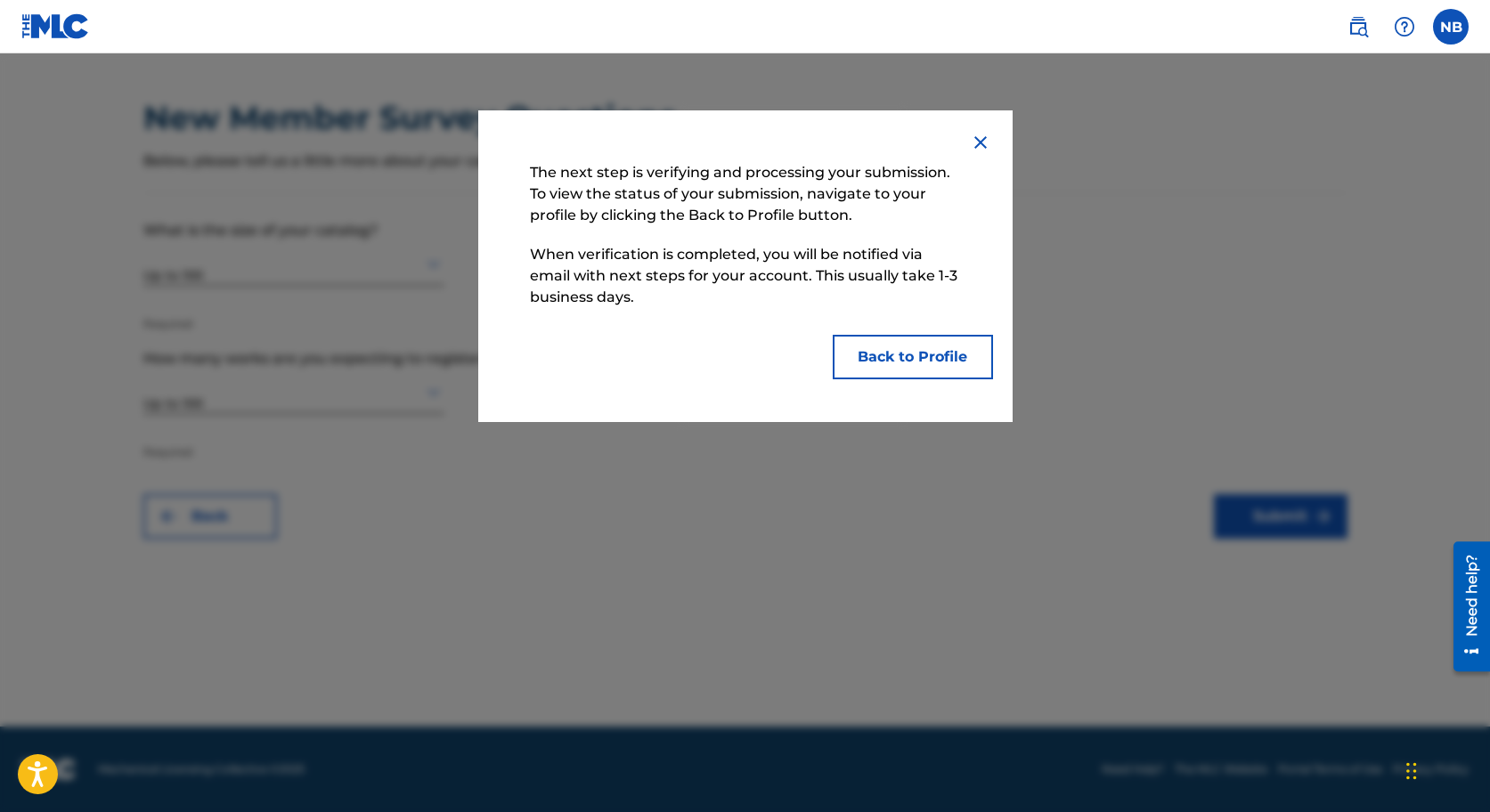
click at [918, 350] on button "Back to Profile" at bounding box center [913, 357] width 160 height 44
